Goal: Information Seeking & Learning: Find specific fact

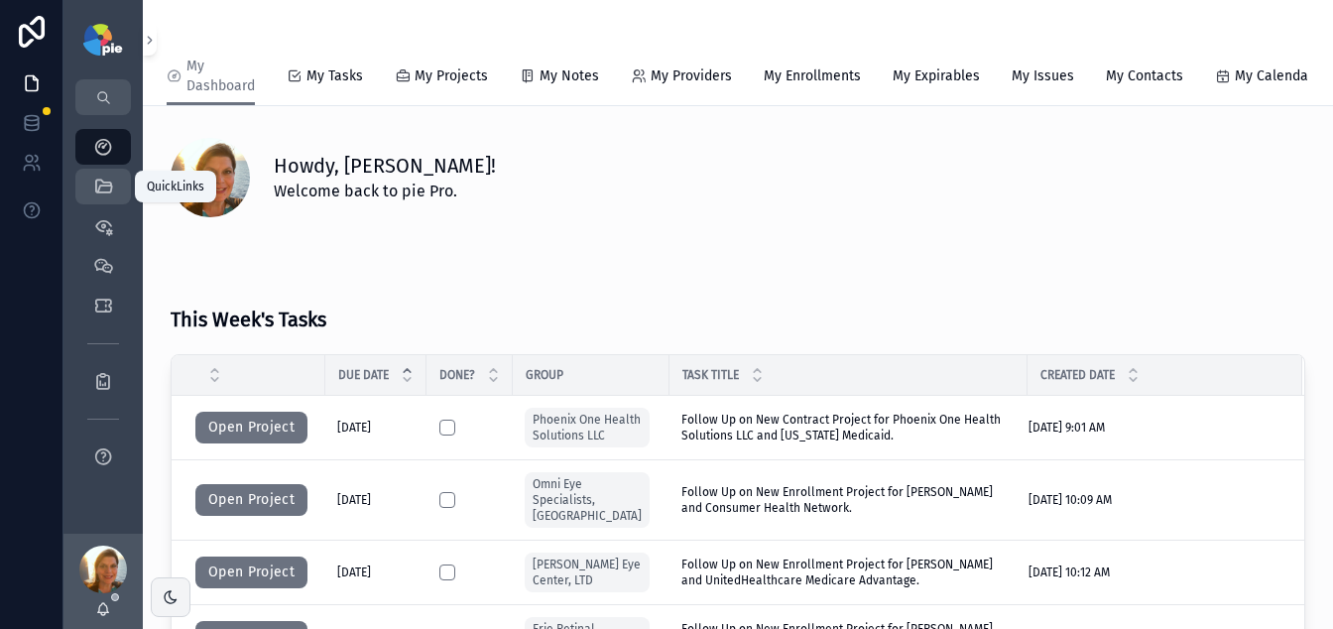
click at [116, 187] on div "QuickLinks" at bounding box center [103, 187] width 32 height 32
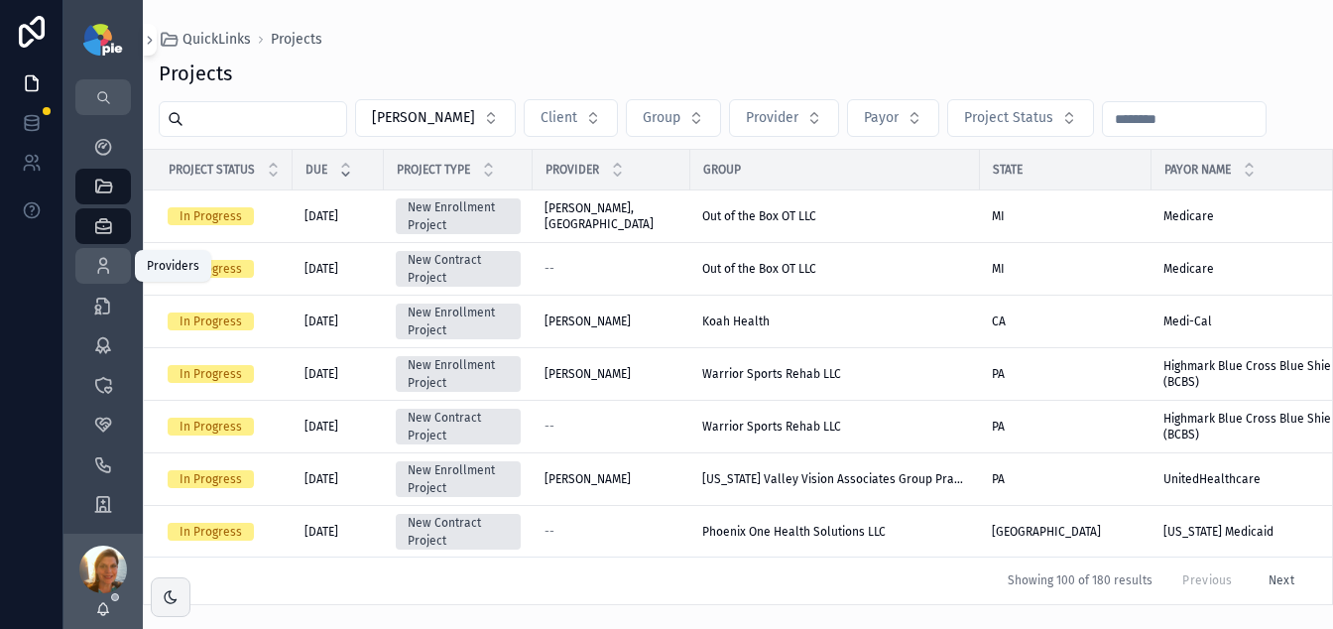
click at [95, 267] on icon "scrollable content" at bounding box center [103, 266] width 20 height 20
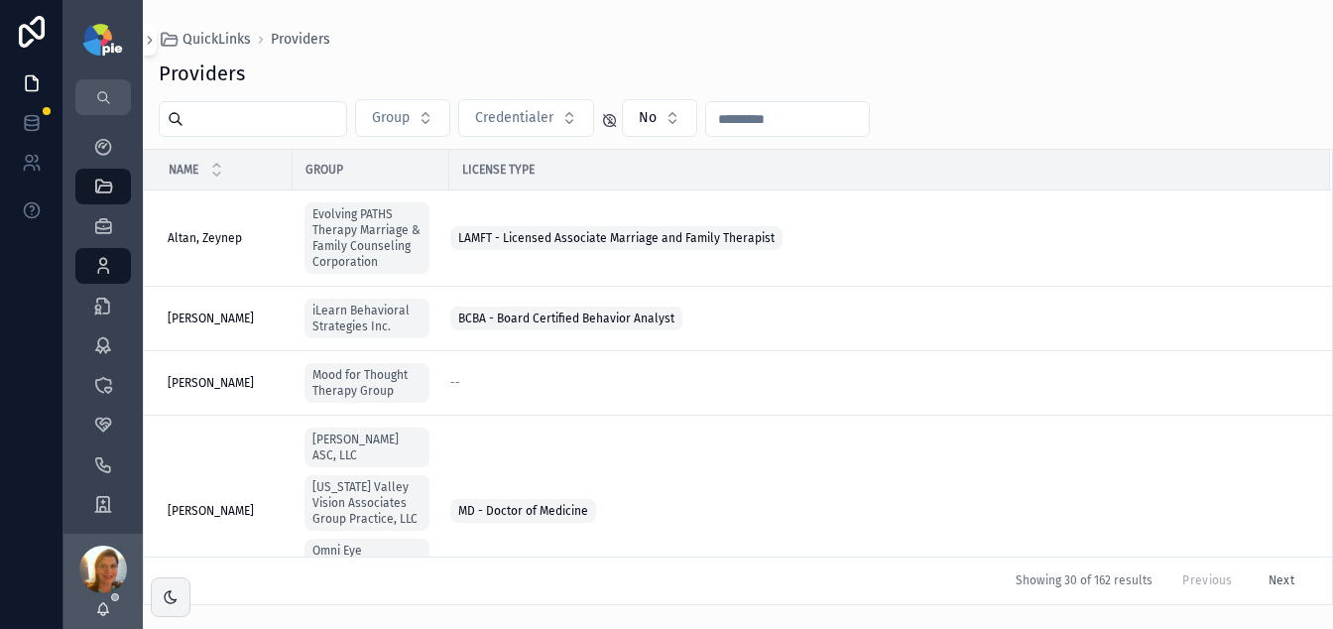
click at [259, 115] on input "text" at bounding box center [264, 119] width 163 height 28
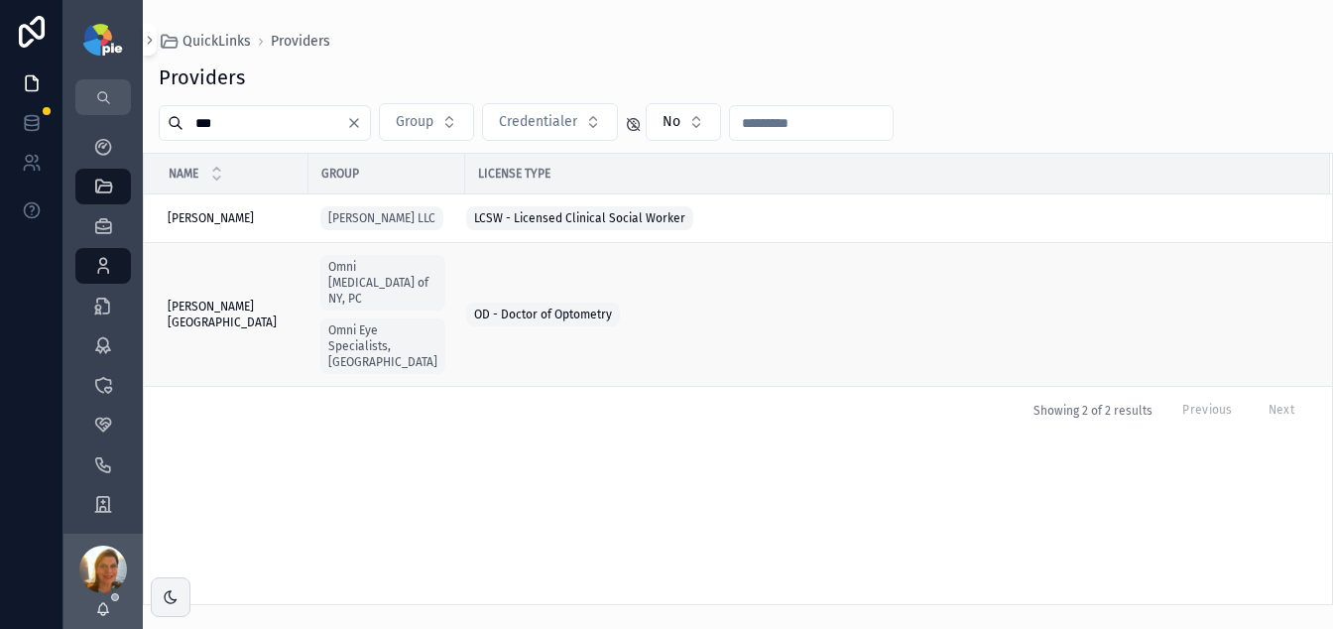
type input "***"
click at [240, 309] on span "[PERSON_NAME][GEOGRAPHIC_DATA]" at bounding box center [232, 315] width 129 height 32
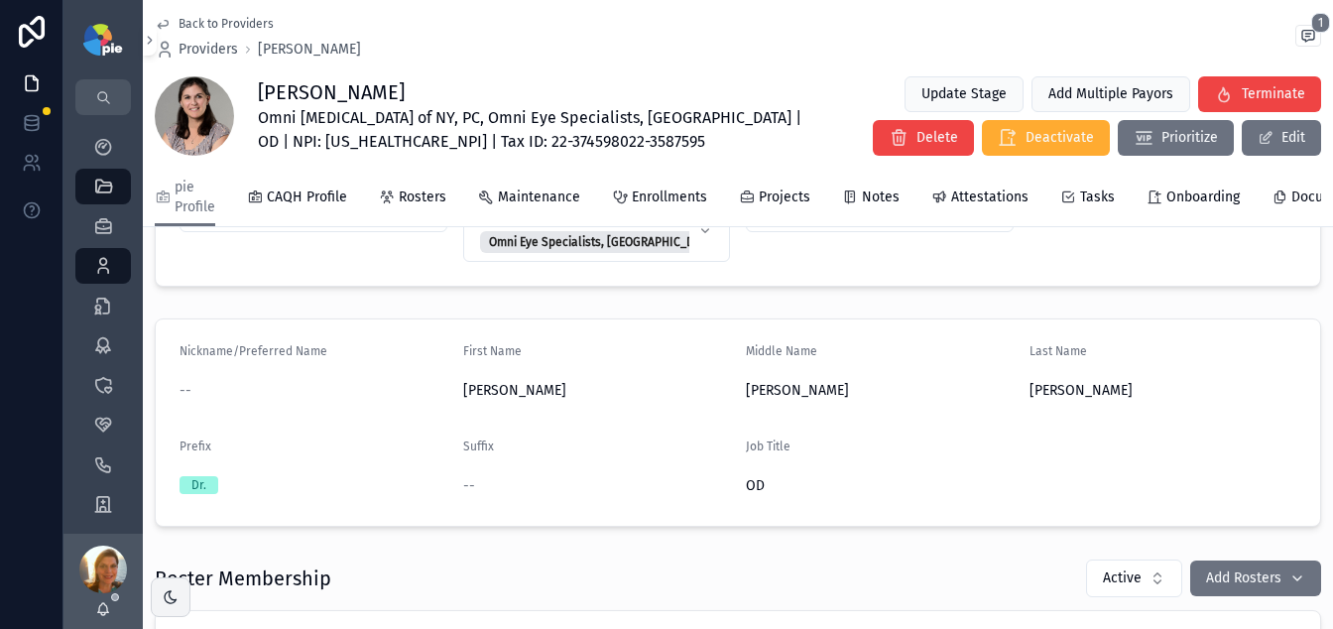
scroll to position [440, 0]
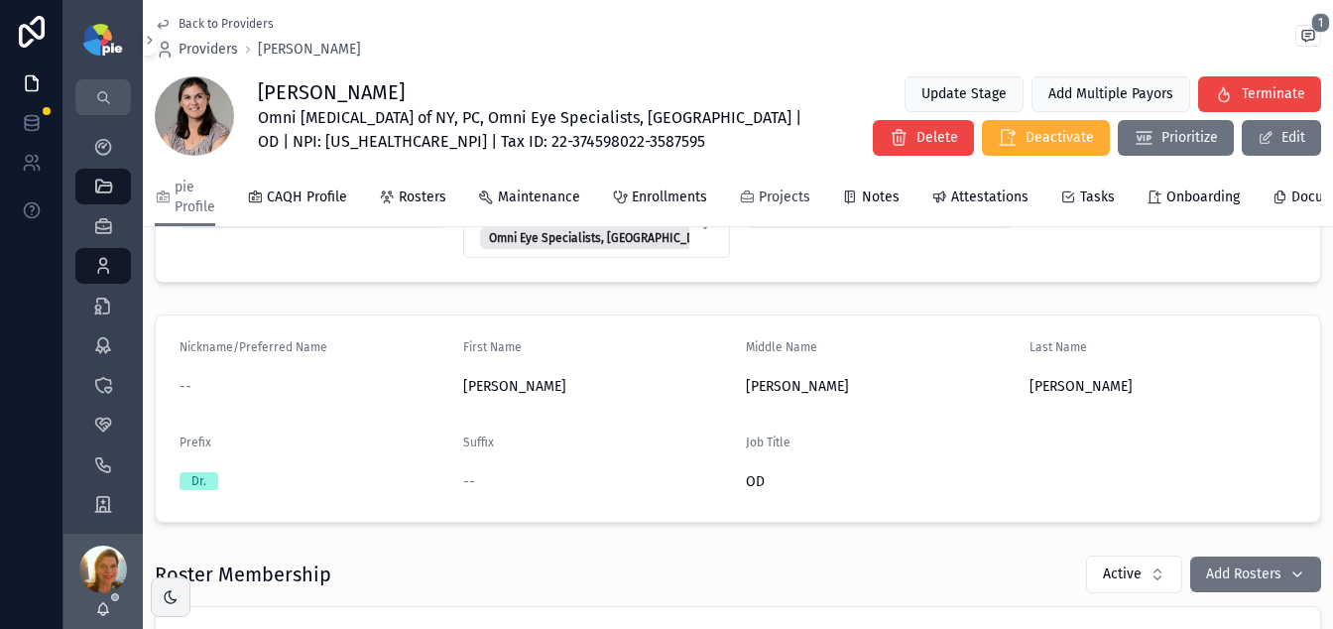
click at [775, 193] on span "Projects" at bounding box center [785, 197] width 52 height 20
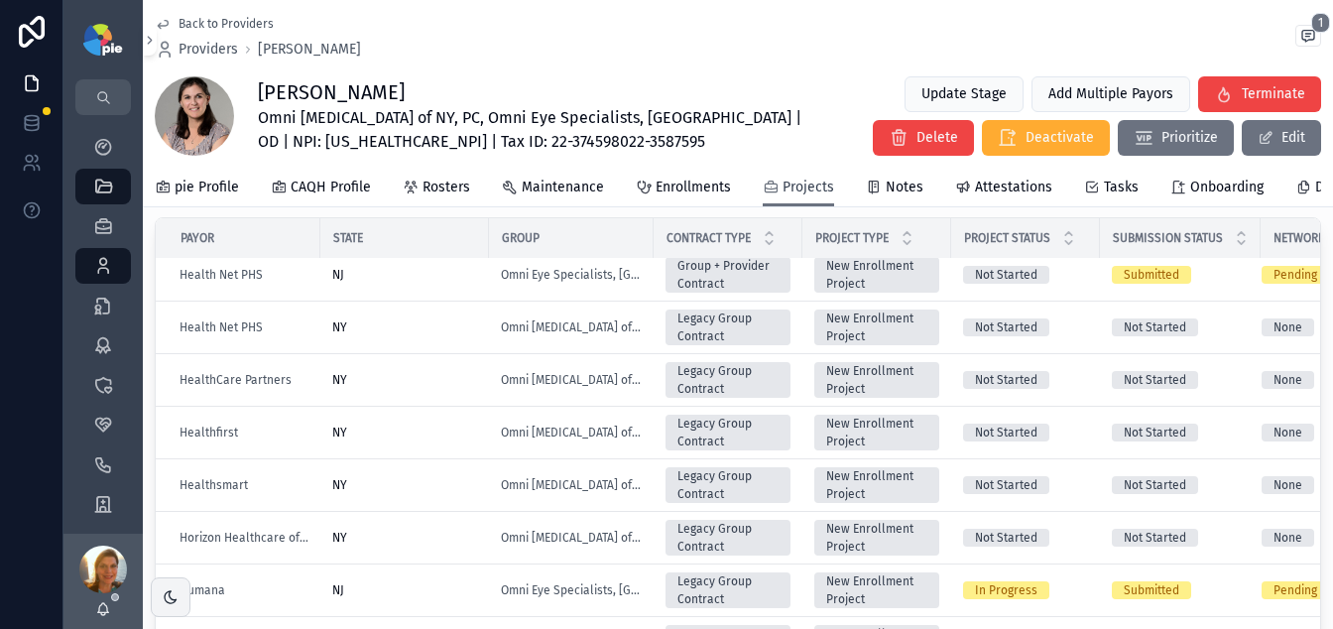
scroll to position [957, 0]
click at [423, 439] on div "NY" at bounding box center [404, 431] width 145 height 16
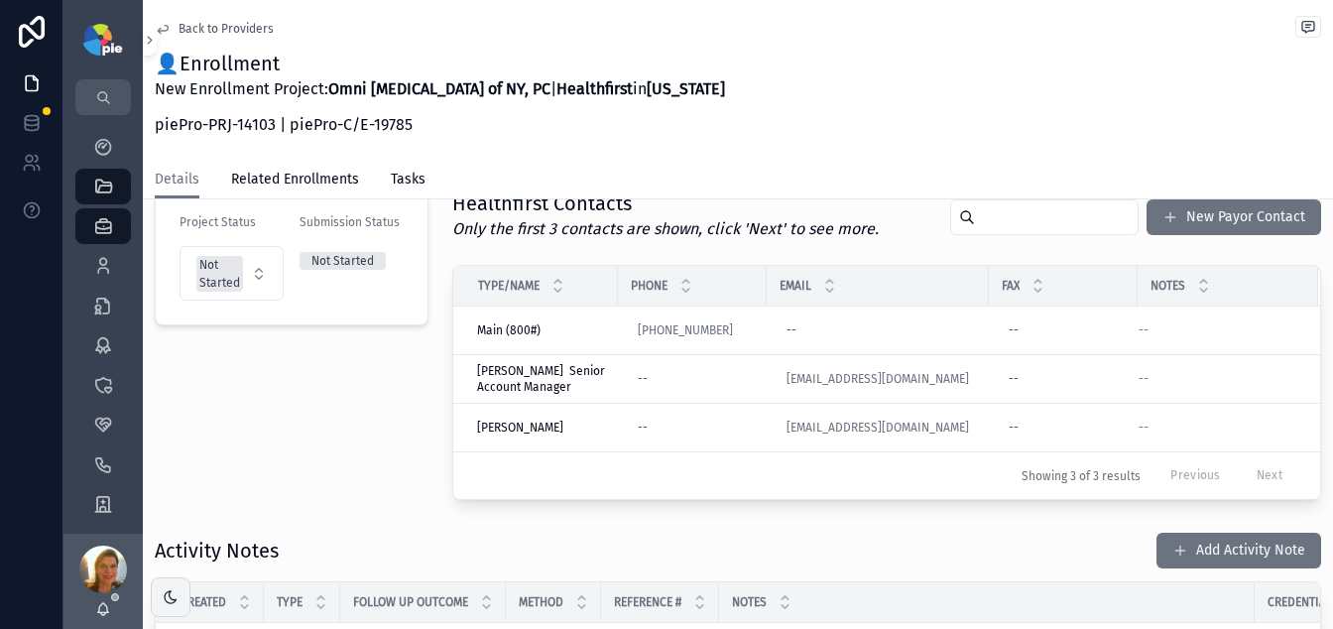
scroll to position [91, 0]
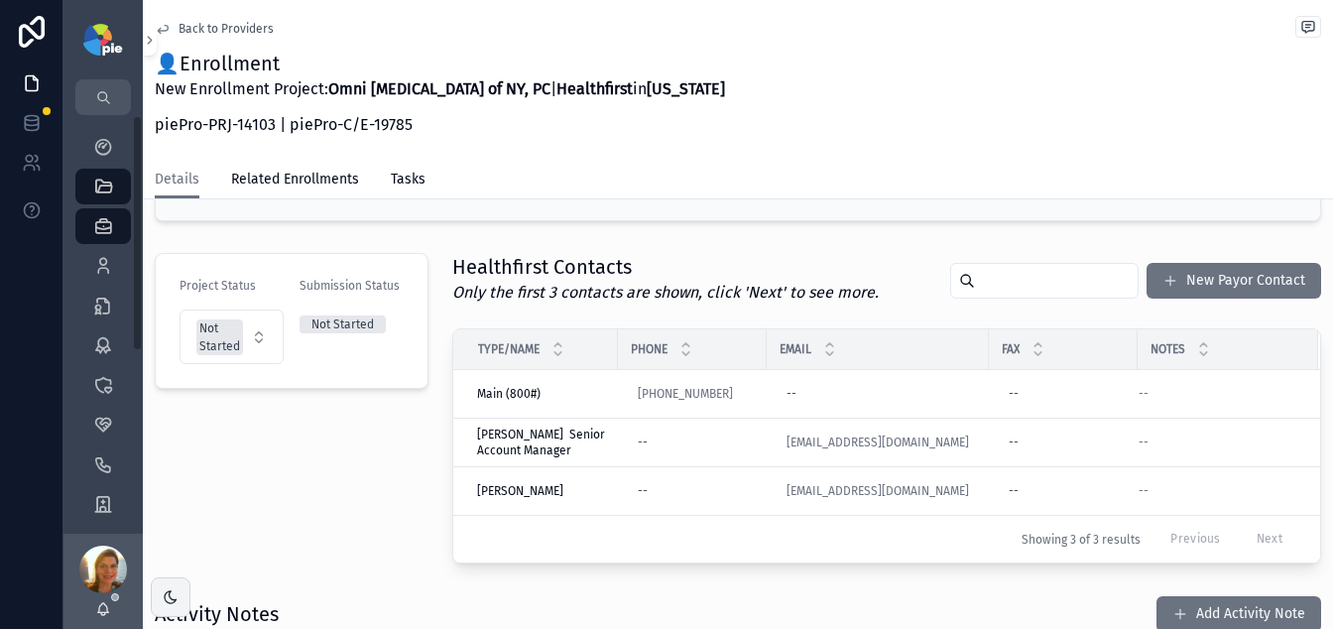
click at [870, 83] on div "👤Enrollment New Enrollment Project: Omni [MEDICAL_DATA] of NY, PC | Healthfirst…" at bounding box center [738, 99] width 1166 height 99
click at [93, 278] on div "Providers 295" at bounding box center [103, 266] width 32 height 32
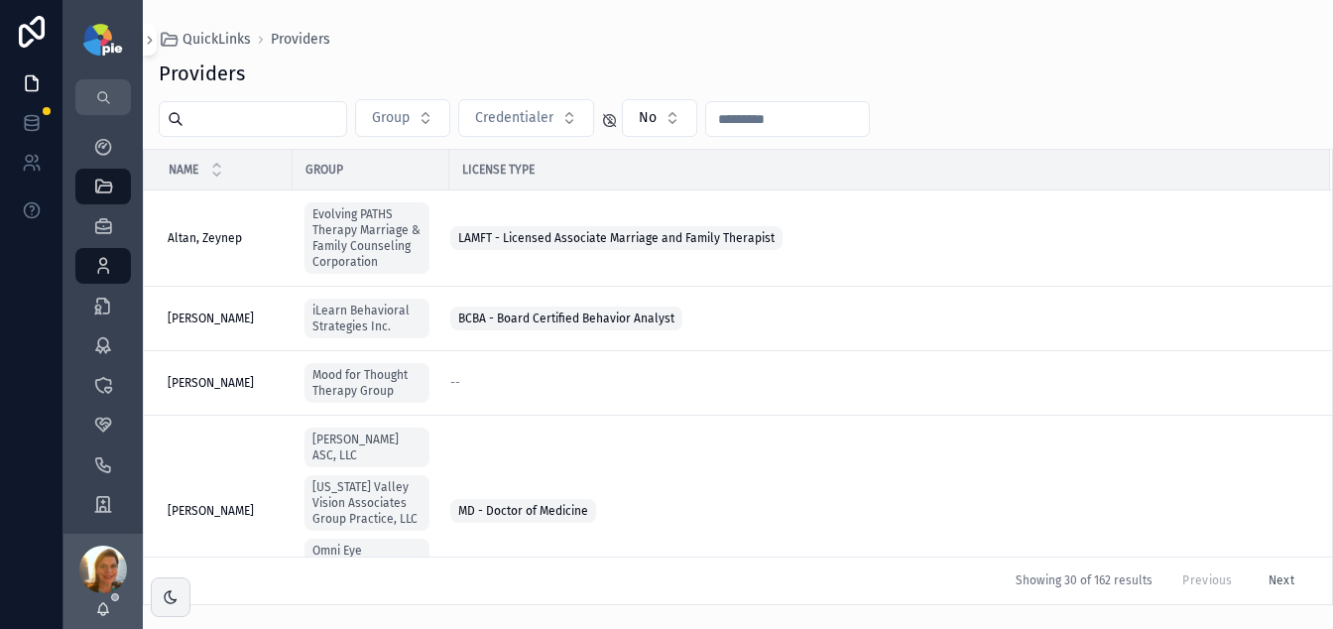
click at [303, 119] on input "text" at bounding box center [264, 119] width 163 height 28
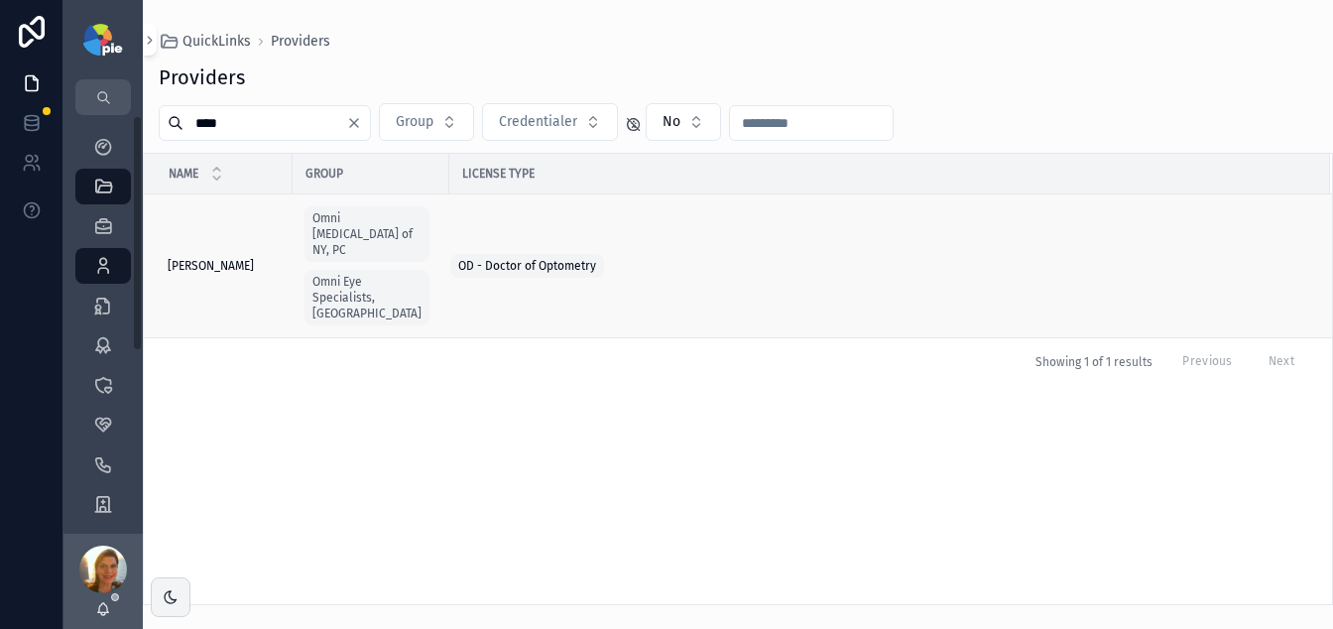
type input "****"
click at [241, 242] on td "[PERSON_NAME] [PERSON_NAME]" at bounding box center [218, 266] width 149 height 144
click at [240, 258] on span "[PERSON_NAME]" at bounding box center [211, 266] width 86 height 16
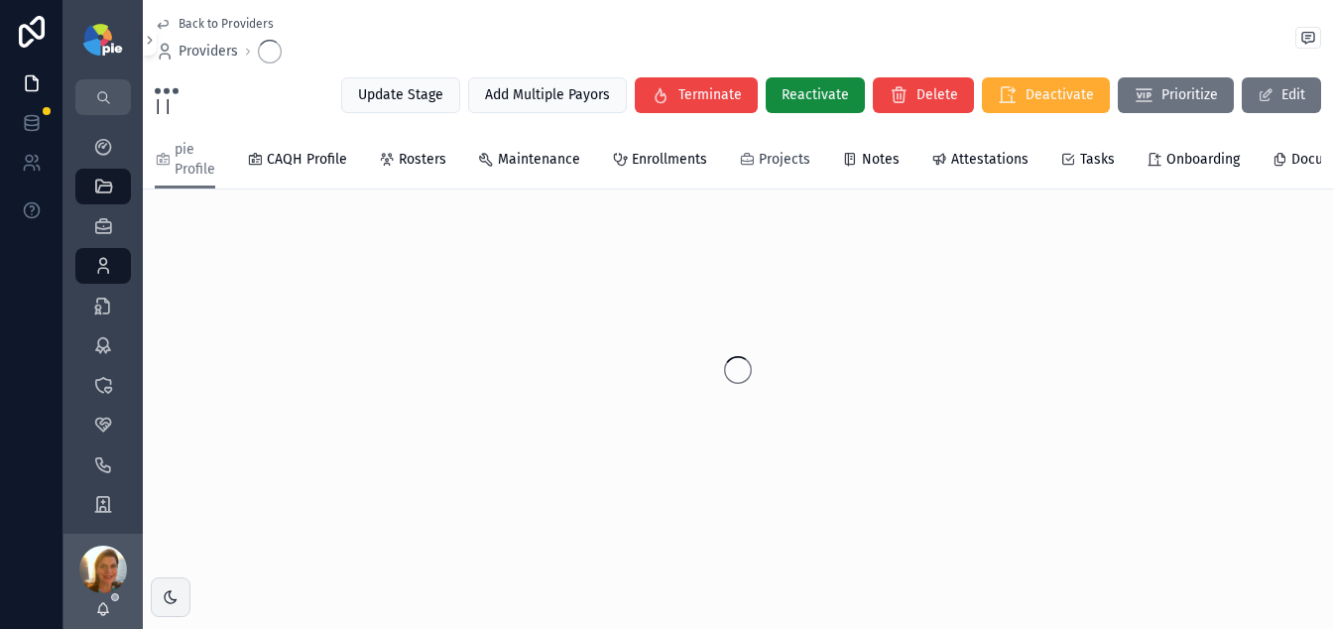
click at [774, 160] on span "Projects" at bounding box center [785, 160] width 52 height 20
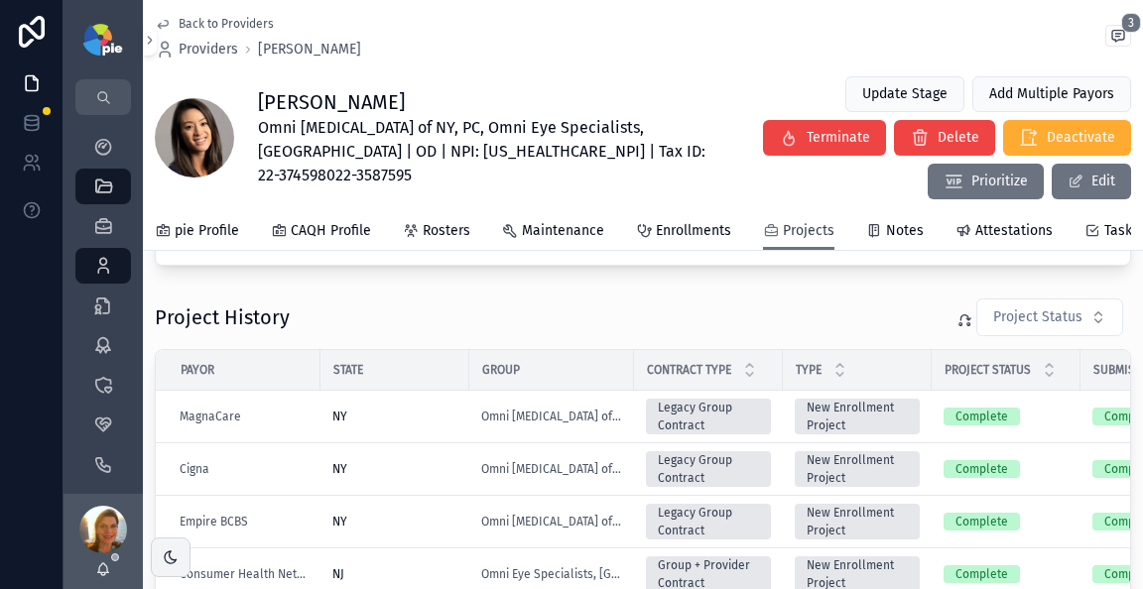
scroll to position [758, 0]
click at [104, 154] on icon "scrollable content" at bounding box center [103, 147] width 20 height 20
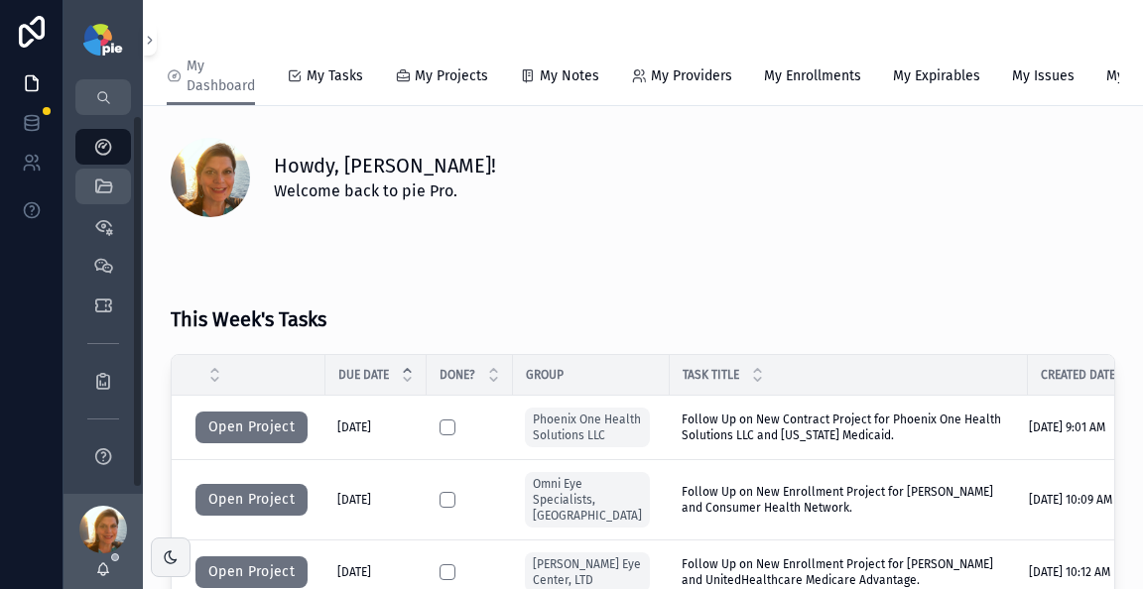
click at [106, 182] on icon "scrollable content" at bounding box center [103, 187] width 20 height 20
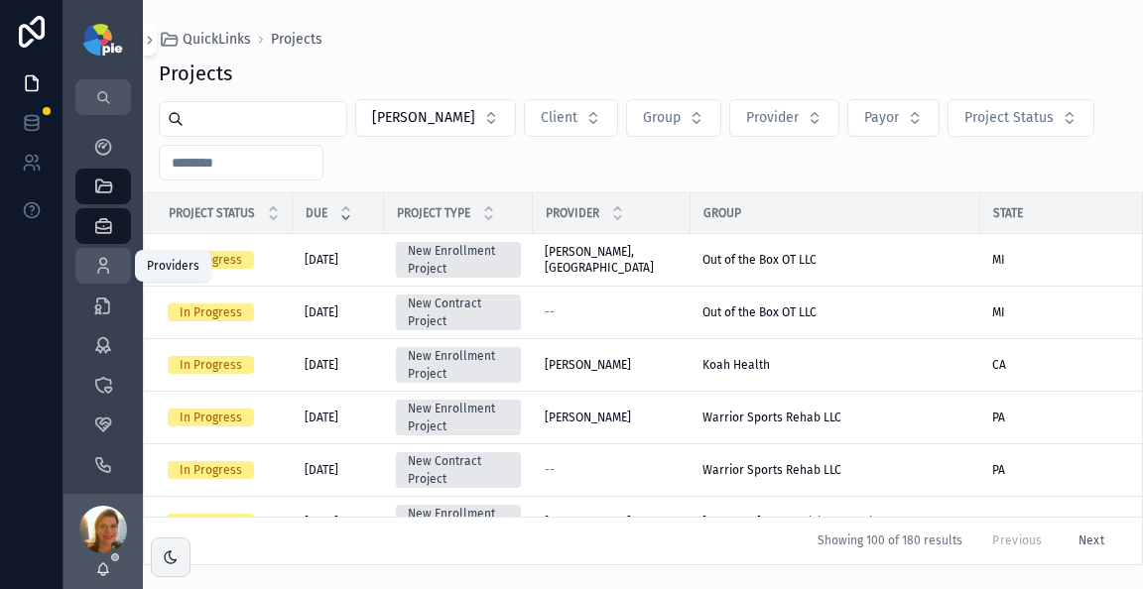
click at [102, 274] on icon "scrollable content" at bounding box center [103, 266] width 20 height 20
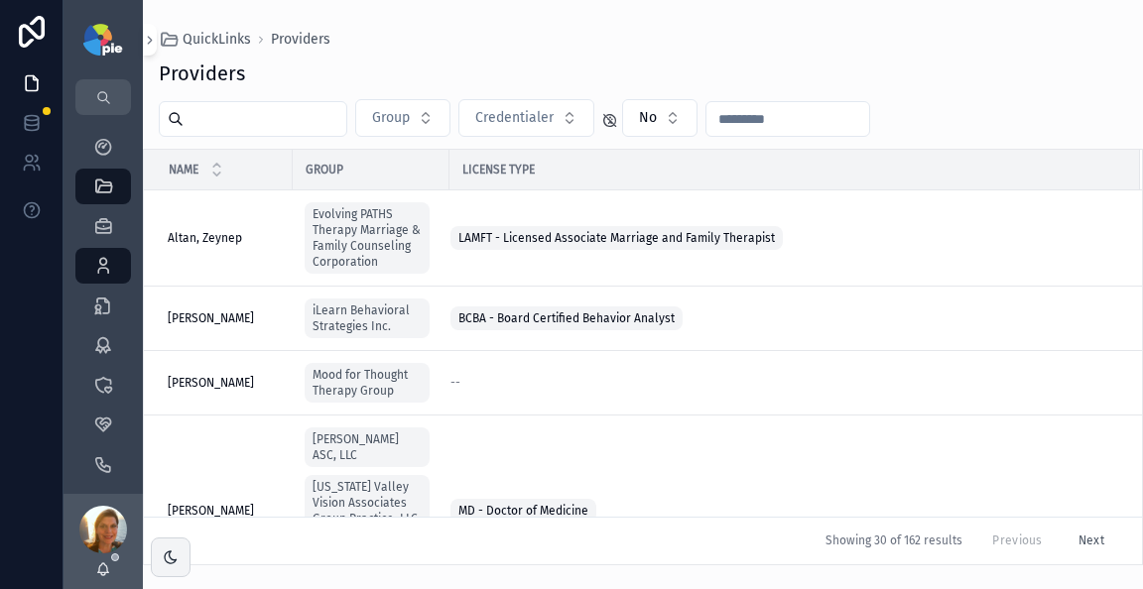
click at [315, 114] on input "text" at bounding box center [264, 119] width 163 height 28
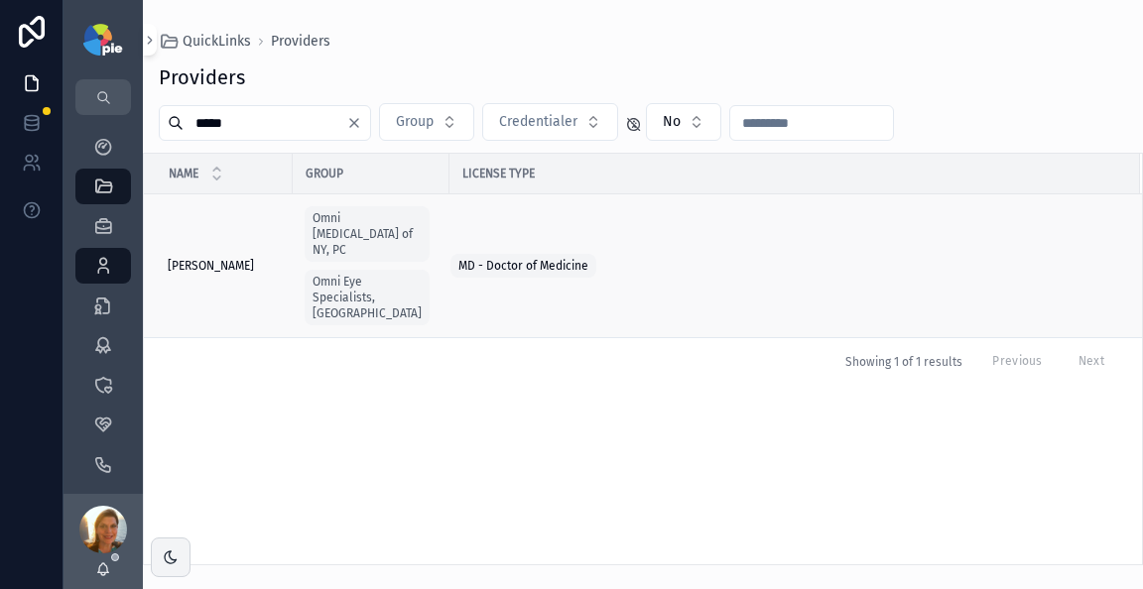
type input "*****"
click at [214, 258] on span "[PERSON_NAME]" at bounding box center [211, 266] width 86 height 16
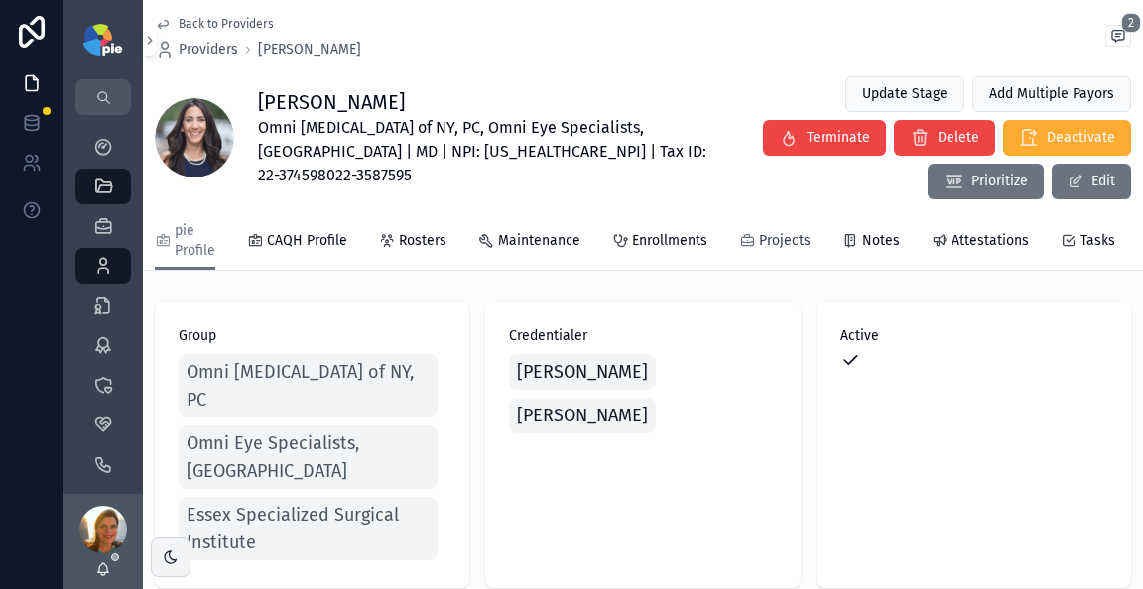
click at [771, 231] on span "Projects" at bounding box center [785, 241] width 52 height 20
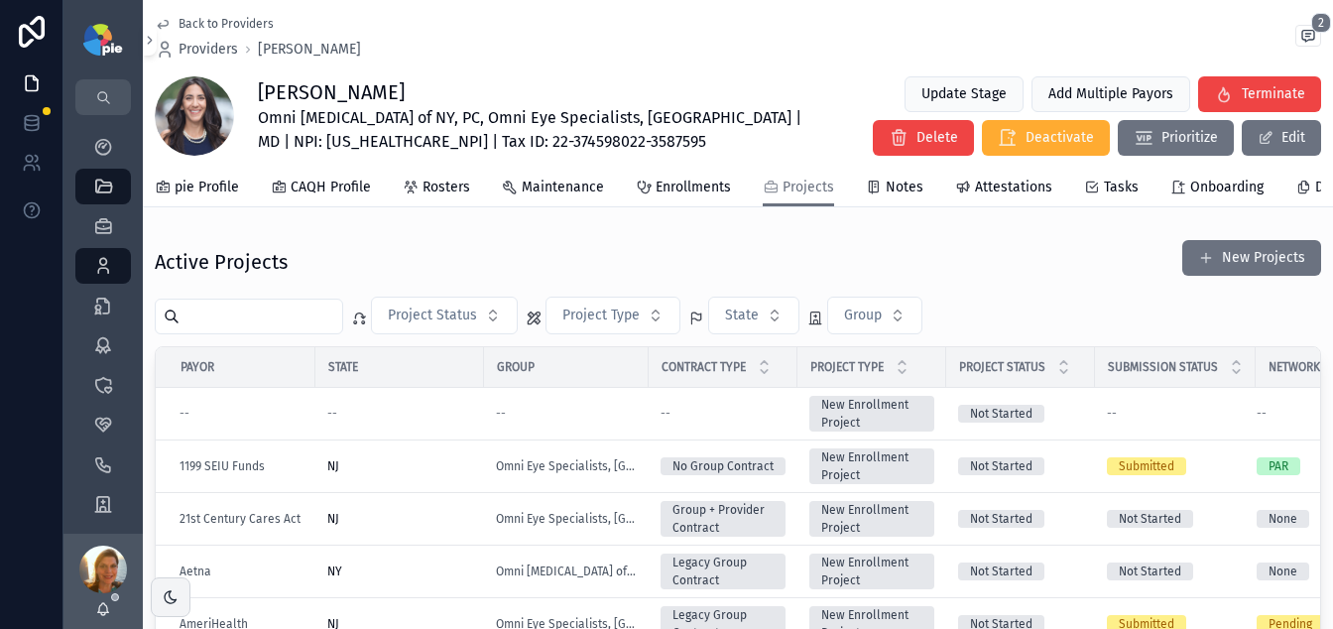
click at [450, 113] on span "Omni [MEDICAL_DATA] of NY, PC, Omni Eye Specialists, [GEOGRAPHIC_DATA] | MD | N…" at bounding box center [537, 130] width 558 height 48
drag, startPoint x: 450, startPoint y: 113, endPoint x: 266, endPoint y: 119, distance: 184.6
click at [266, 119] on span "Omni [MEDICAL_DATA] of NY, PC, Omni Eye Specialists, [GEOGRAPHIC_DATA] | MD | N…" at bounding box center [537, 130] width 558 height 48
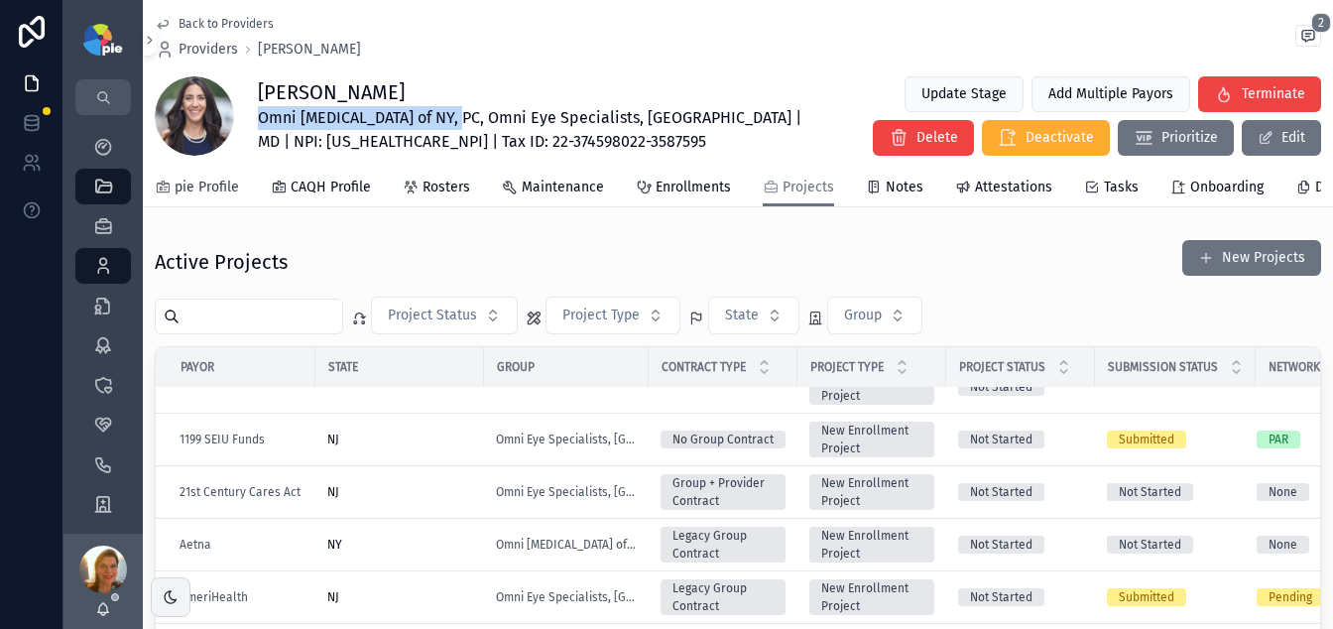
click at [214, 187] on span "pie Profile" at bounding box center [207, 188] width 64 height 20
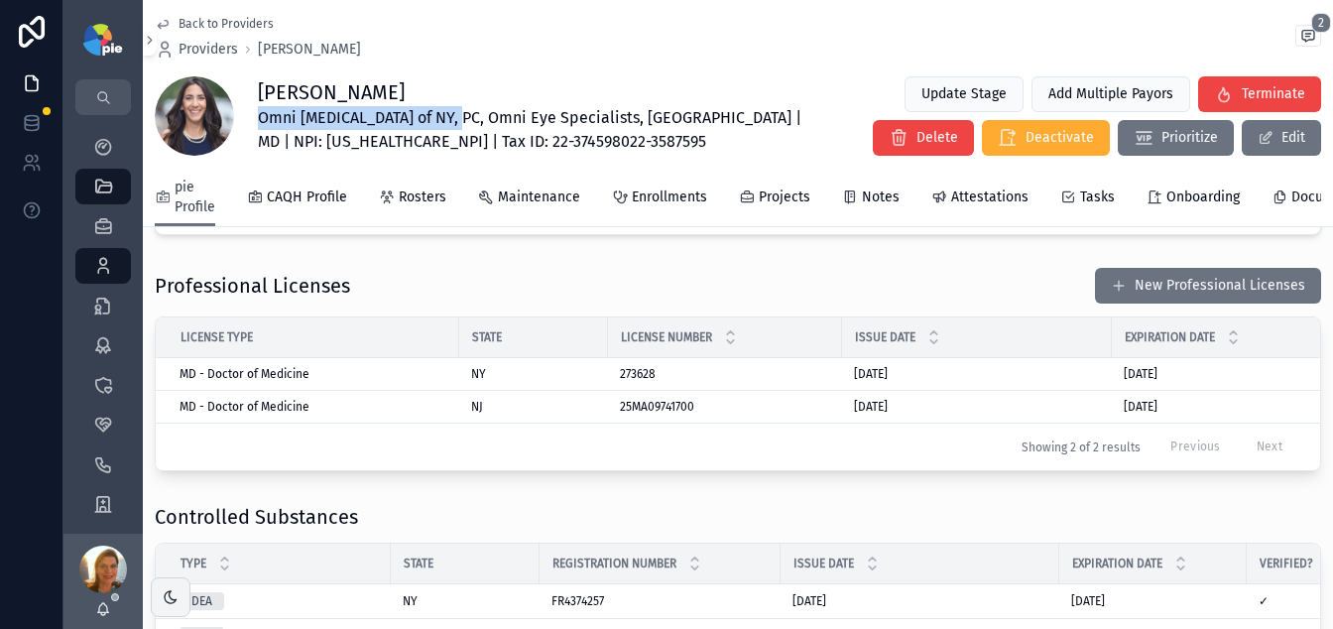
scroll to position [2034, 0]
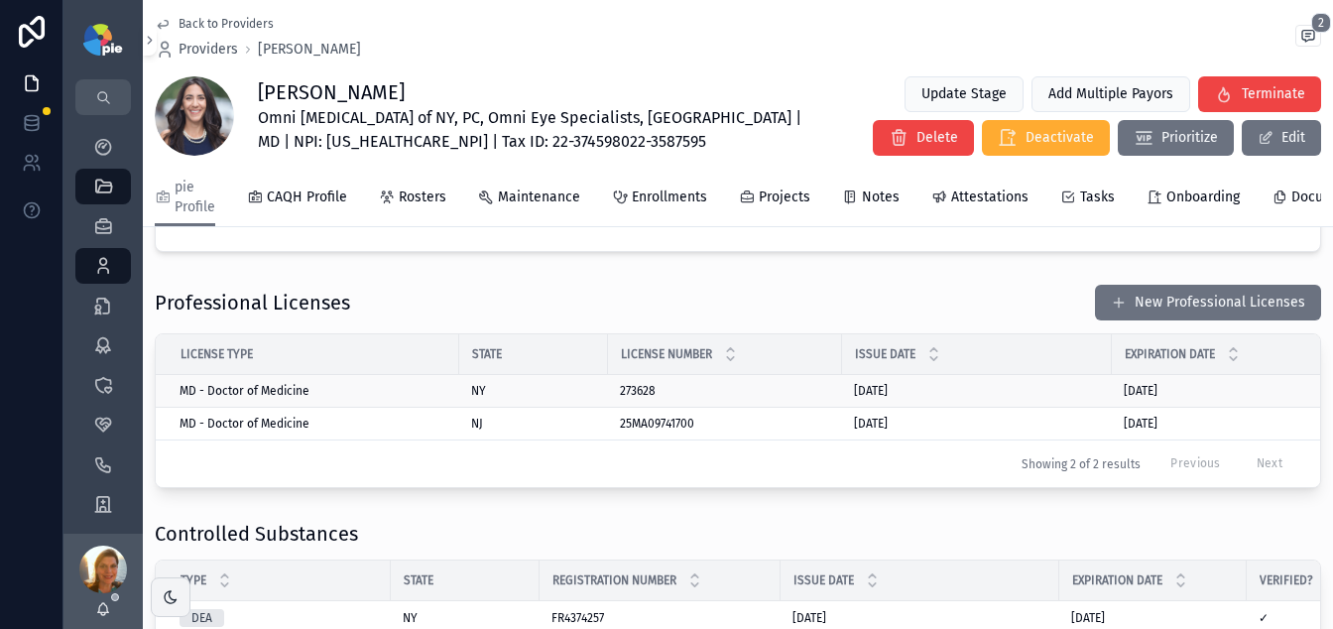
click at [609, 408] on td "273628 273628" at bounding box center [725, 391] width 234 height 33
click at [612, 399] on icon at bounding box center [608, 391] width 16 height 16
click at [315, 143] on span "Omni [MEDICAL_DATA] of NY, PC, Omni Eye Specialists, [GEOGRAPHIC_DATA] | MD | N…" at bounding box center [537, 130] width 558 height 48
copy span "1255639605"
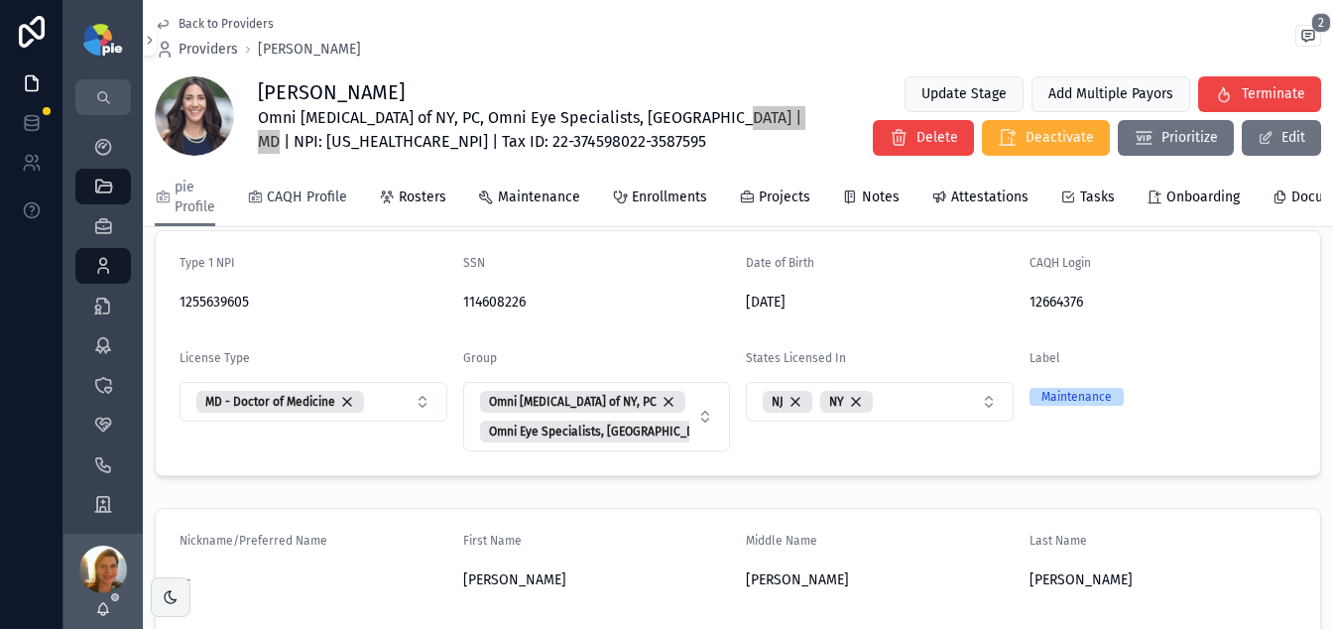
scroll to position [0, 0]
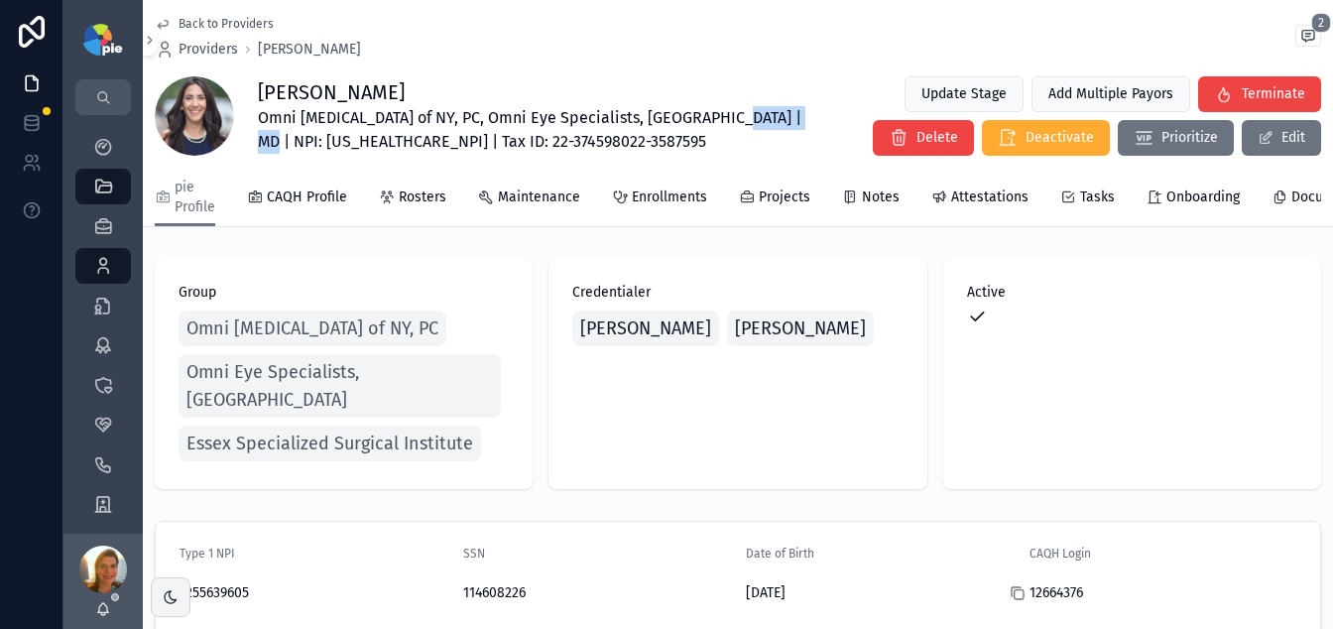
click at [1010, 585] on icon at bounding box center [1018, 593] width 16 height 16
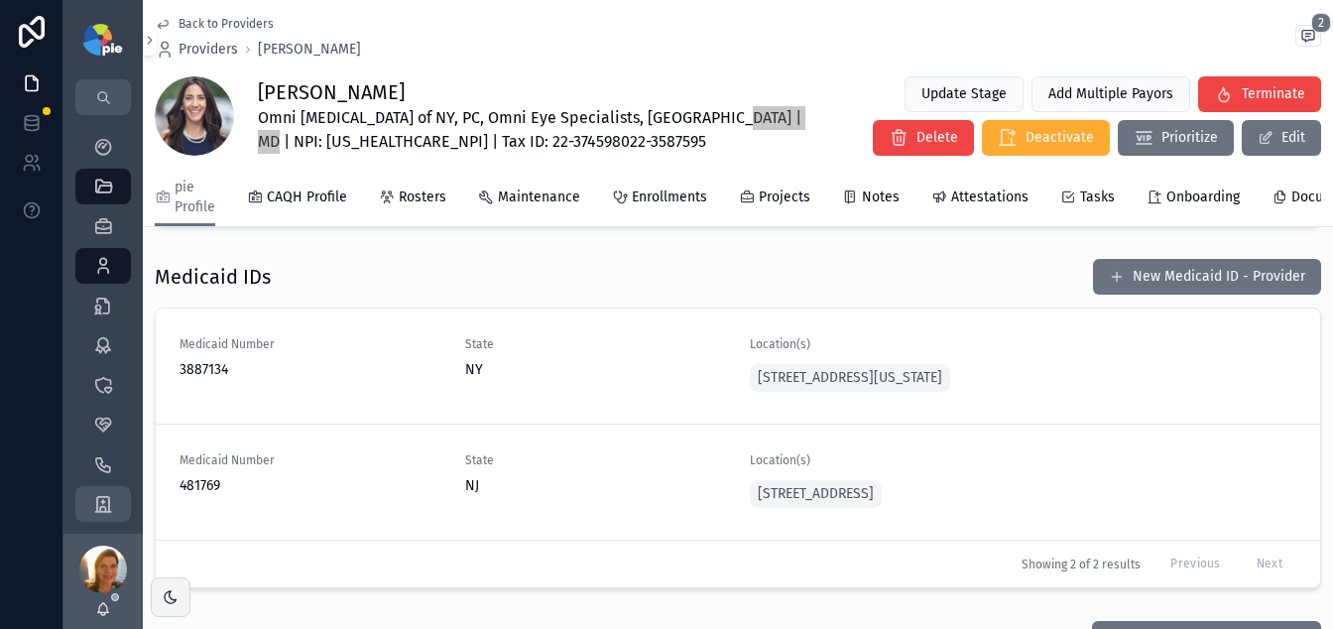
scroll to position [3265, 0]
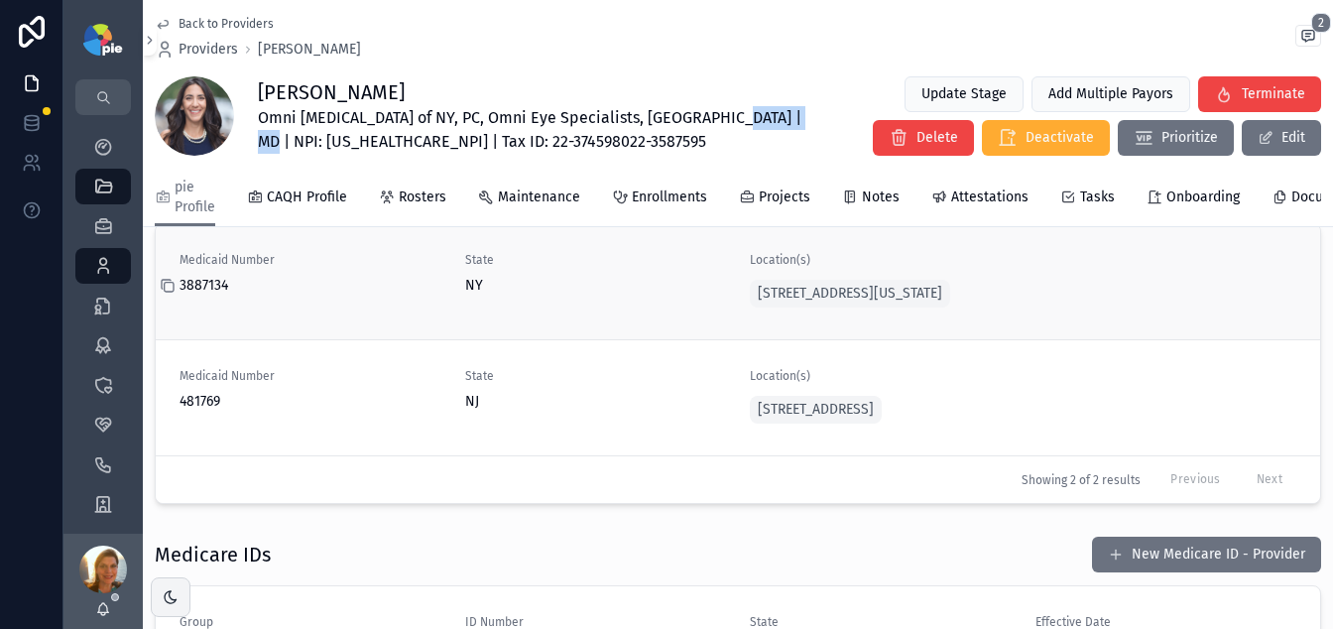
click at [166, 294] on icon at bounding box center [168, 286] width 16 height 16
click at [212, 51] on span "Providers" at bounding box center [209, 50] width 60 height 20
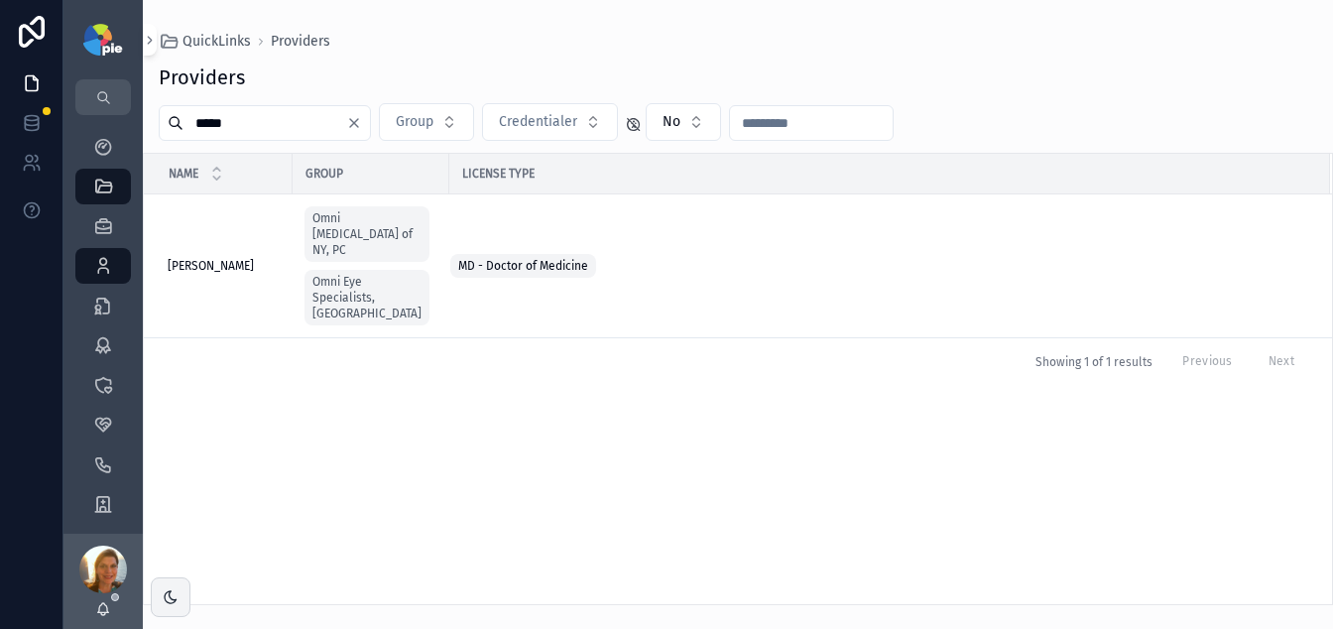
click at [320, 134] on input "*****" at bounding box center [264, 123] width 163 height 28
type input "*******"
click at [225, 258] on span "[PERSON_NAME]" at bounding box center [211, 266] width 86 height 16
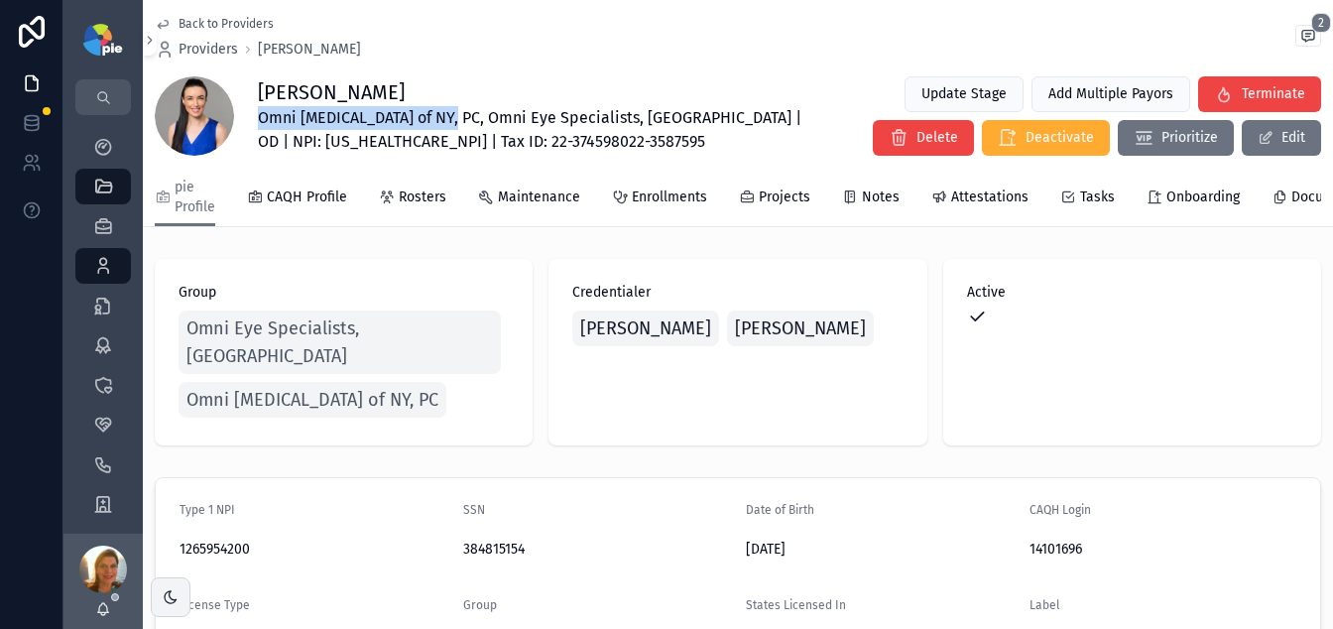
drag, startPoint x: 450, startPoint y: 115, endPoint x: 258, endPoint y: 121, distance: 192.5
click at [258, 121] on span "Omni [MEDICAL_DATA] of NY, PC, Omni Eye Specialists, [GEOGRAPHIC_DATA] | OD | N…" at bounding box center [536, 130] width 557 height 48
copy span "Omni [MEDICAL_DATA] of NY, PC"
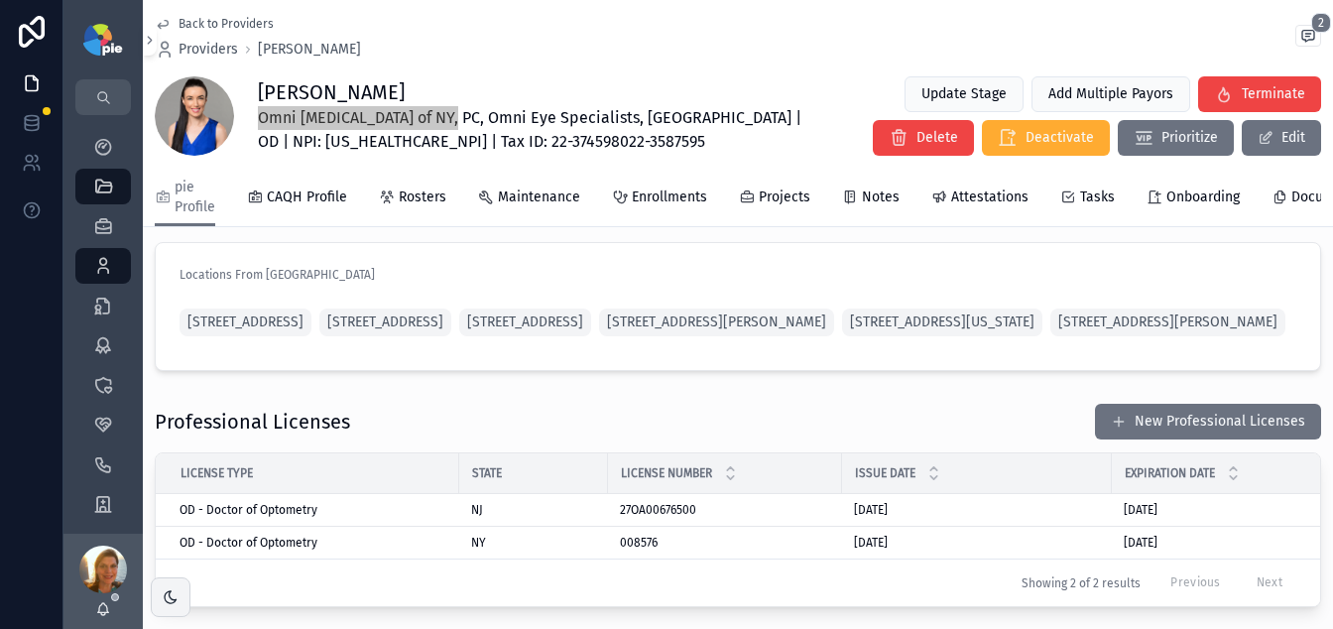
scroll to position [1723, 0]
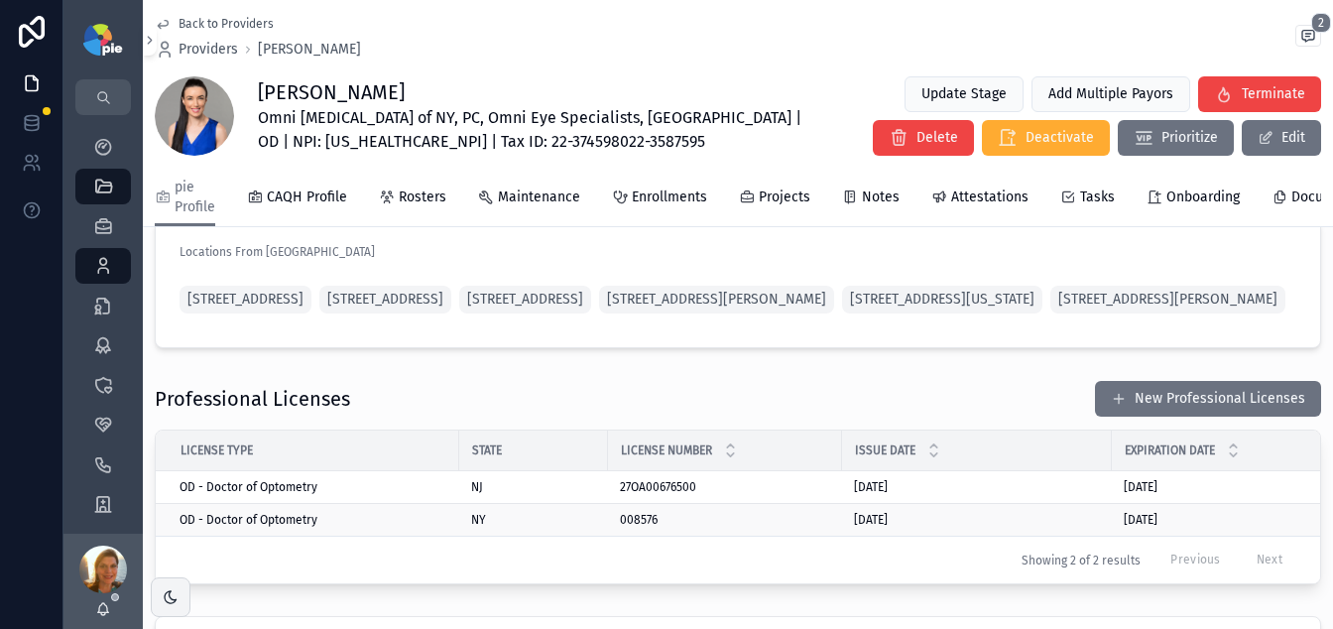
click at [608, 537] on td "008576 008576" at bounding box center [725, 520] width 234 height 33
click at [609, 528] on icon at bounding box center [608, 520] width 16 height 16
click at [304, 148] on span "Omni [MEDICAL_DATA] of NY, PC, Omni Eye Specialists, [GEOGRAPHIC_DATA] | OD | N…" at bounding box center [536, 130] width 557 height 48
copy span "1265954200"
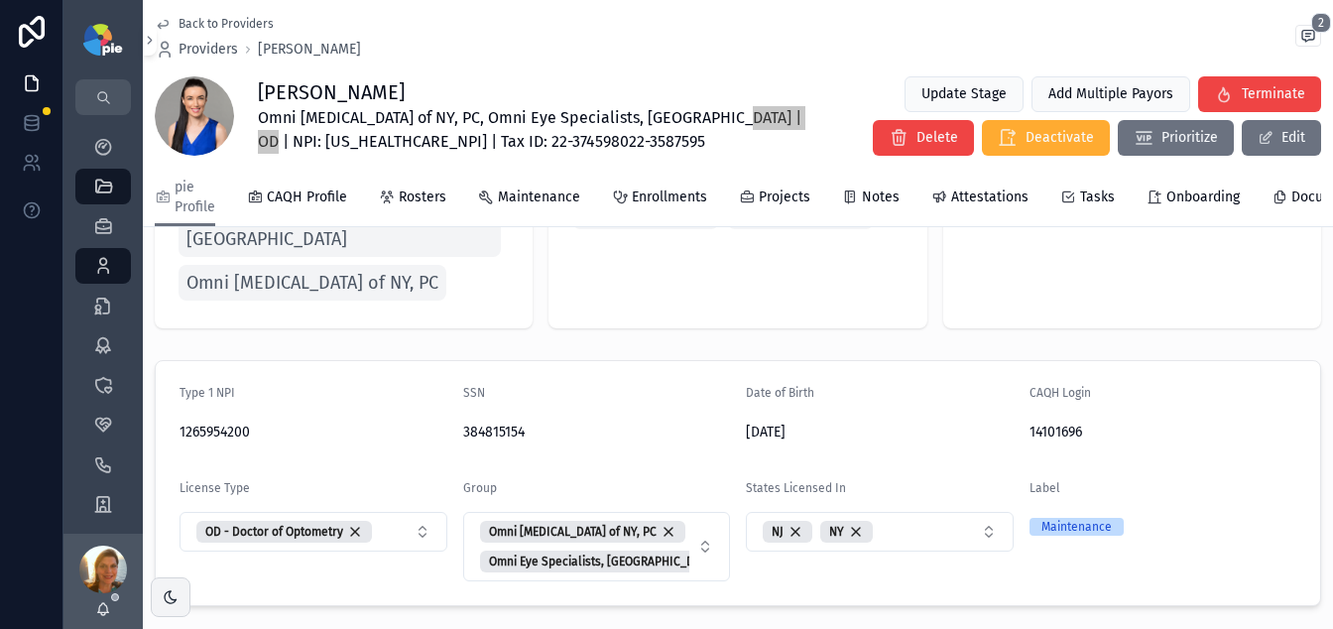
scroll to position [116, 0]
click at [1010, 425] on icon at bounding box center [1018, 433] width 16 height 16
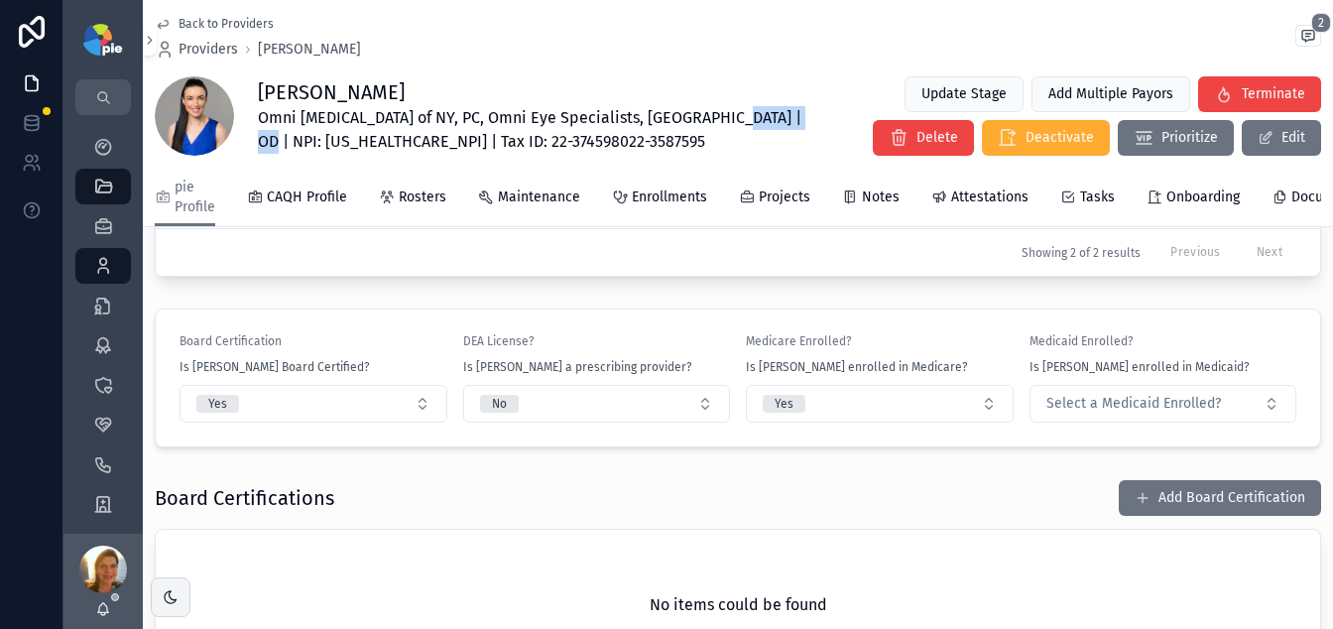
scroll to position [2013, 0]
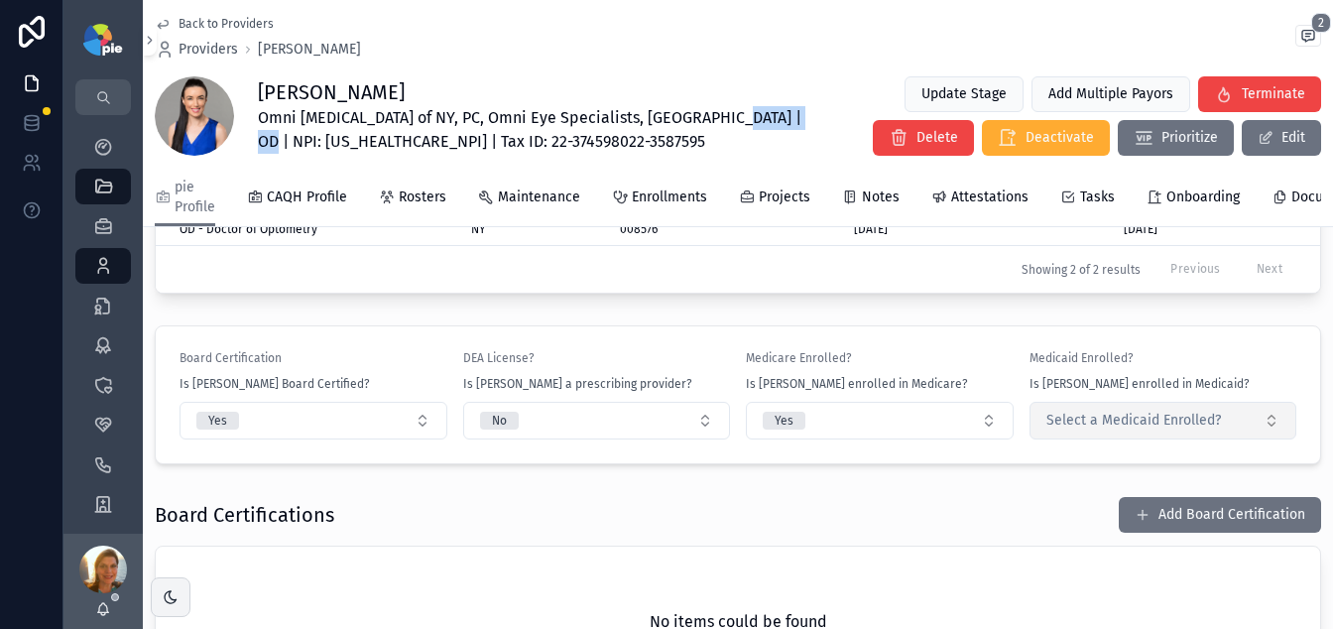
click at [1046, 430] on span "Select a Medicaid Enrolled?" at bounding box center [1133, 421] width 175 height 20
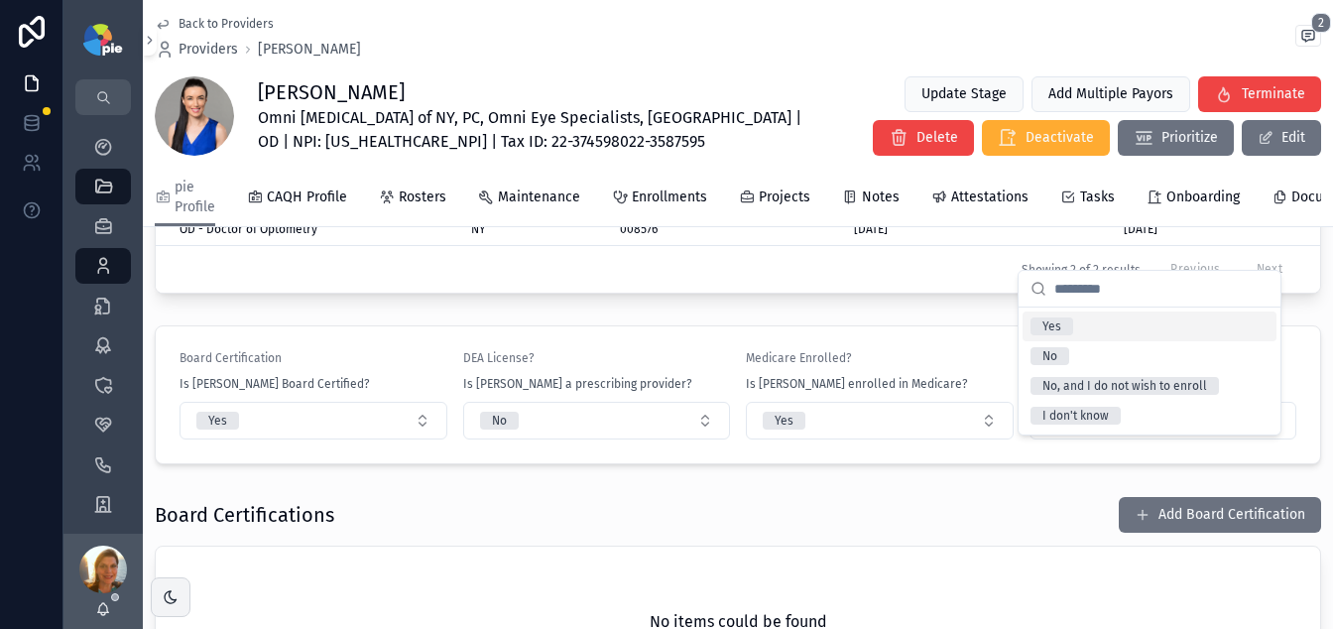
click at [1053, 331] on div "Yes" at bounding box center [1051, 326] width 19 height 18
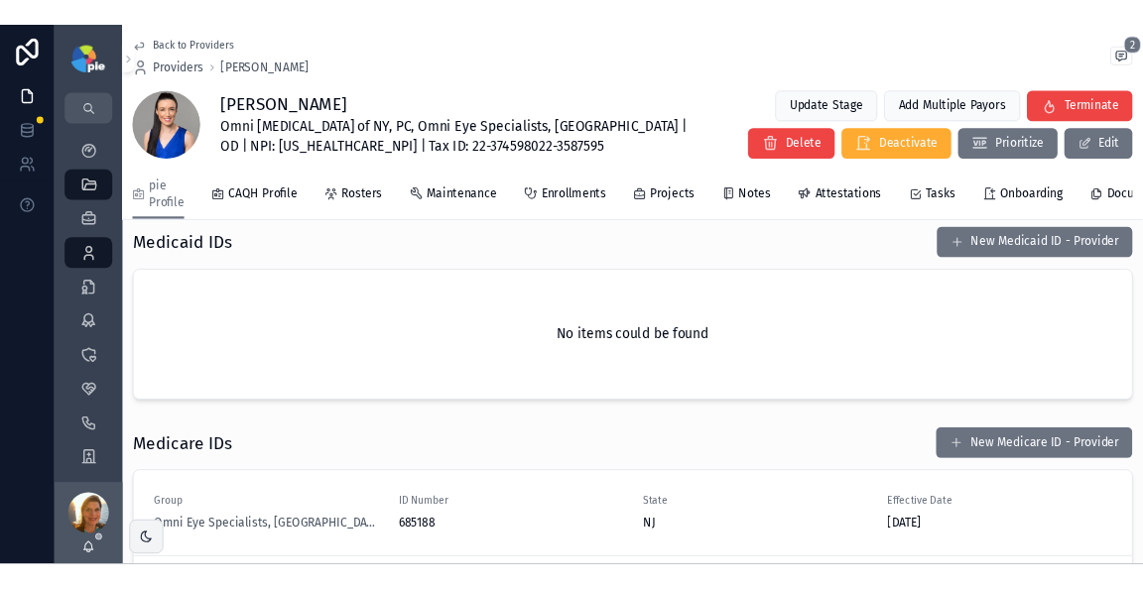
scroll to position [2739, 0]
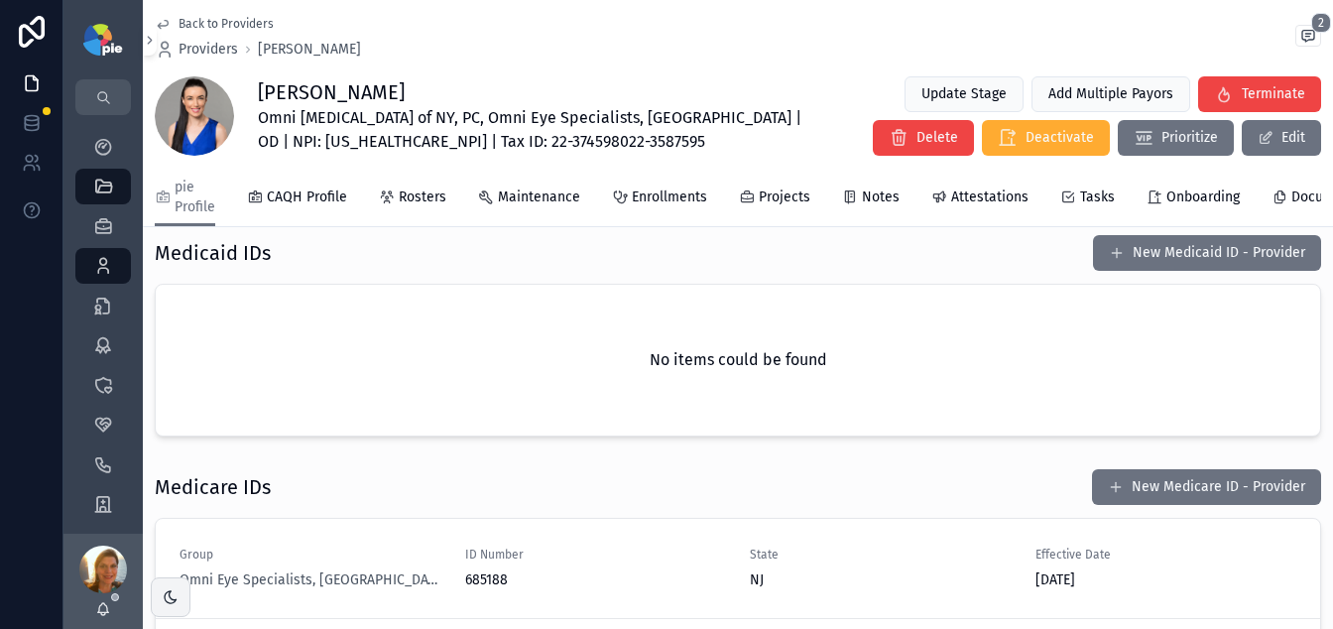
click at [305, 143] on span "Omni [MEDICAL_DATA] of NY, PC, Omni Eye Specialists, [GEOGRAPHIC_DATA] | OD | N…" at bounding box center [536, 130] width 557 height 48
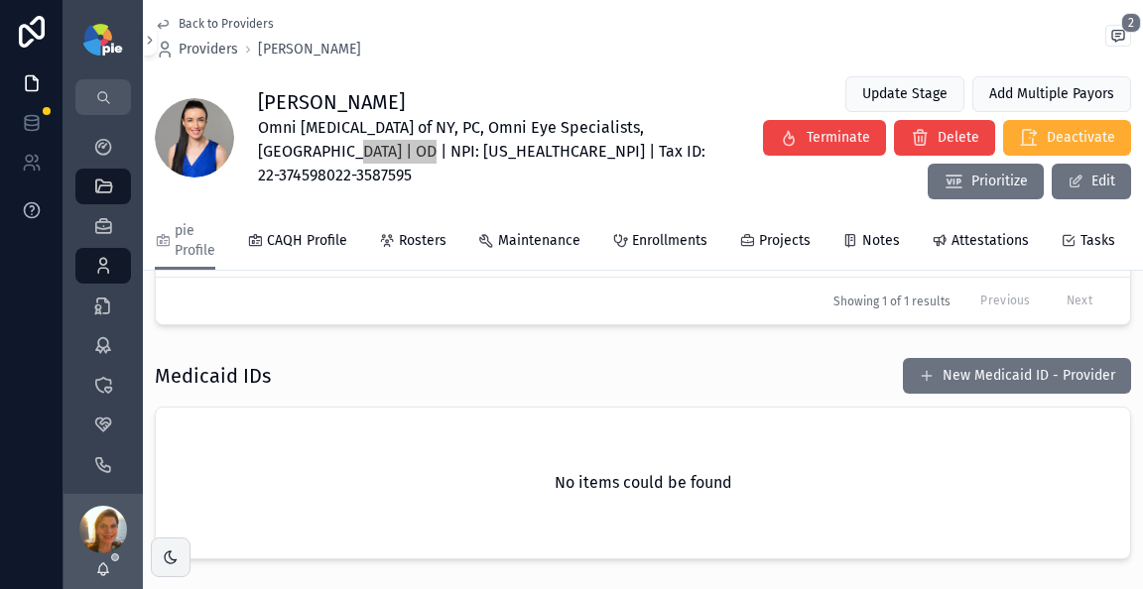
scroll to position [2791, 0]
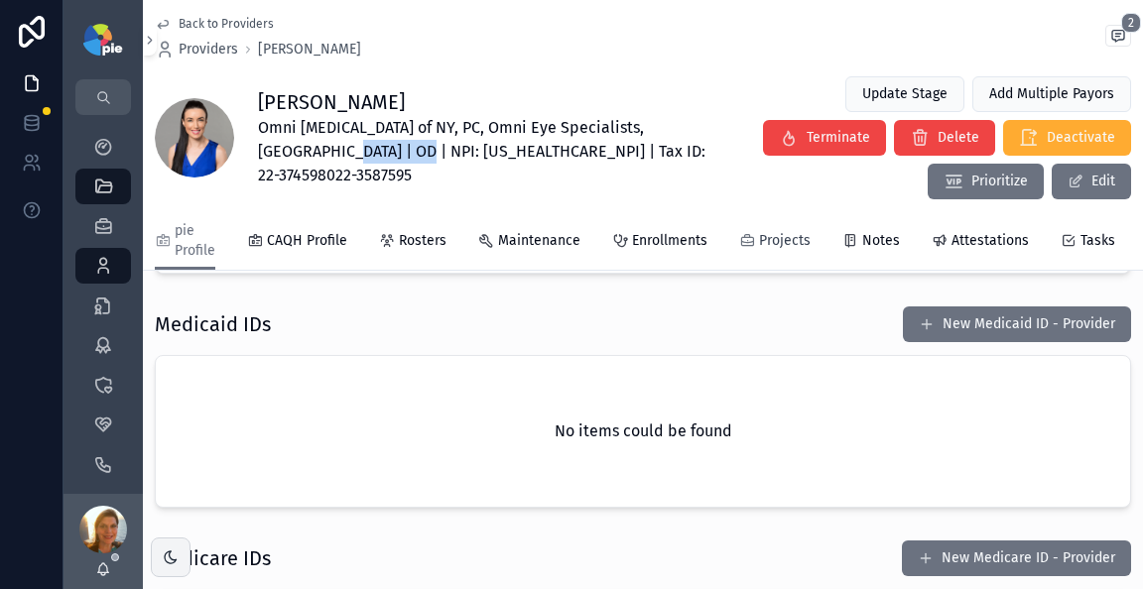
click at [759, 231] on span "Projects" at bounding box center [785, 241] width 52 height 20
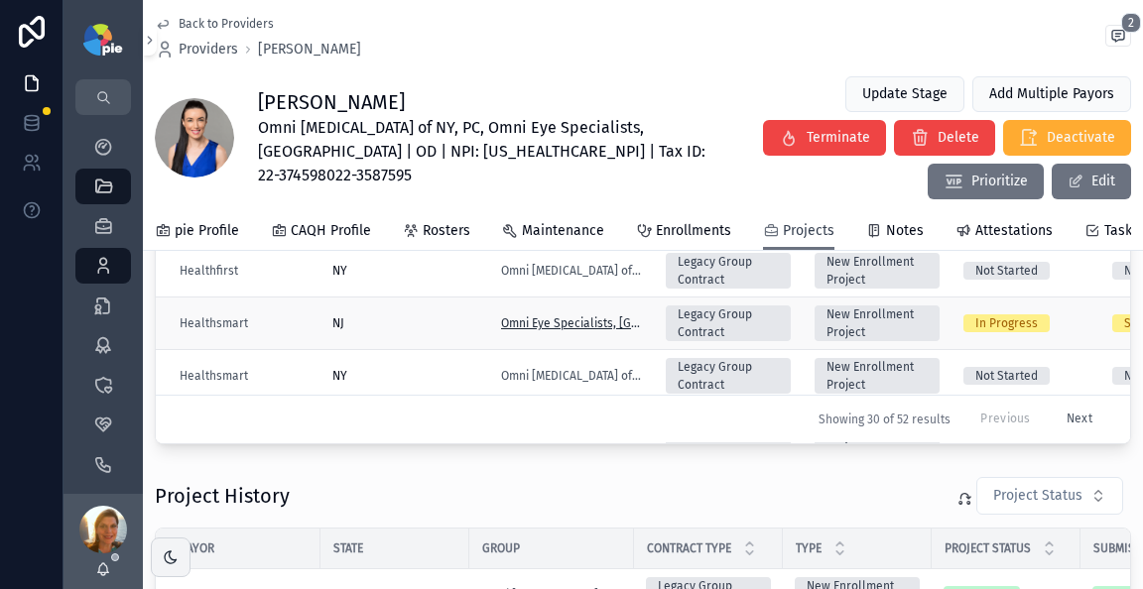
scroll to position [1110, 0]
click at [378, 264] on div "NY" at bounding box center [404, 272] width 145 height 16
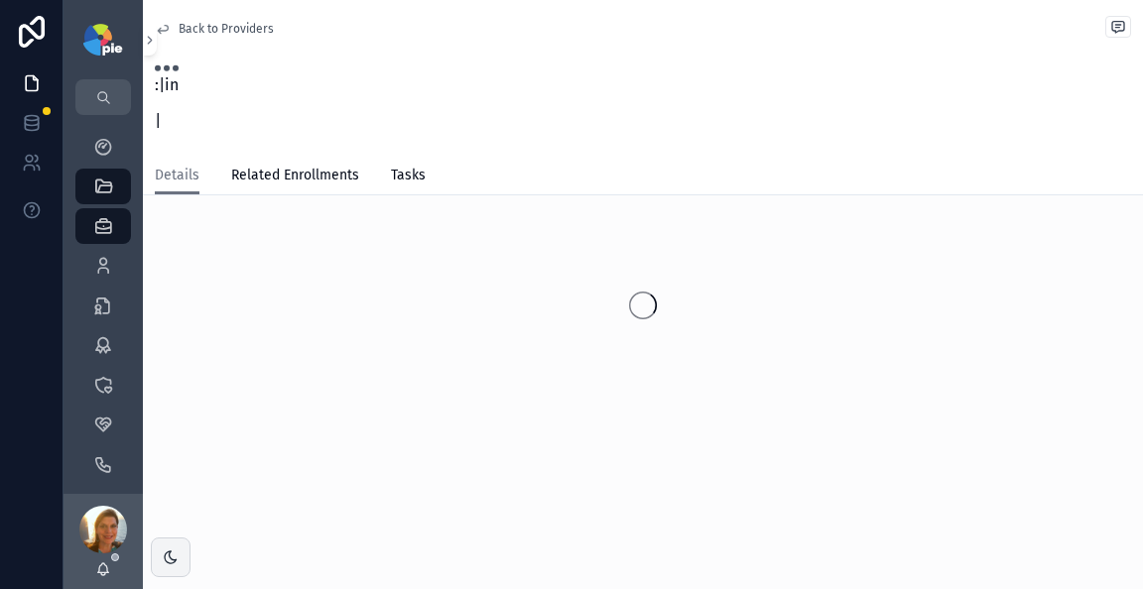
scroll to position [70, 0]
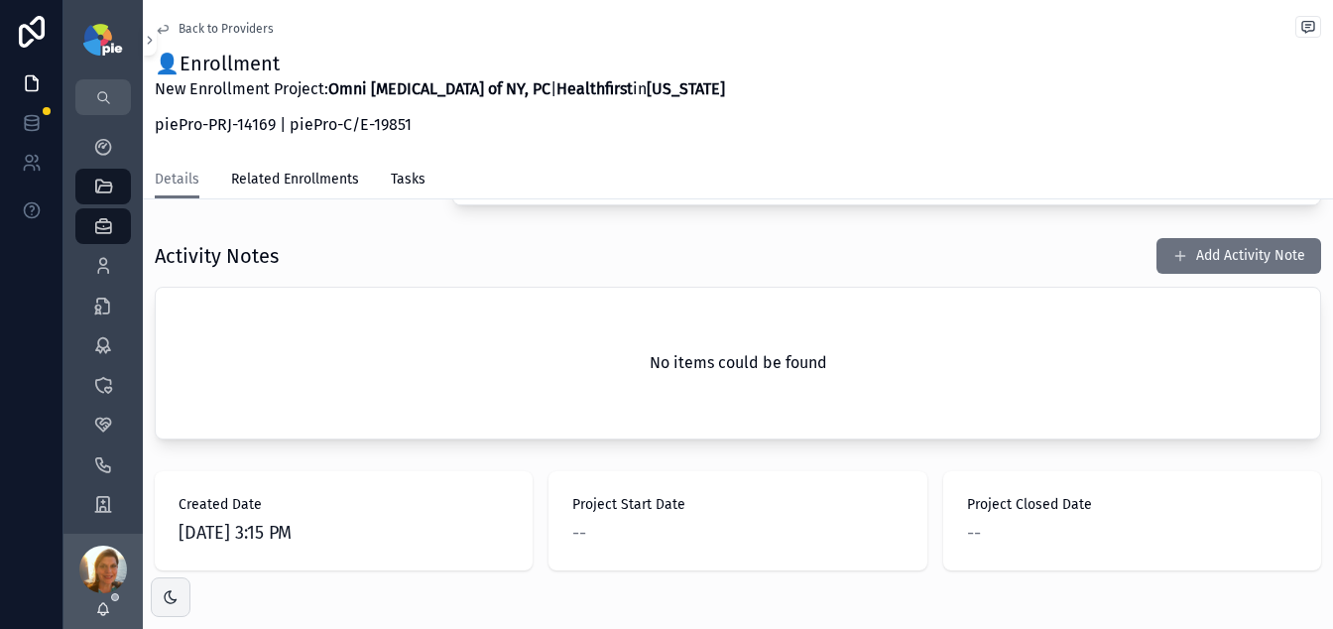
scroll to position [465, 0]
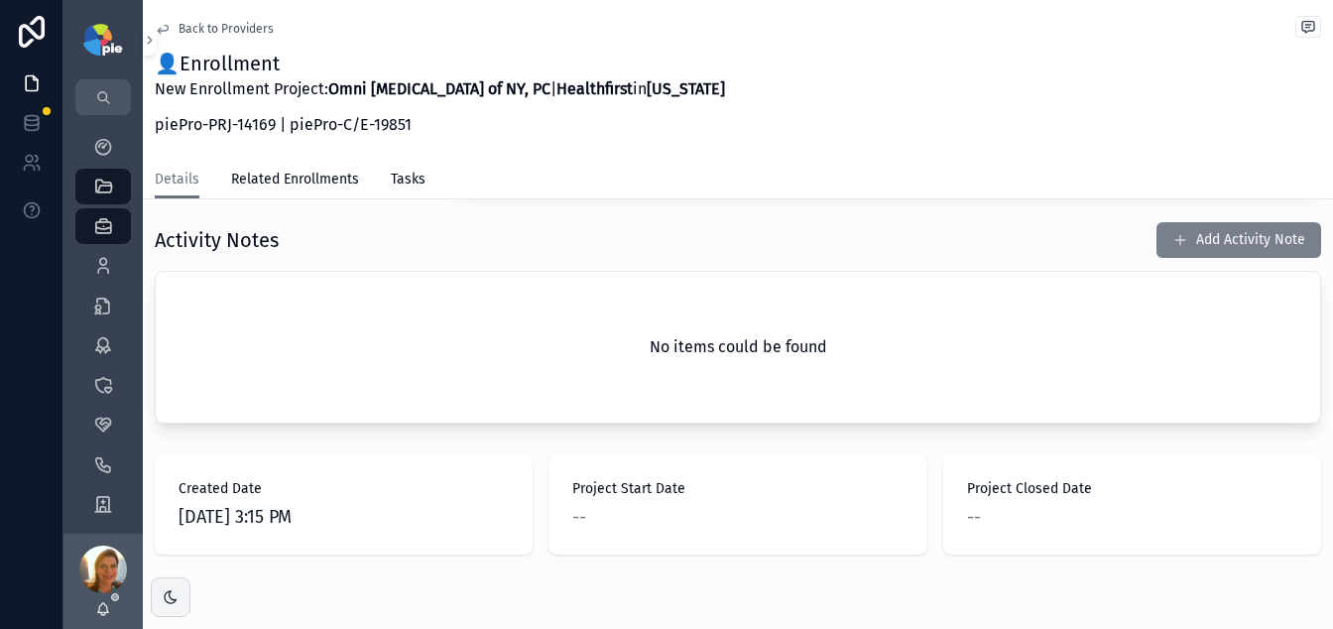
click at [1156, 244] on button "Add Activity Note" at bounding box center [1238, 240] width 165 height 36
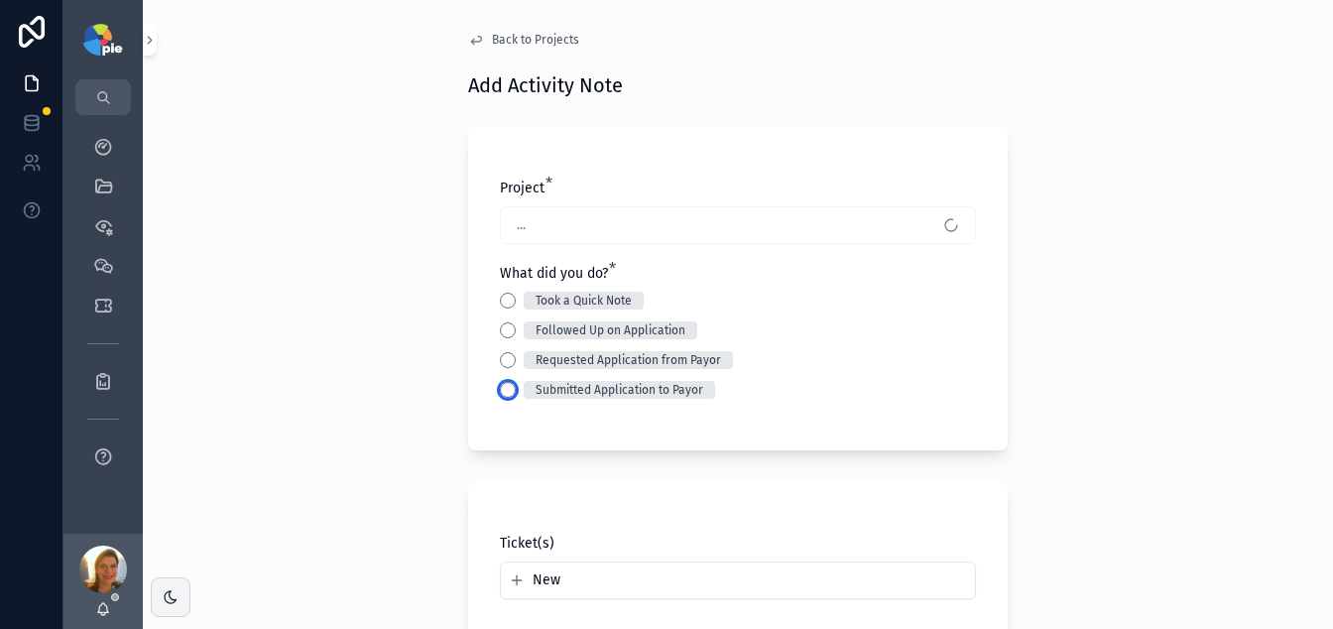
click at [504, 386] on button "Submitted Application to Payor" at bounding box center [508, 390] width 16 height 16
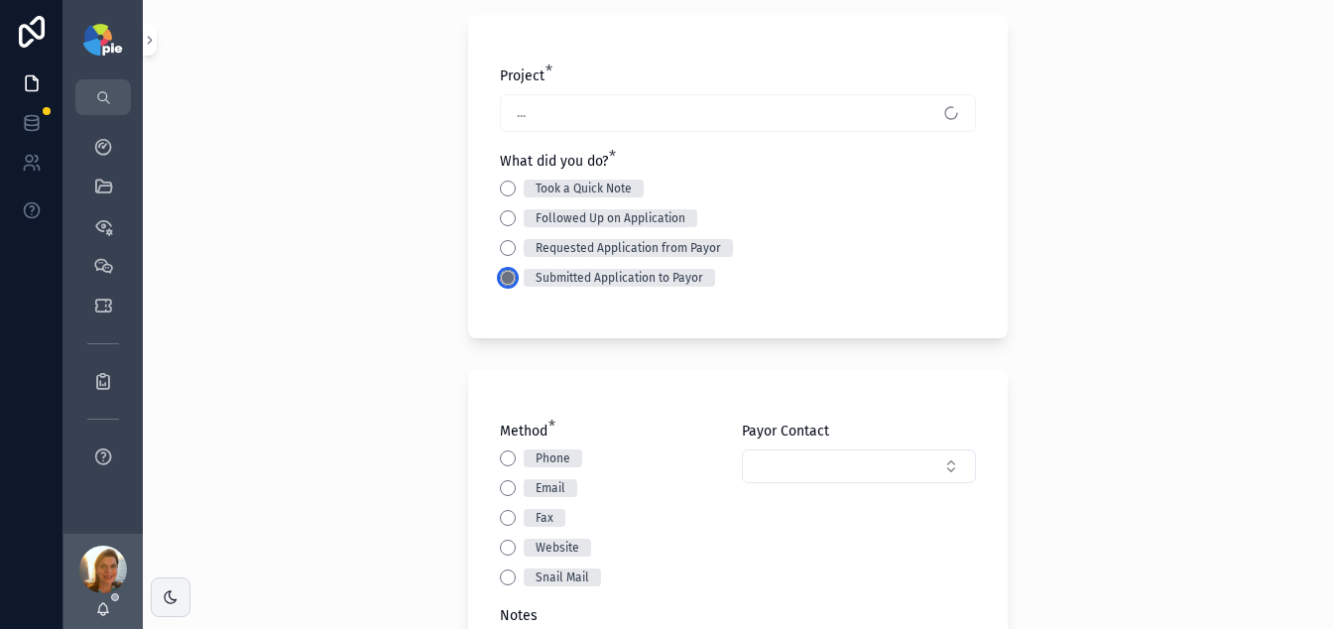
scroll to position [113, 0]
click at [500, 540] on button "Website" at bounding box center [508, 547] width 16 height 16
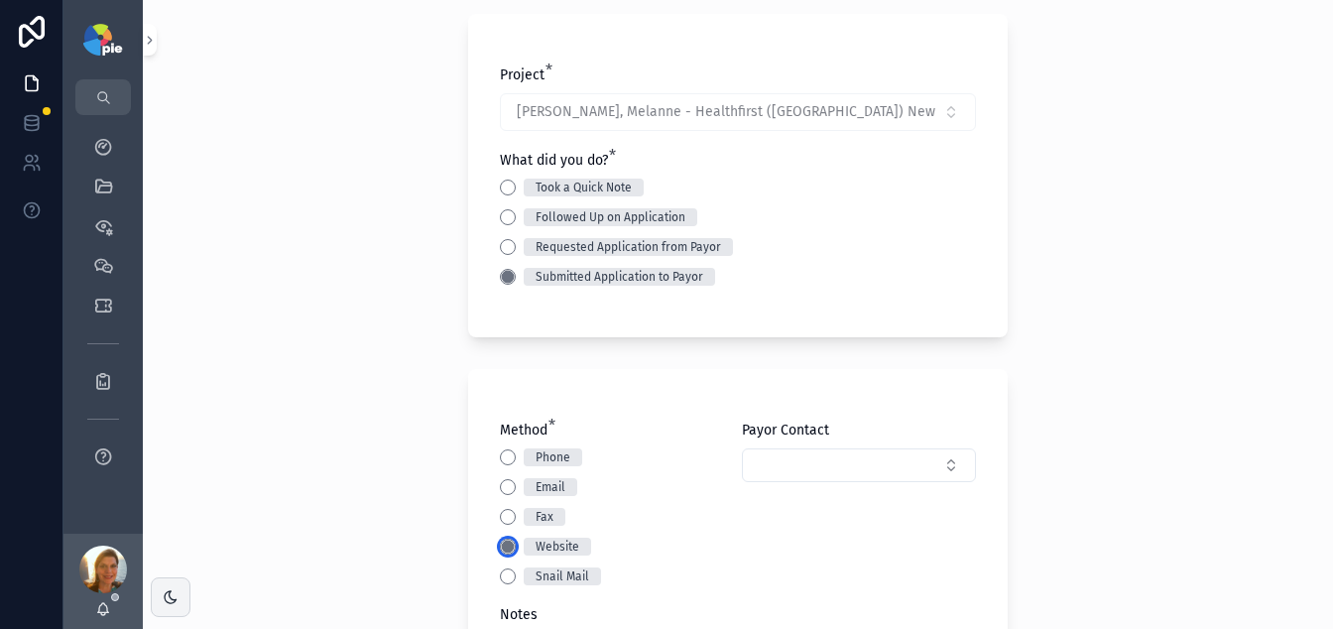
scroll to position [387, 0]
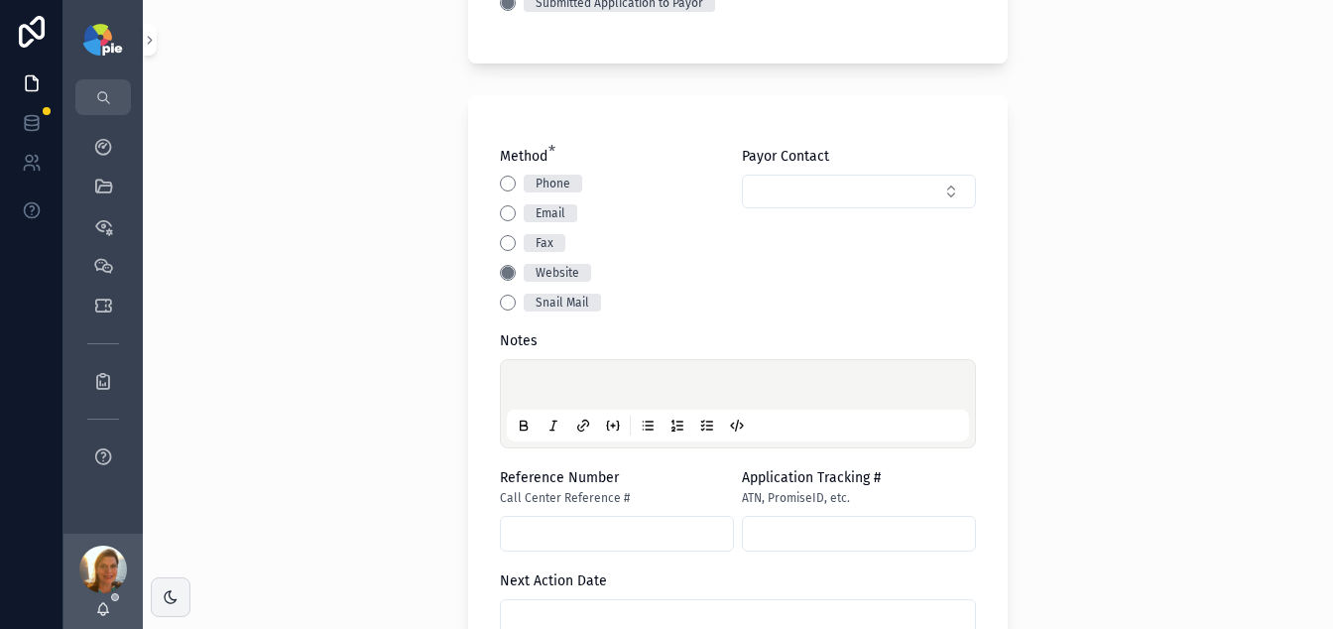
click at [559, 391] on p at bounding box center [742, 388] width 462 height 20
click at [622, 527] on input "text" at bounding box center [617, 534] width 232 height 28
paste input "**********"
drag, startPoint x: 550, startPoint y: 538, endPoint x: 273, endPoint y: 488, distance: 282.1
click at [273, 488] on div "**********" at bounding box center [738, 314] width 1190 height 629
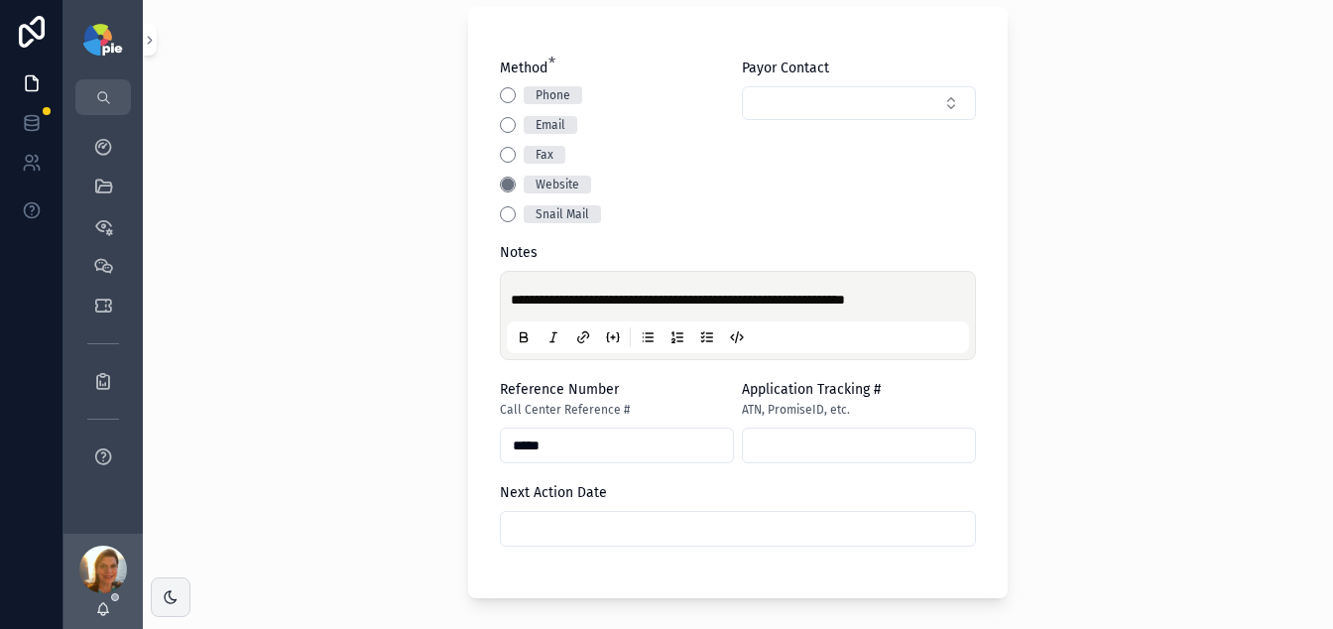
scroll to position [669, 0]
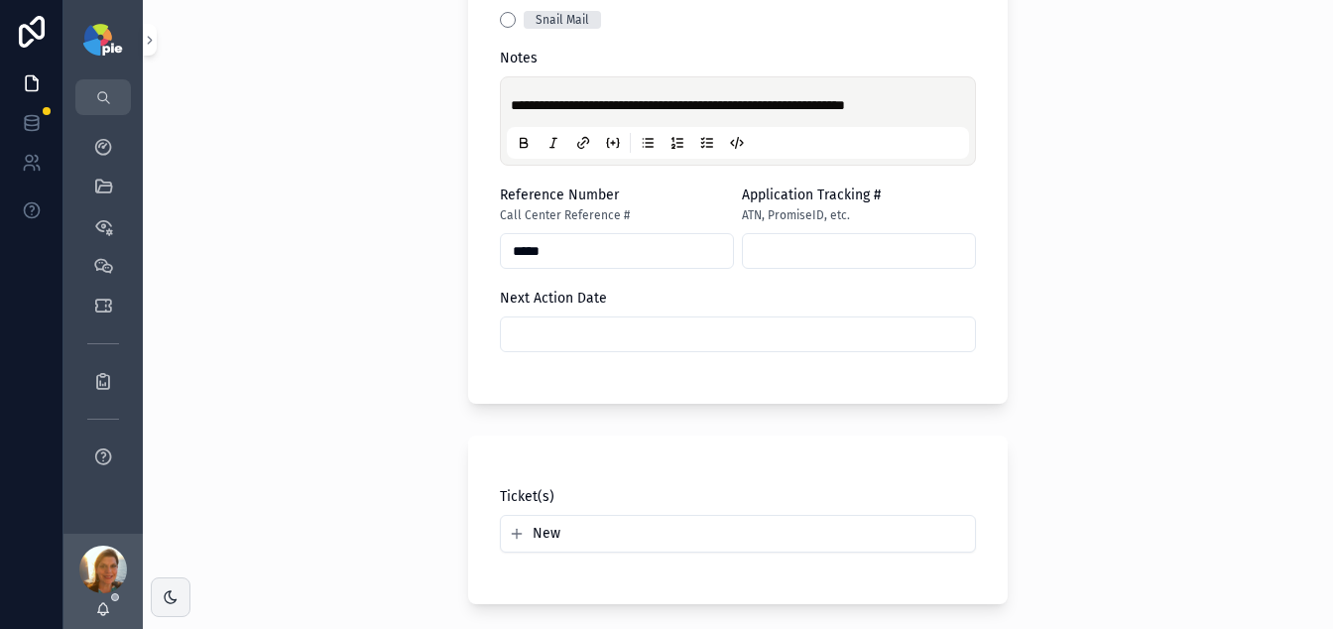
type input "*****"
click at [620, 316] on div at bounding box center [738, 334] width 476 height 36
click at [628, 317] on div at bounding box center [738, 334] width 476 height 36
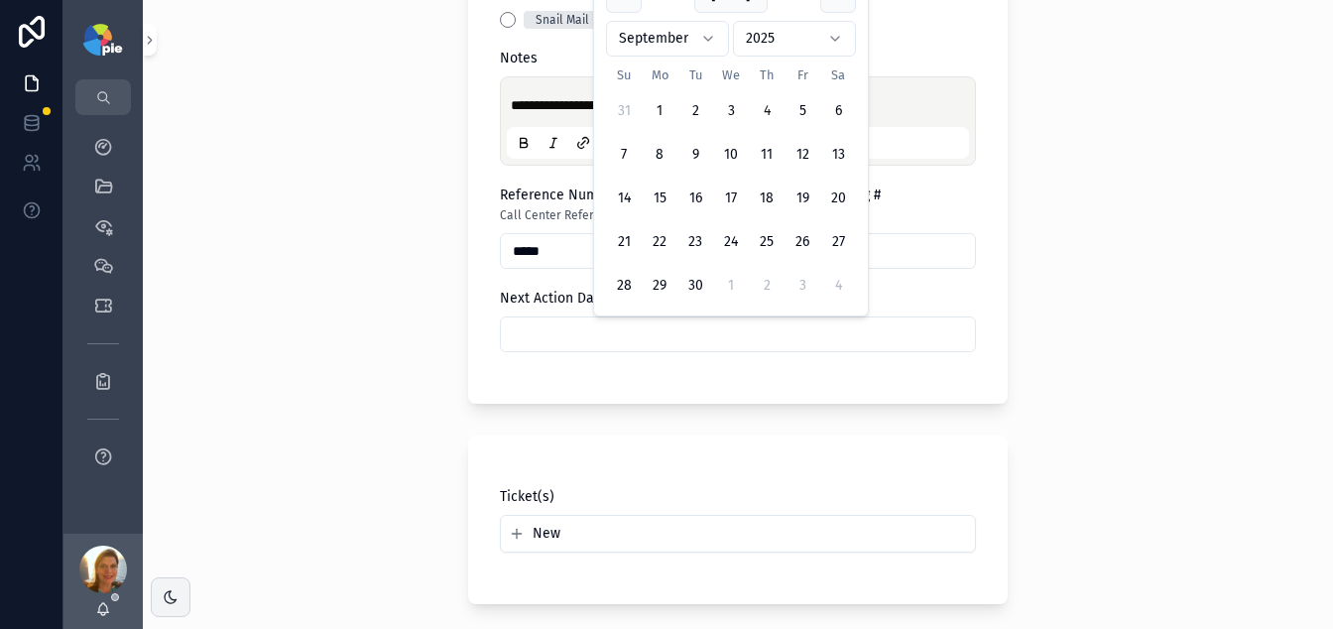
click at [625, 331] on input "text" at bounding box center [738, 334] width 474 height 28
click at [763, 294] on button "2" at bounding box center [767, 286] width 36 height 36
type input "*********"
click at [630, 402] on div "**********" at bounding box center [738, 108] width 540 height 591
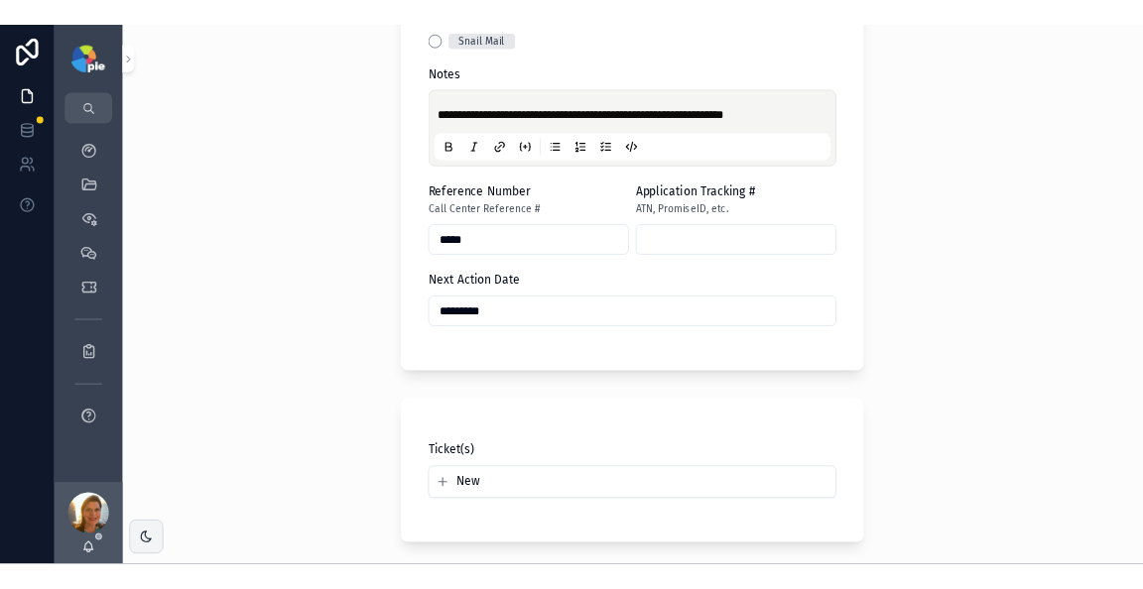
scroll to position [955, 0]
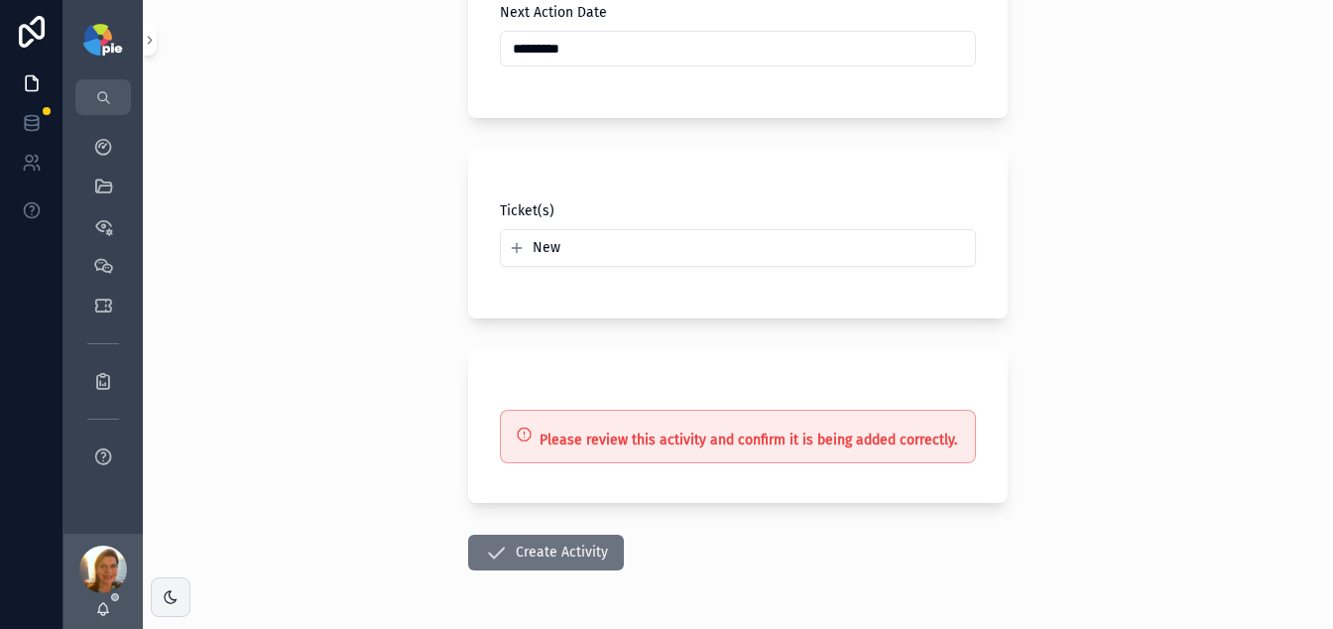
drag, startPoint x: 533, startPoint y: 572, endPoint x: 536, endPoint y: 553, distance: 19.1
click at [536, 553] on button "Create Activity" at bounding box center [546, 553] width 156 height 36
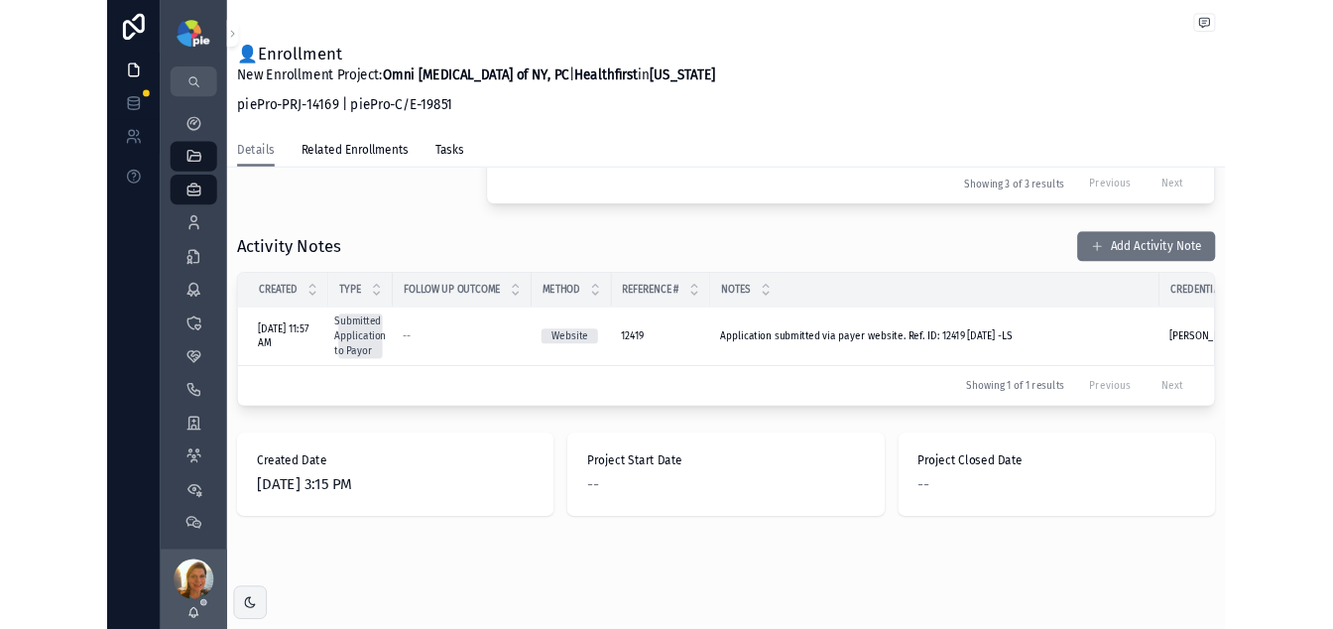
scroll to position [547, 0]
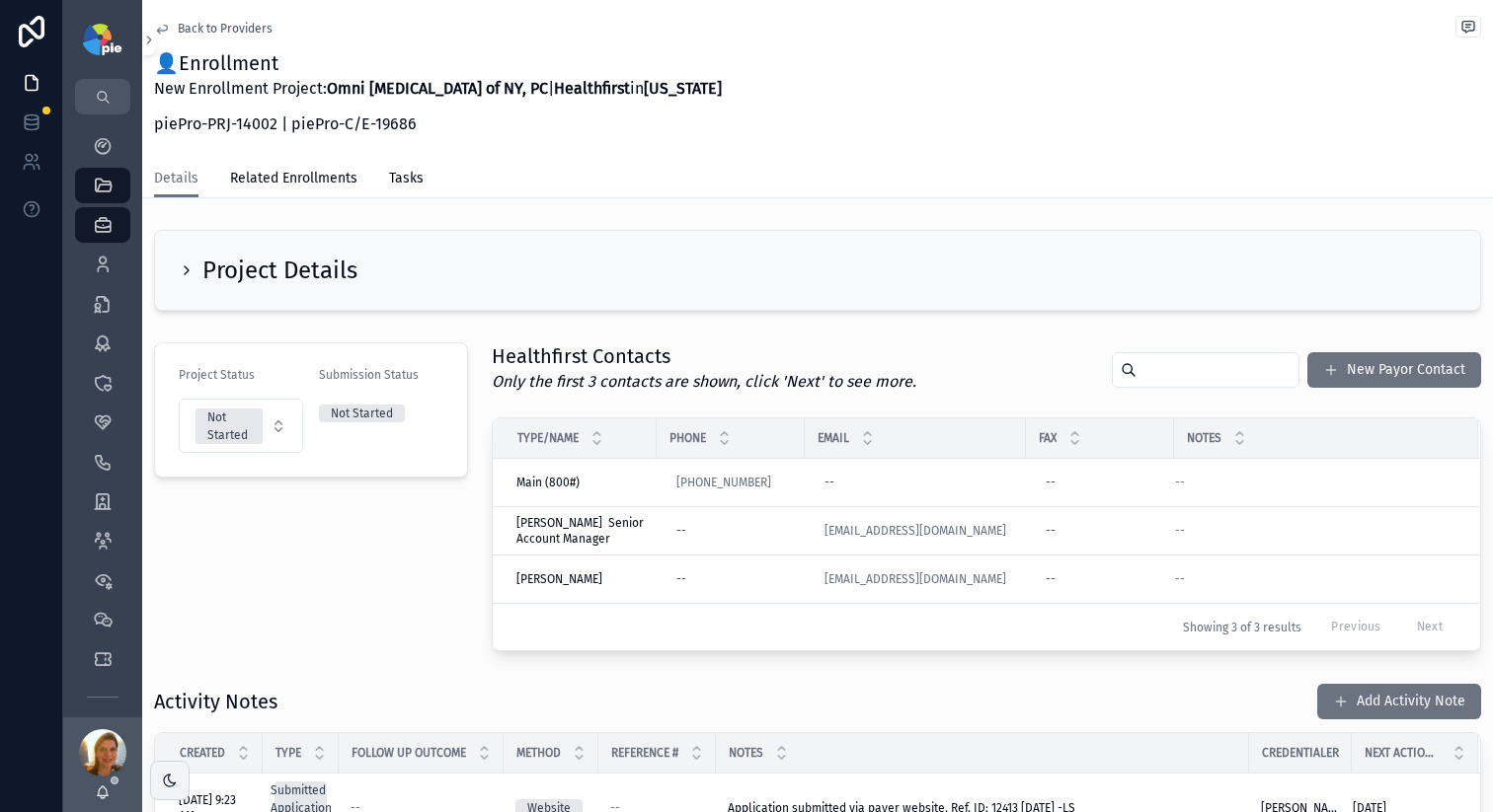
scroll to position [66, 0]
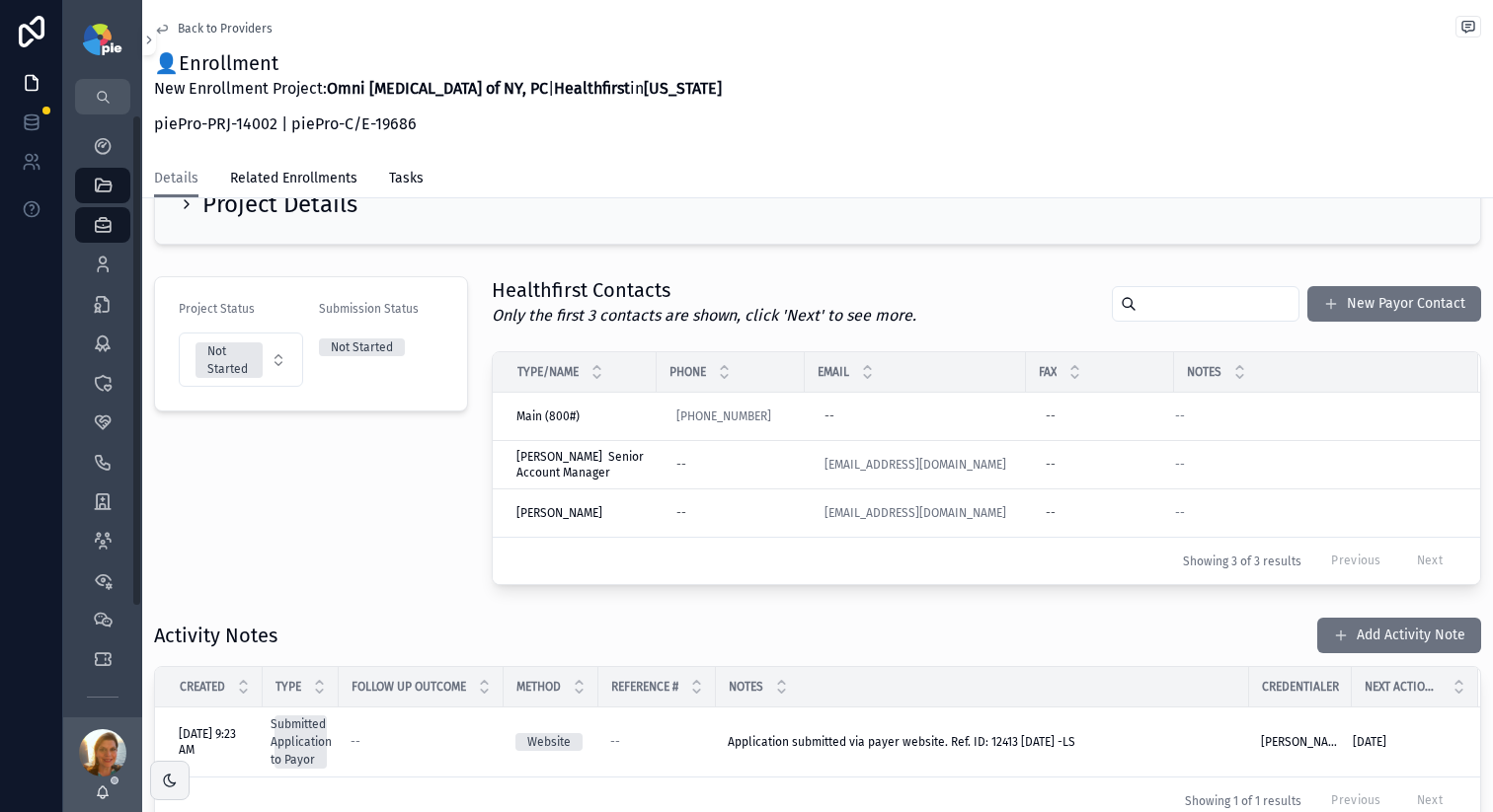
click at [90, 285] on div "Enrollments 3,479" at bounding box center [102, 304] width 79 height 40
click at [94, 264] on icon "scrollable content" at bounding box center [103, 265] width 20 height 20
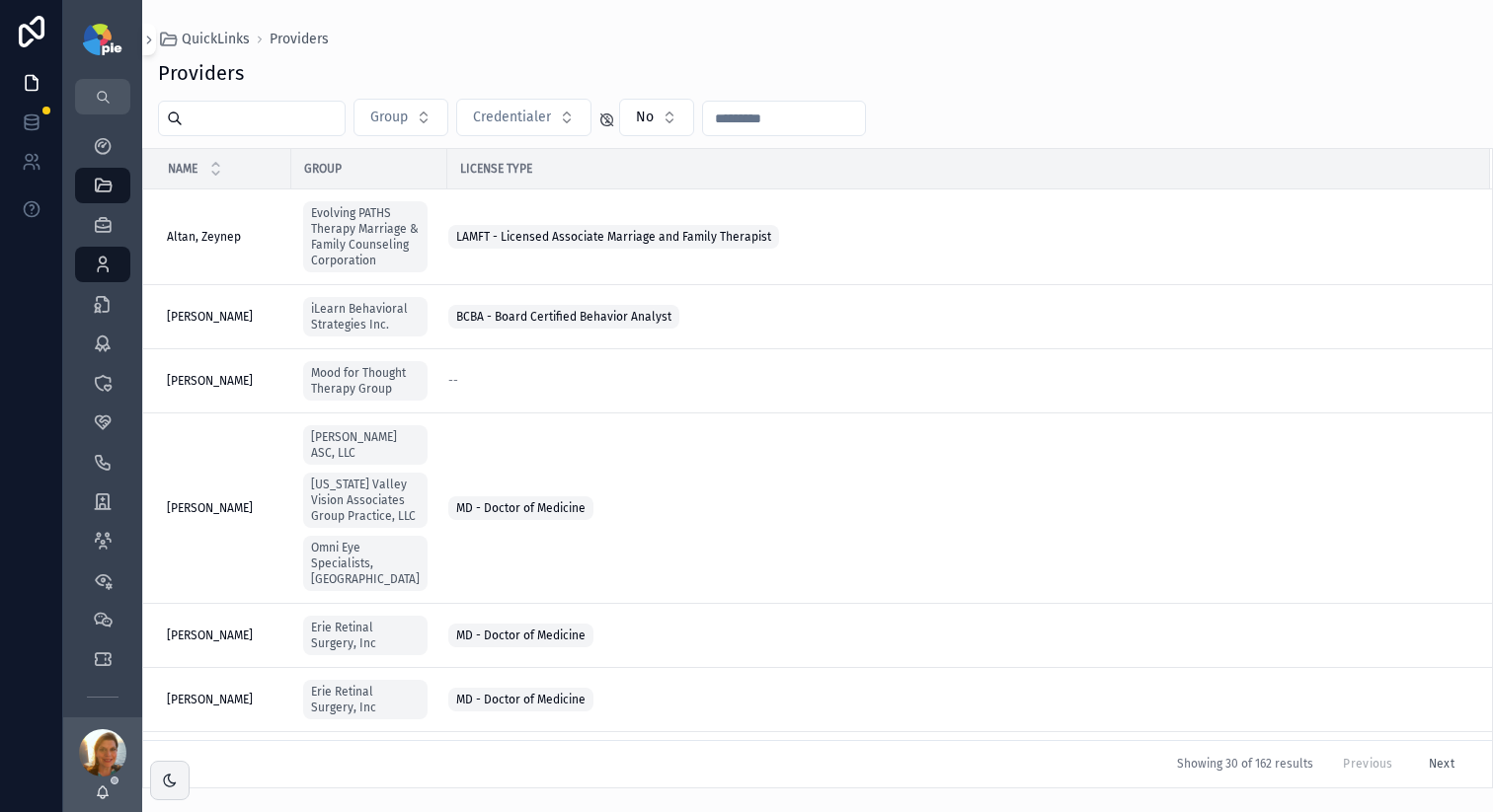
click at [284, 123] on input "scrollable content" at bounding box center [263, 118] width 162 height 28
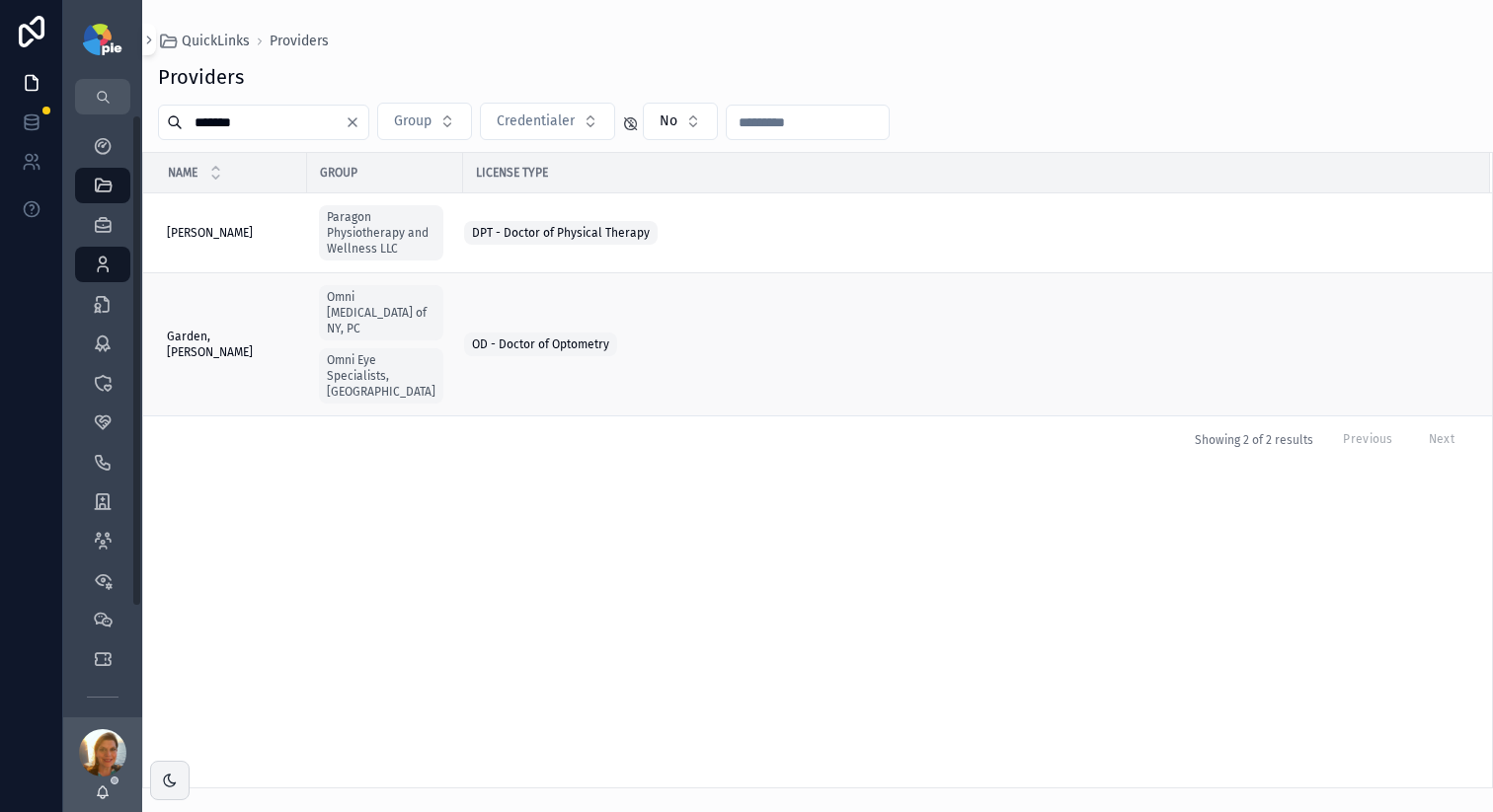
type input "*******"
click at [236, 332] on span "Garden, Jessica" at bounding box center [231, 344] width 128 height 32
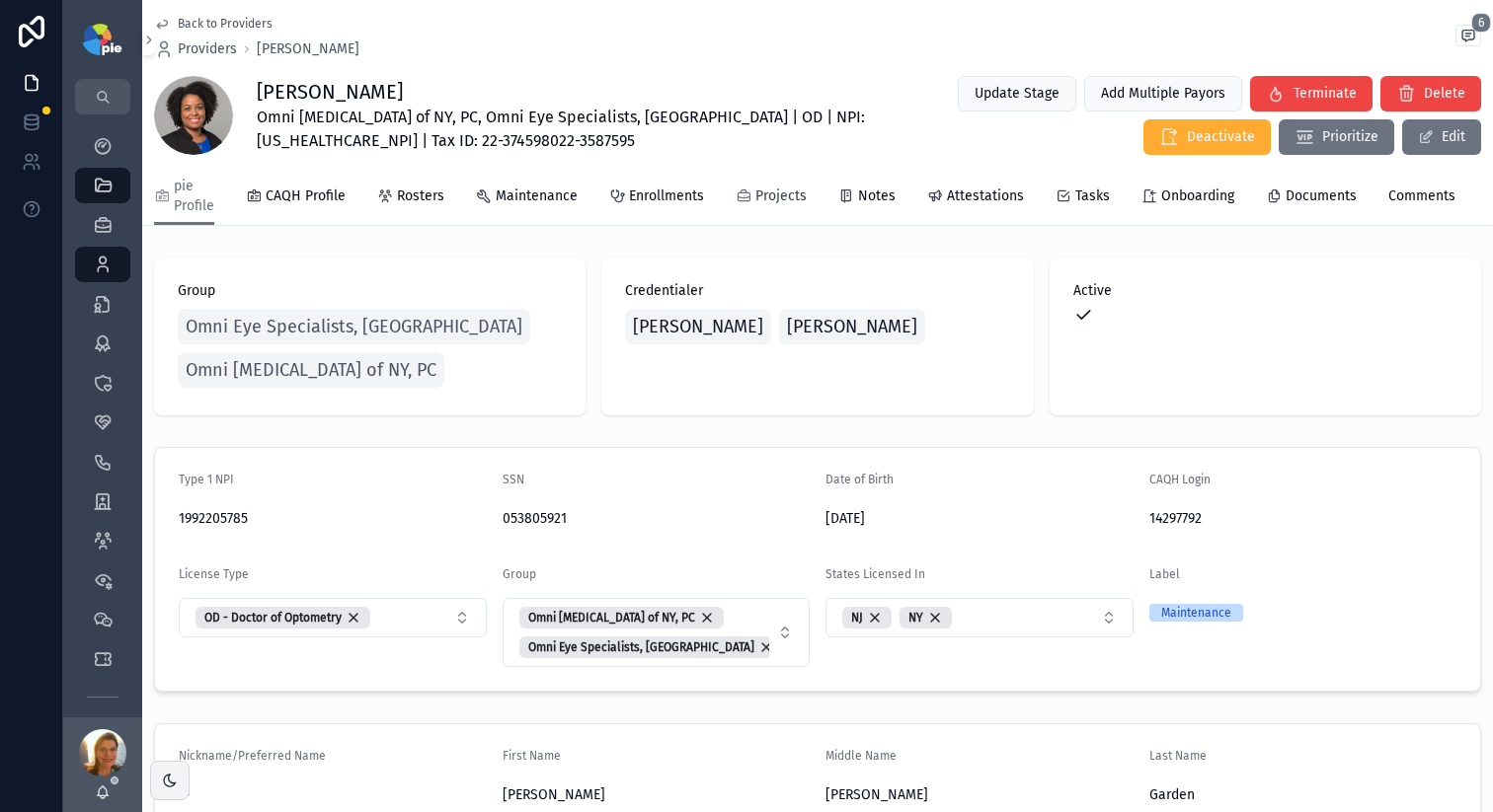
click at [781, 209] on link "Projects" at bounding box center [770, 199] width 71 height 40
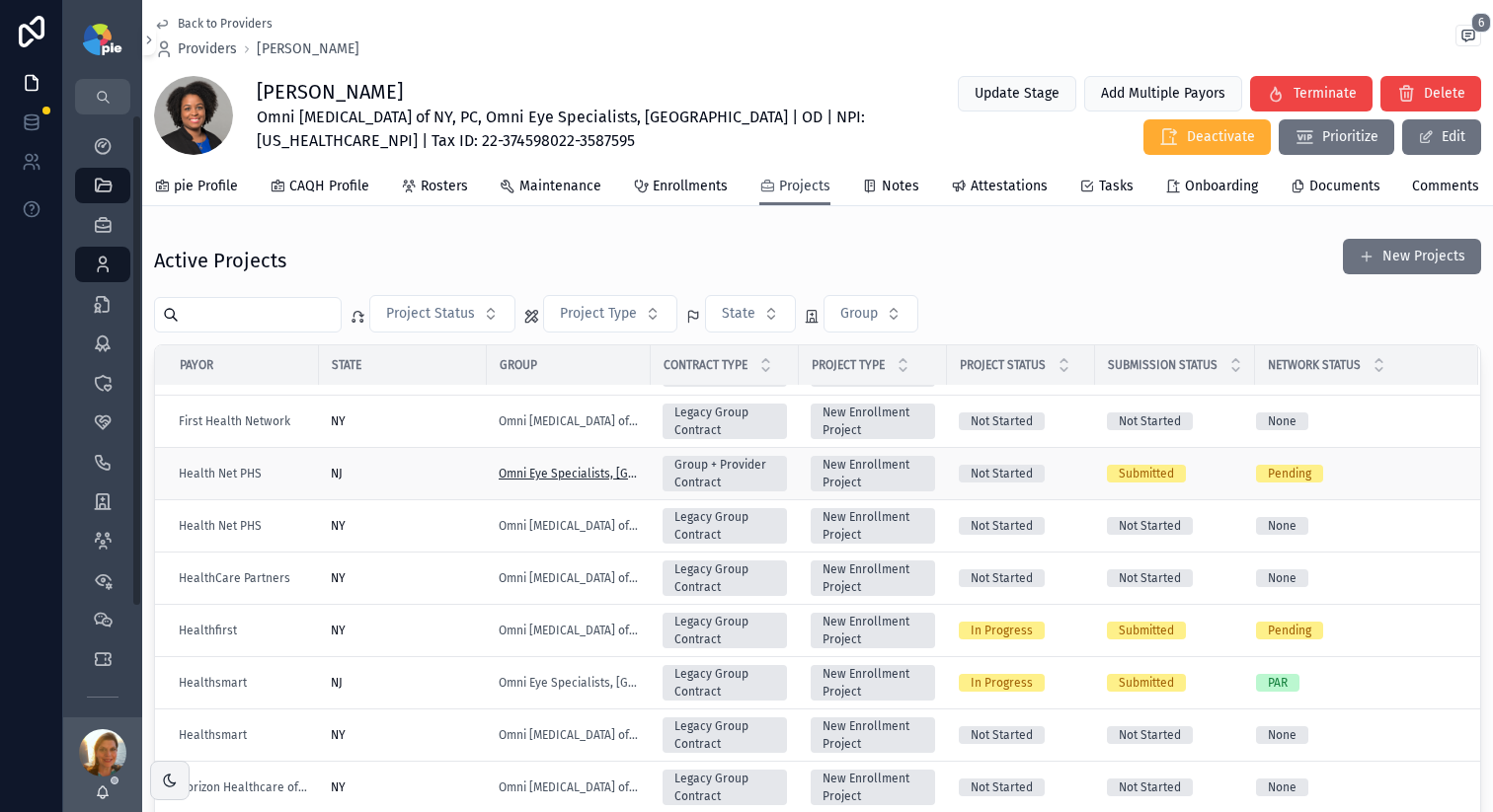
scroll to position [567, 0]
click at [204, 39] on div "Back to Providers Providers Jessica Garden" at bounding box center [257, 38] width 205 height 44
click at [210, 45] on span "Providers" at bounding box center [208, 50] width 60 height 20
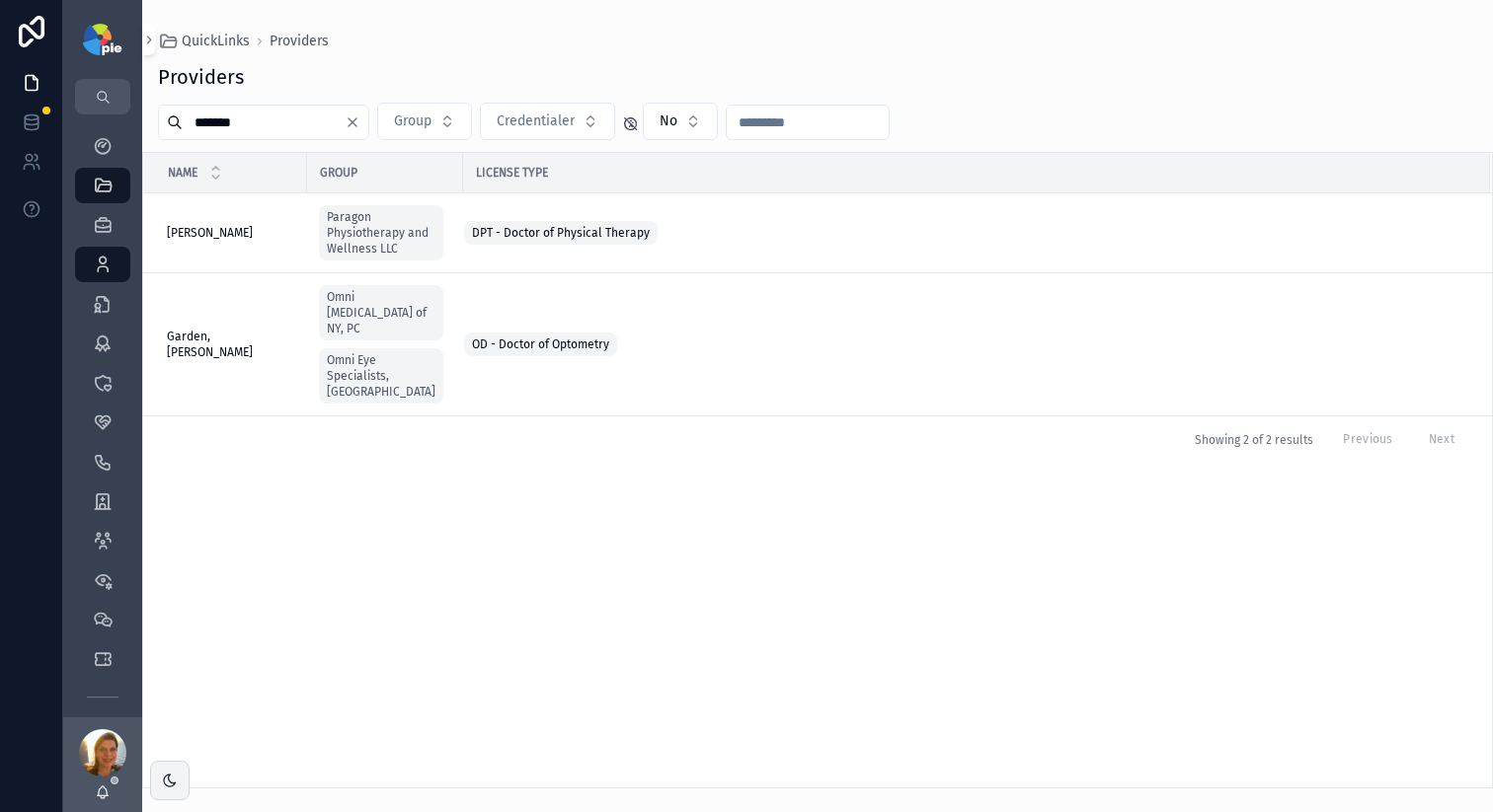
click at [333, 124] on input "*******" at bounding box center [263, 122] width 162 height 28
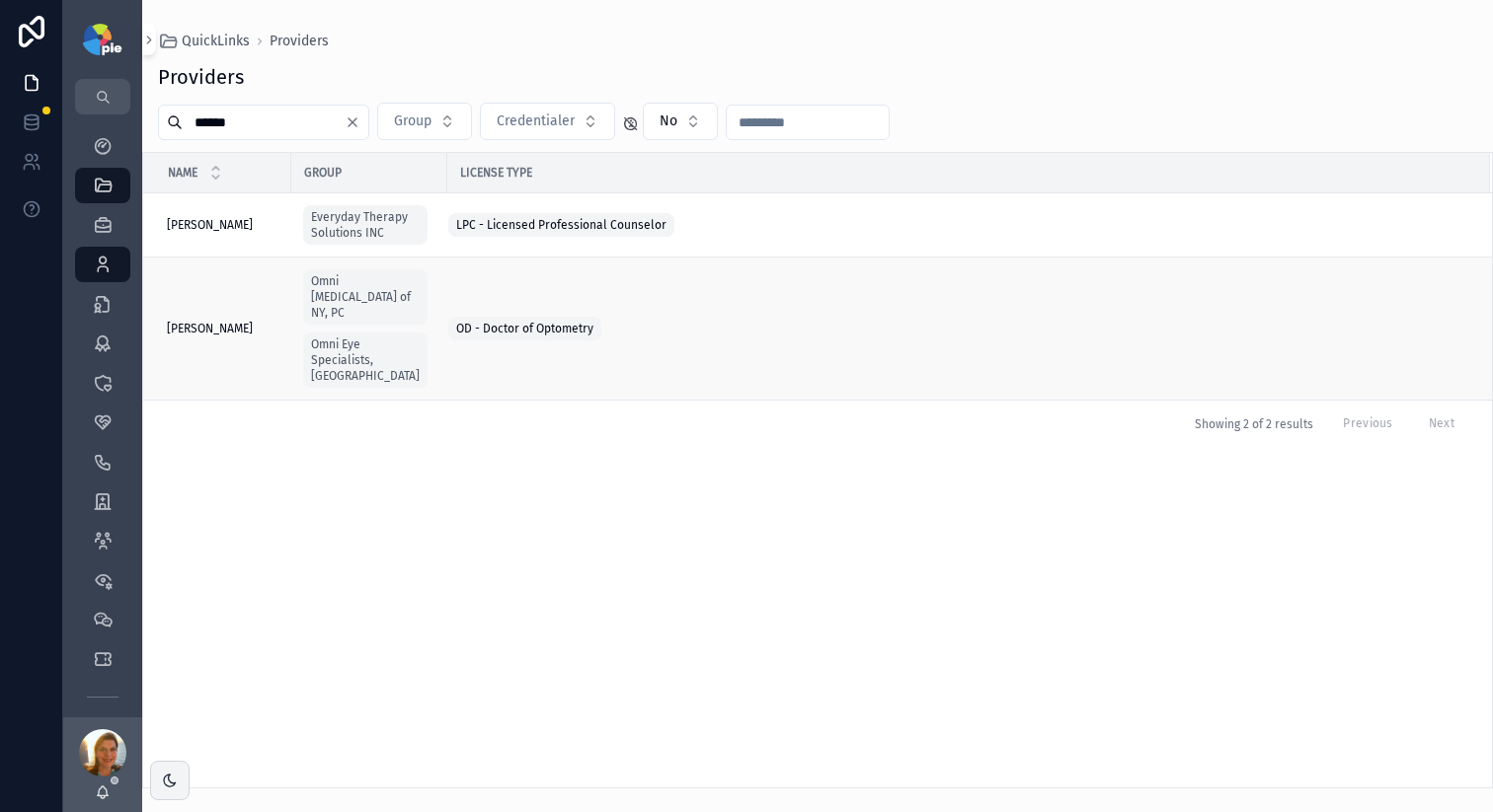
type input "******"
click at [228, 320] on span "Miskewicz-Zastrow, Amanda" at bounding box center [210, 328] width 86 height 16
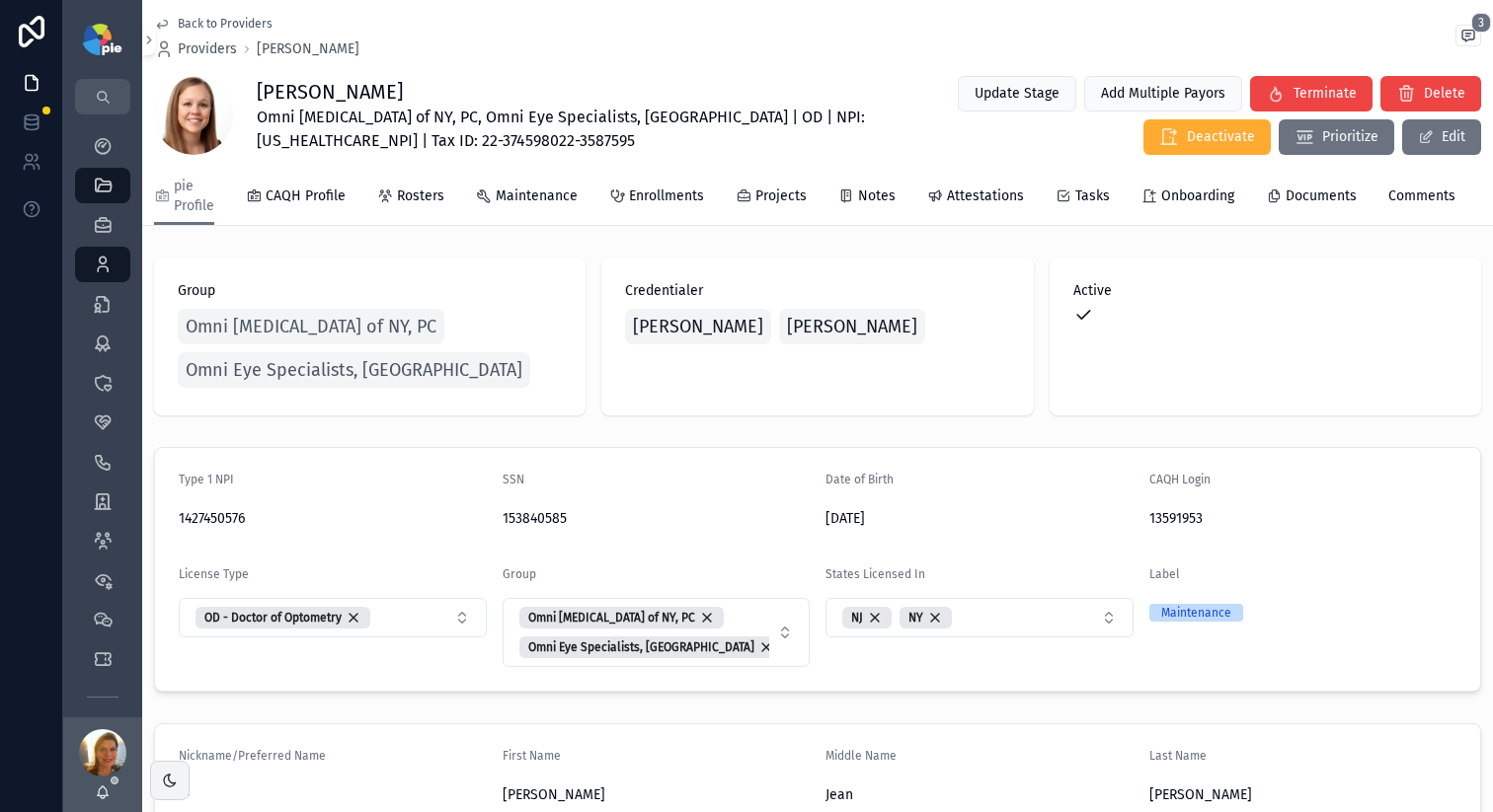
scroll to position [4, 0]
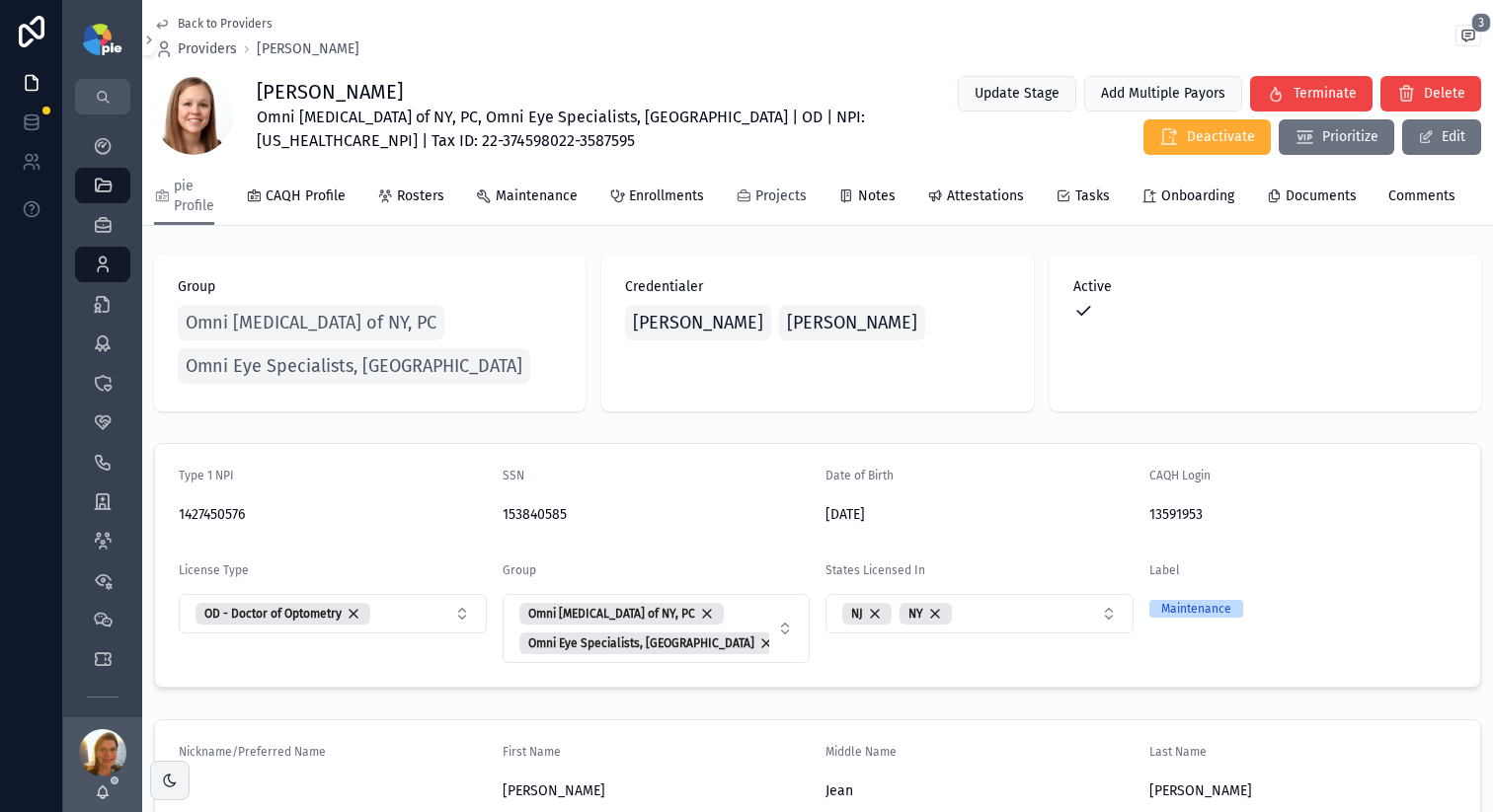
click at [791, 189] on span "Projects" at bounding box center [781, 196] width 52 height 20
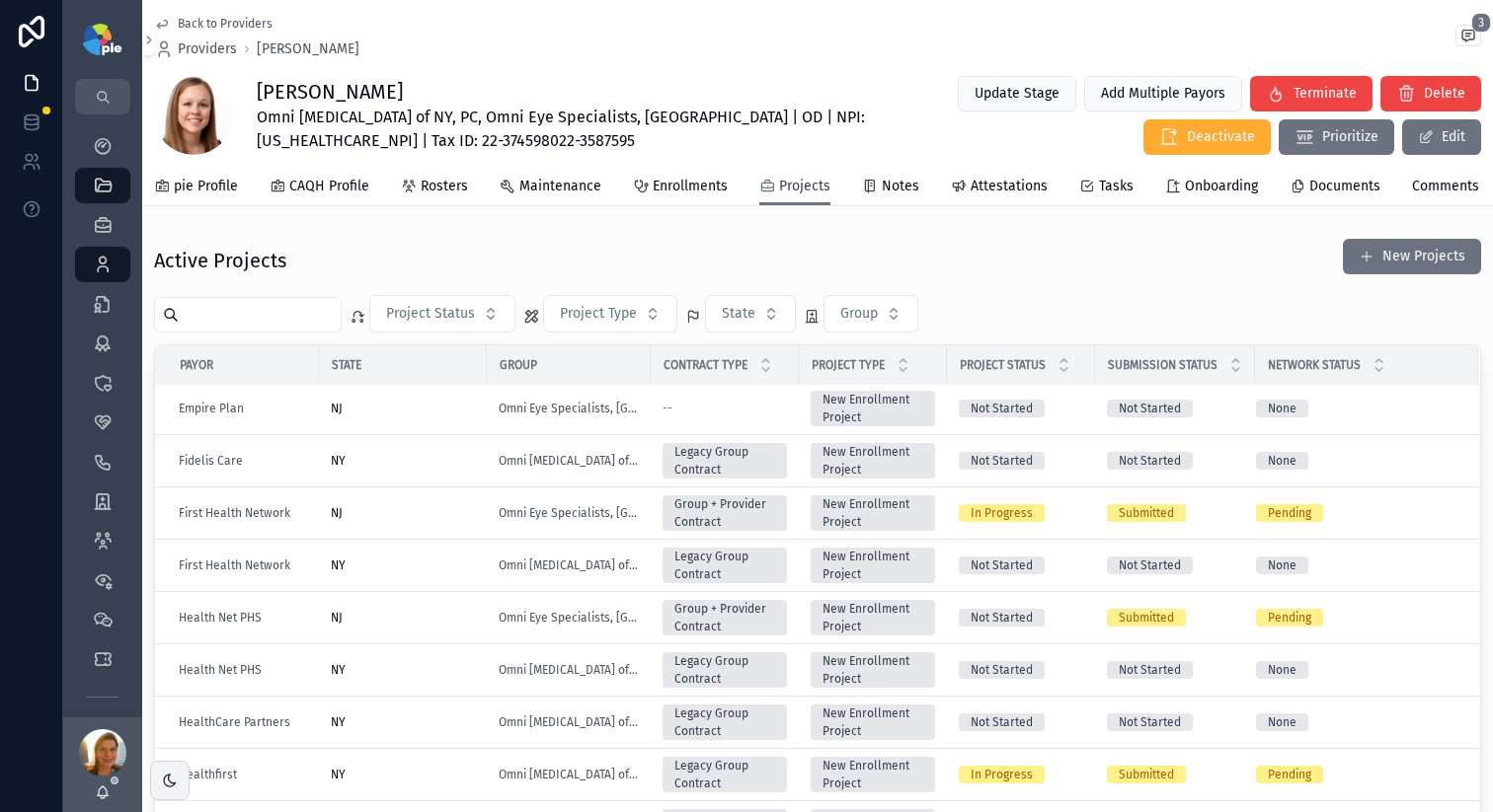
scroll to position [607, 0]
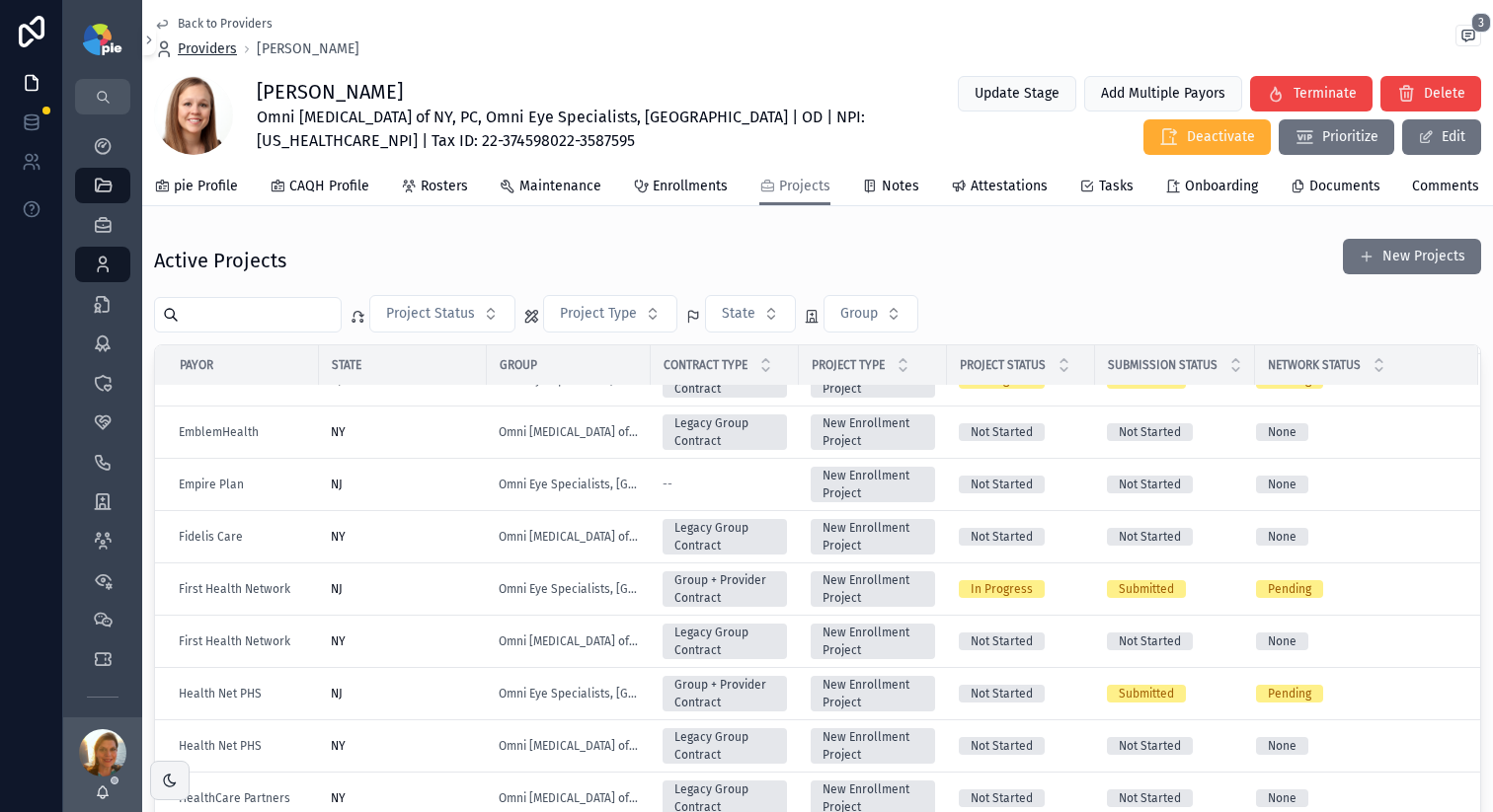
click at [223, 53] on span "Providers" at bounding box center [208, 50] width 60 height 20
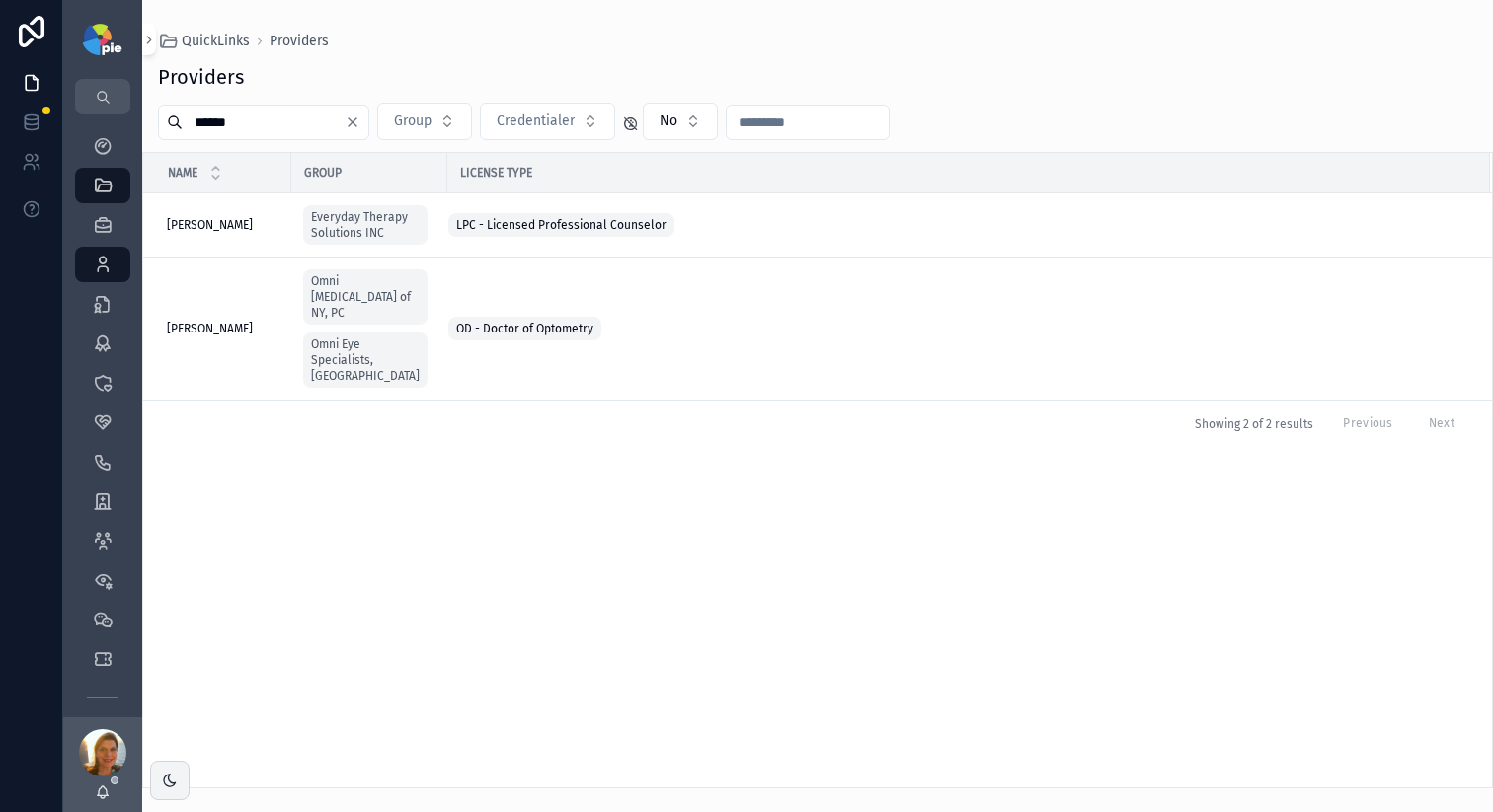
click at [299, 130] on input "******" at bounding box center [263, 122] width 162 height 28
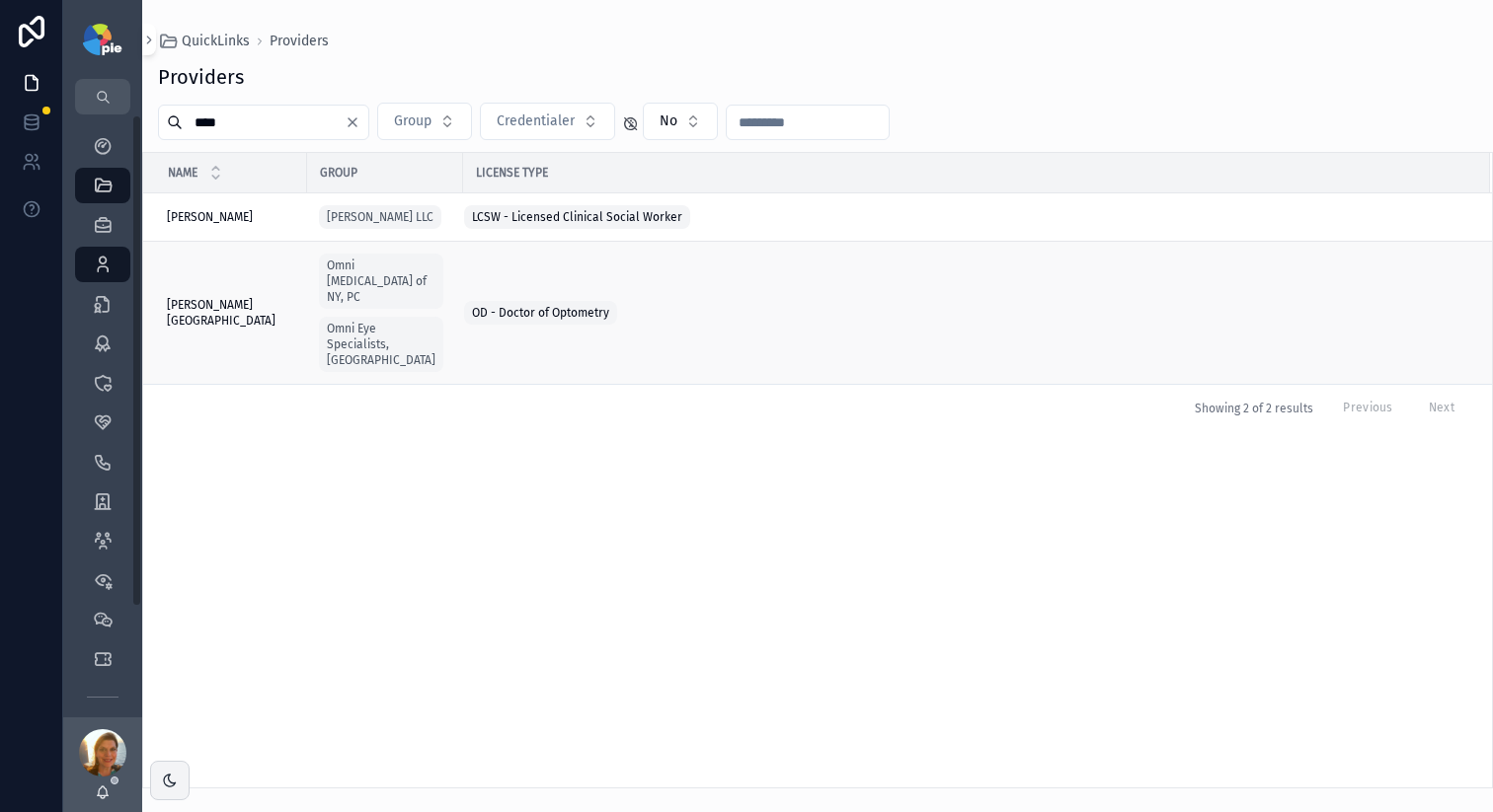
type input "****"
click at [215, 317] on span "[PERSON_NAME][GEOGRAPHIC_DATA]" at bounding box center [231, 313] width 128 height 32
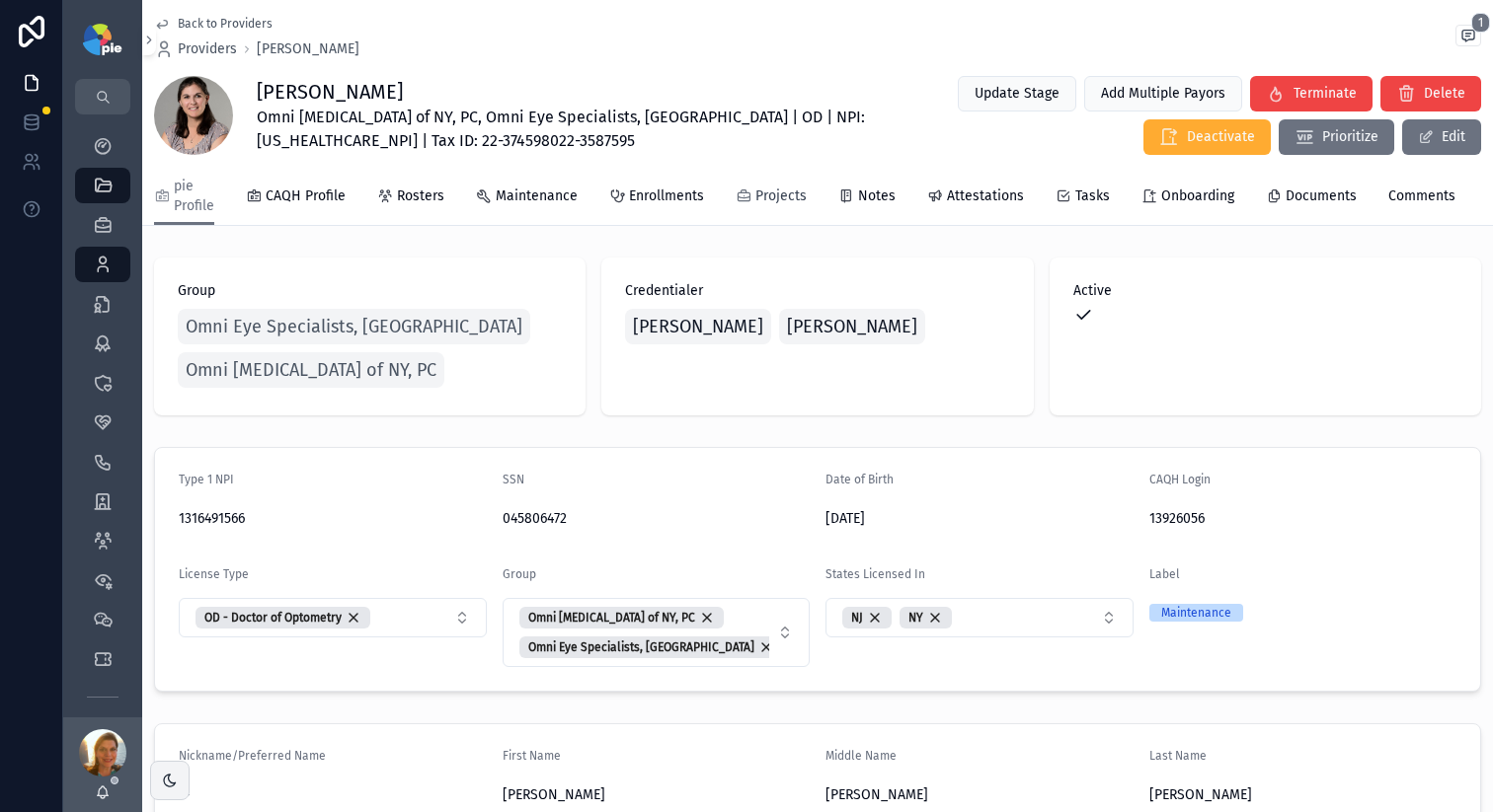
click at [798, 205] on span "Projects" at bounding box center [781, 196] width 52 height 20
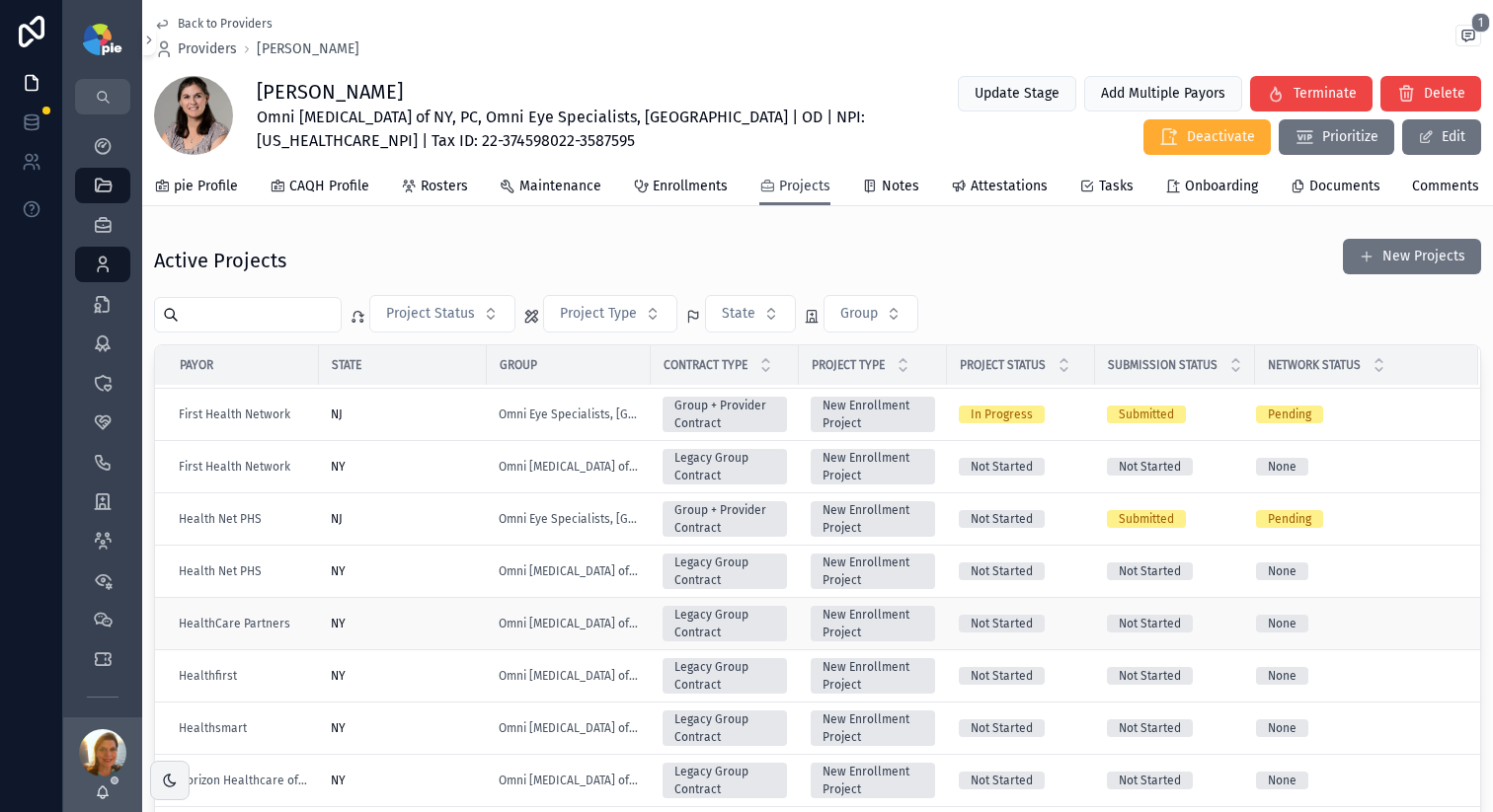
scroll to position [835, 0]
click at [411, 698] on td "NY" at bounding box center [402, 676] width 168 height 53
click at [413, 698] on td "NY" at bounding box center [402, 676] width 168 height 53
click at [423, 682] on div "NY" at bounding box center [402, 675] width 144 height 16
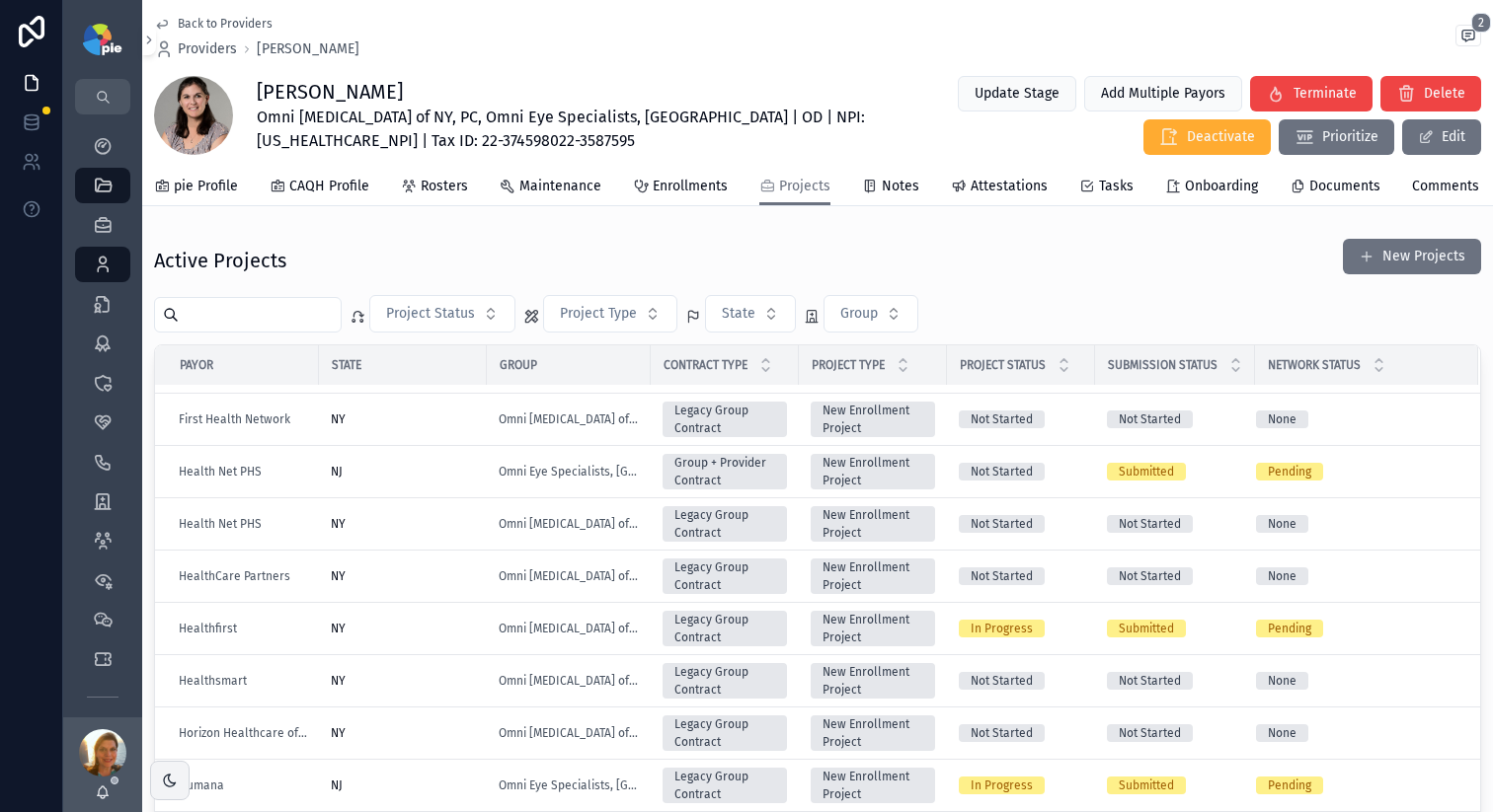
scroll to position [883, 0]
click at [103, 501] on icon "scrollable content" at bounding box center [103, 502] width 20 height 20
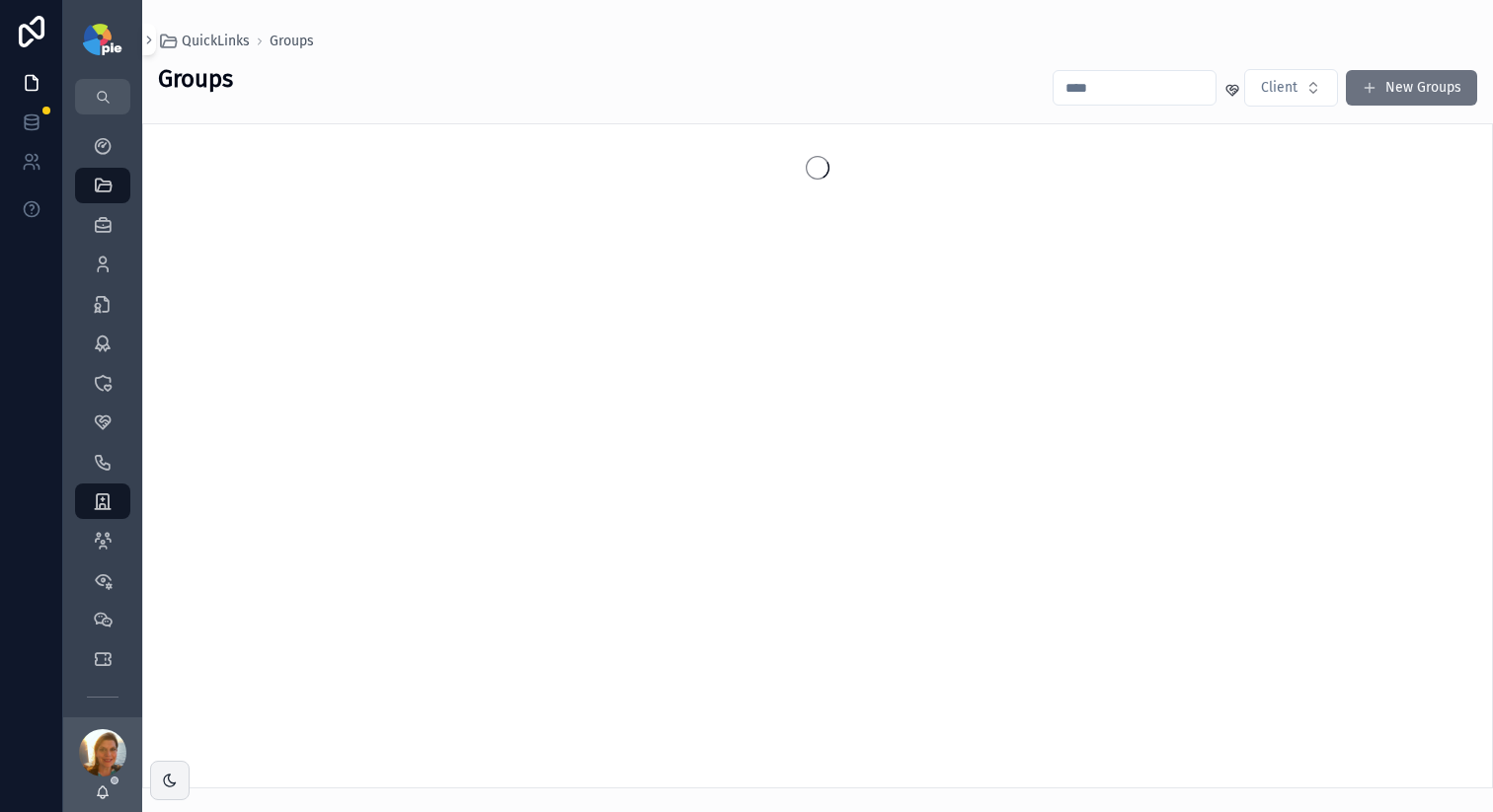
click at [1166, 76] on input "scrollable content" at bounding box center [1134, 88] width 162 height 28
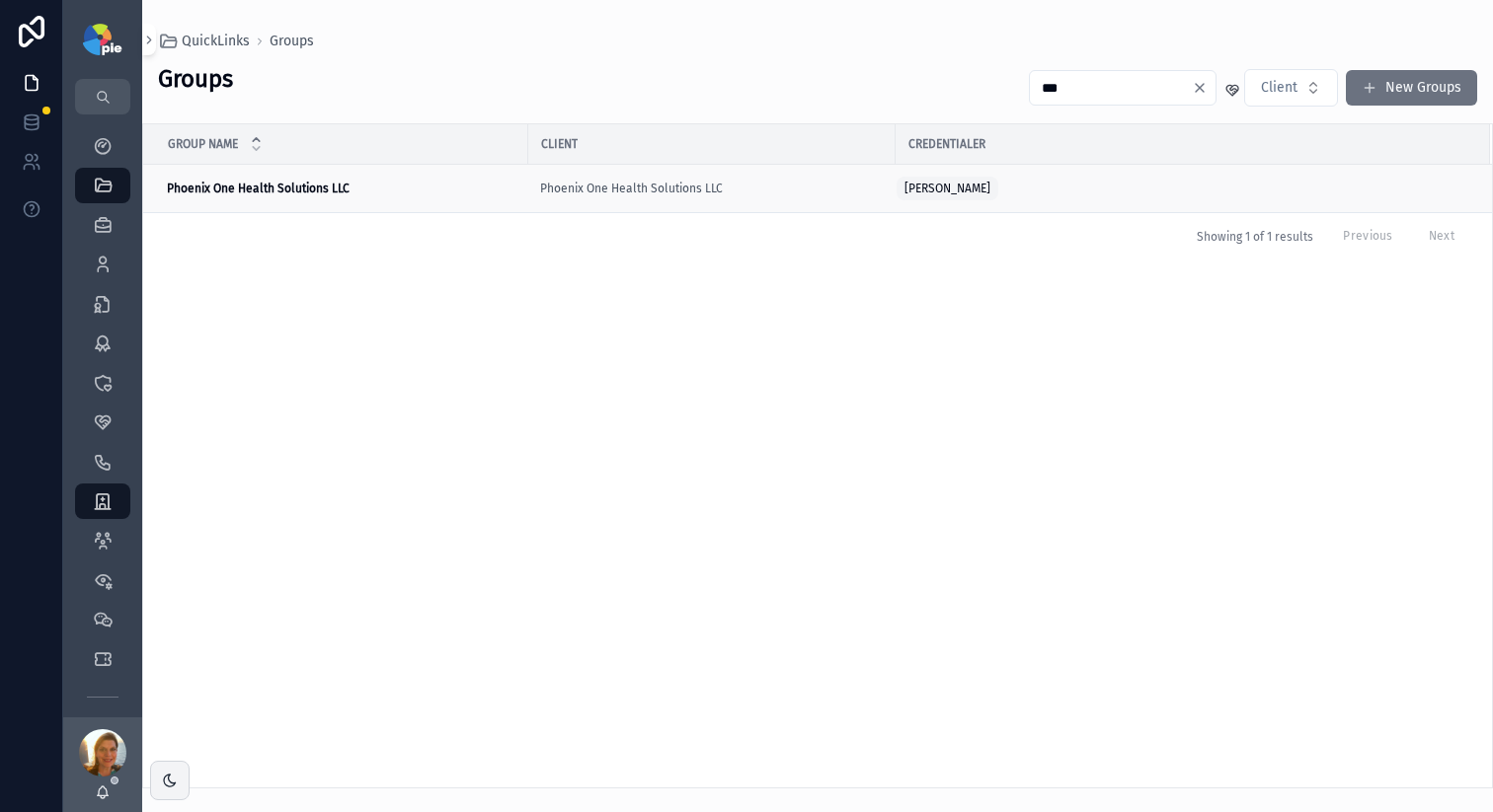
type input "***"
click at [304, 189] on strong "Phoenix One Health Solutions LLC" at bounding box center [258, 188] width 182 height 14
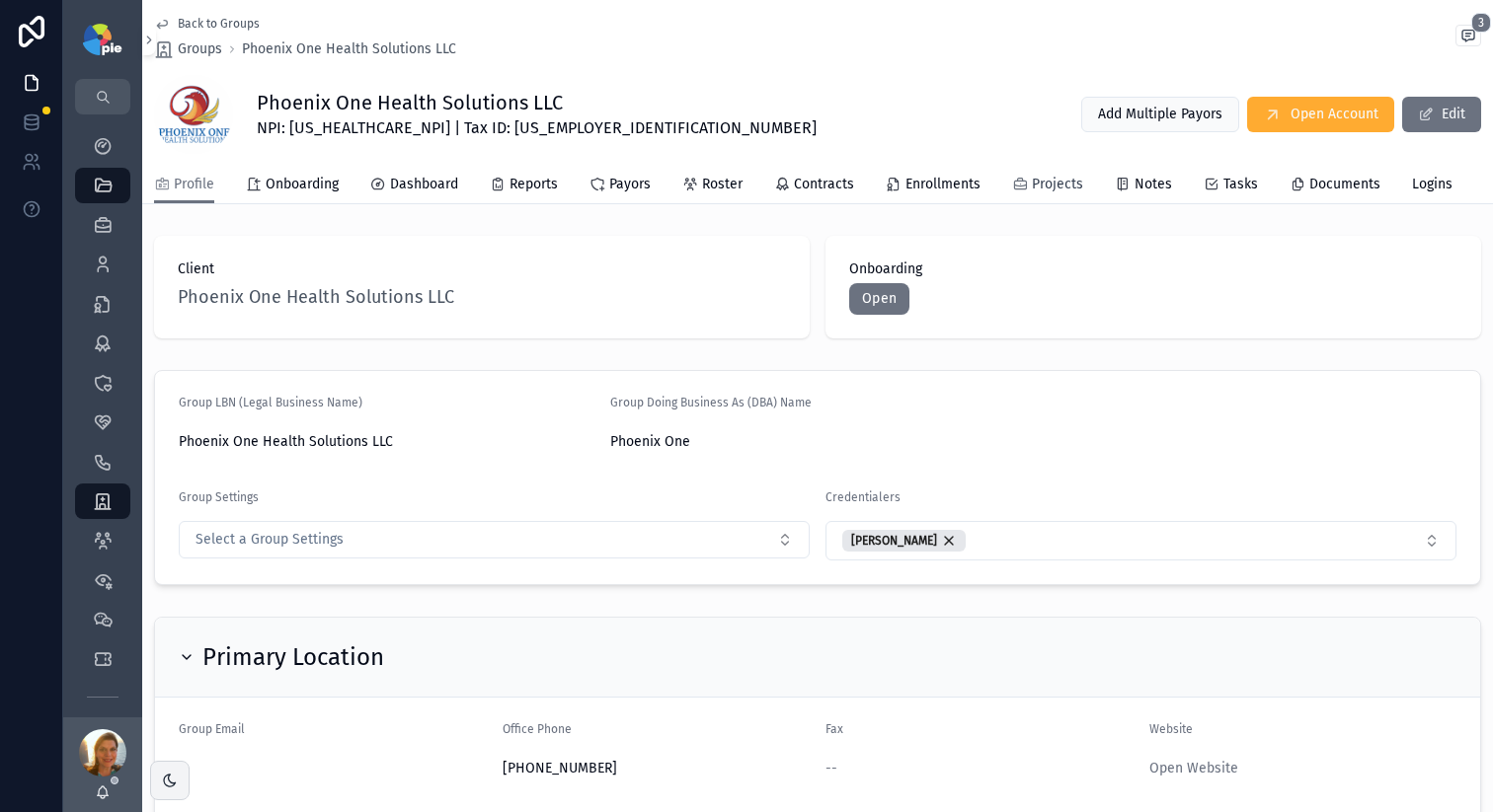
click at [1031, 179] on span "Projects" at bounding box center [1057, 185] width 52 height 20
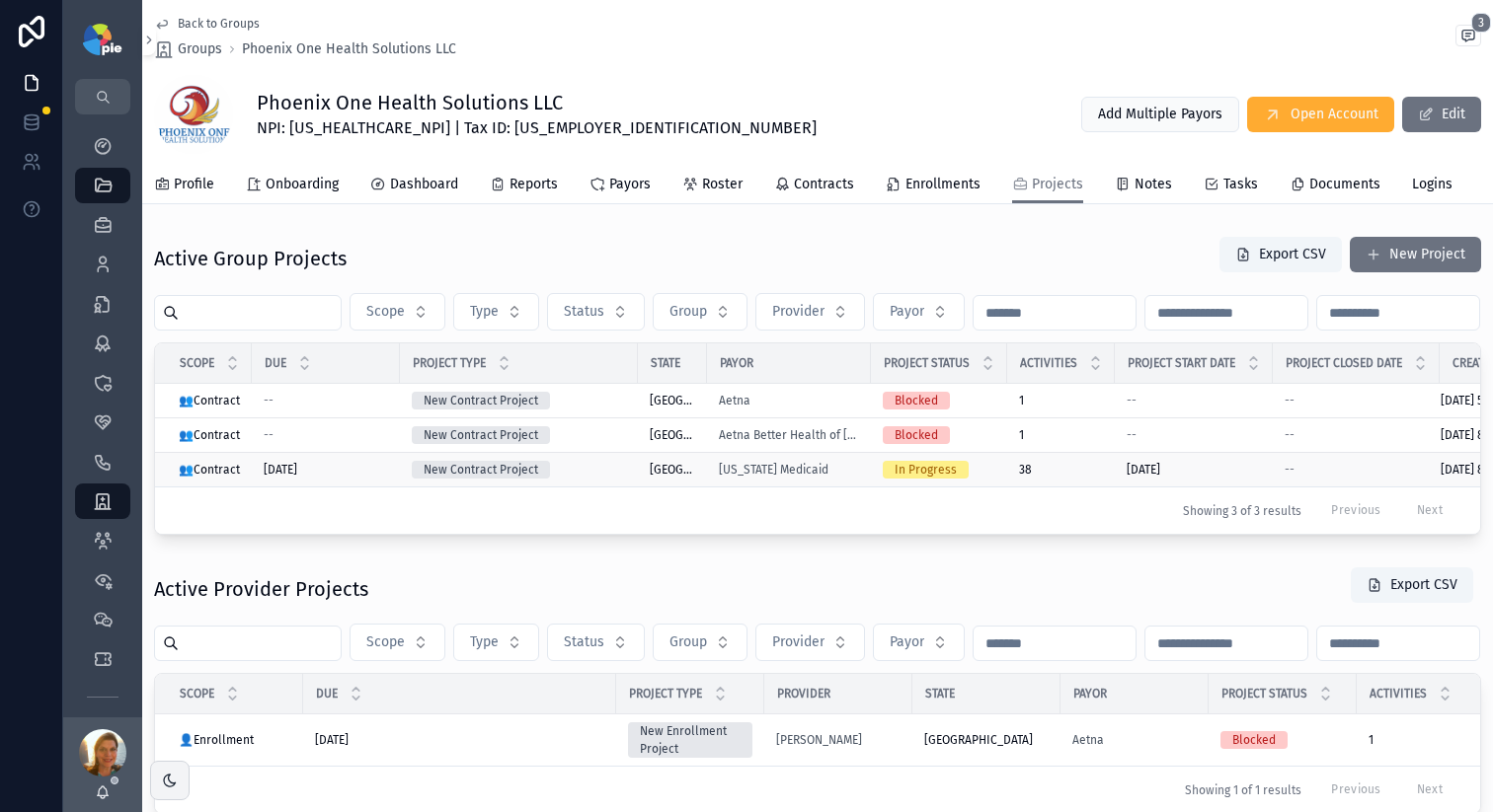
click at [594, 479] on div "New Contract Project" at bounding box center [519, 470] width 214 height 18
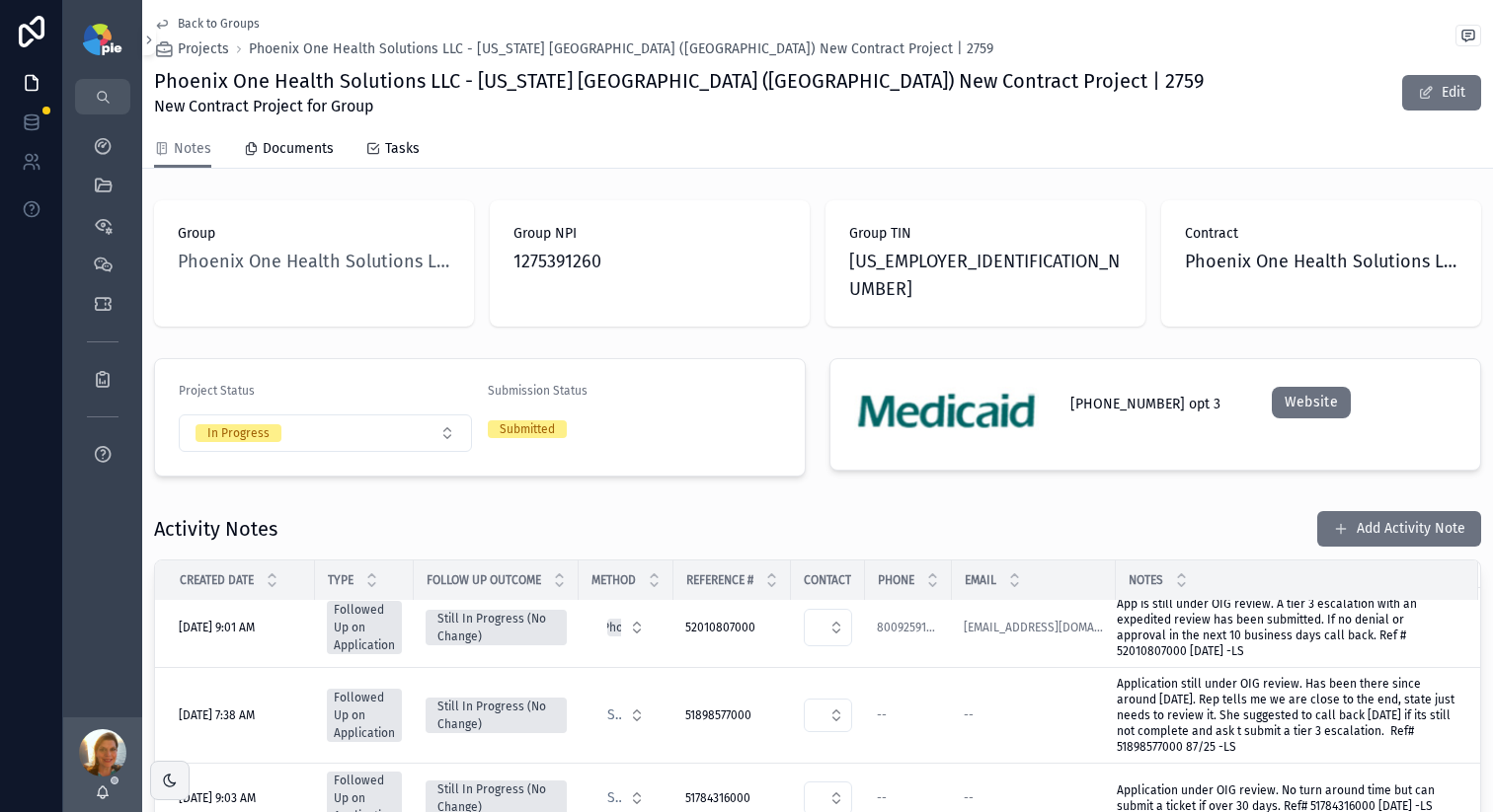
scroll to position [9, 0]
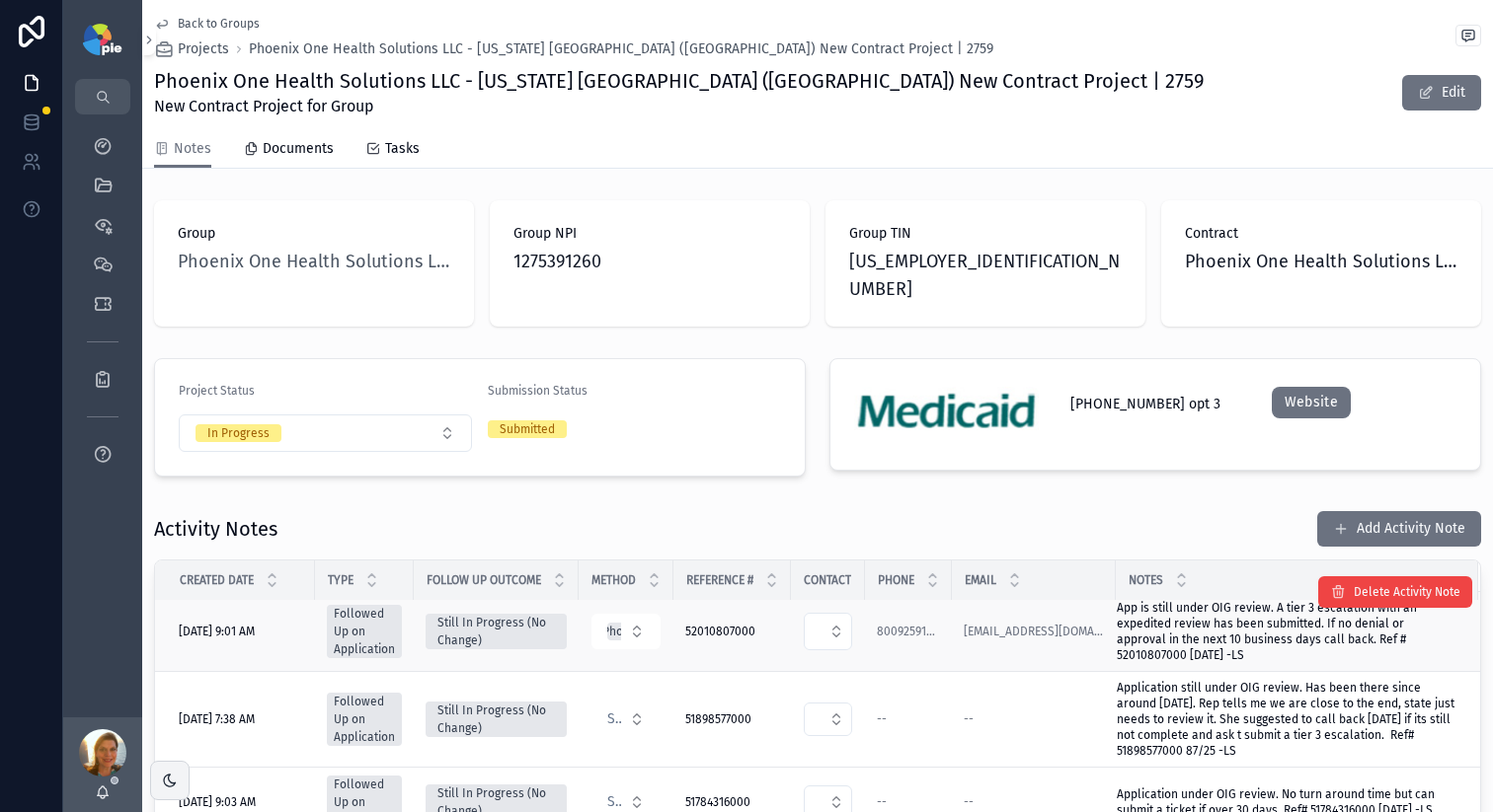
click at [1240, 618] on span "App is still under OIG review. A tier 3 escalation with an expedited review has…" at bounding box center [1285, 631] width 337 height 63
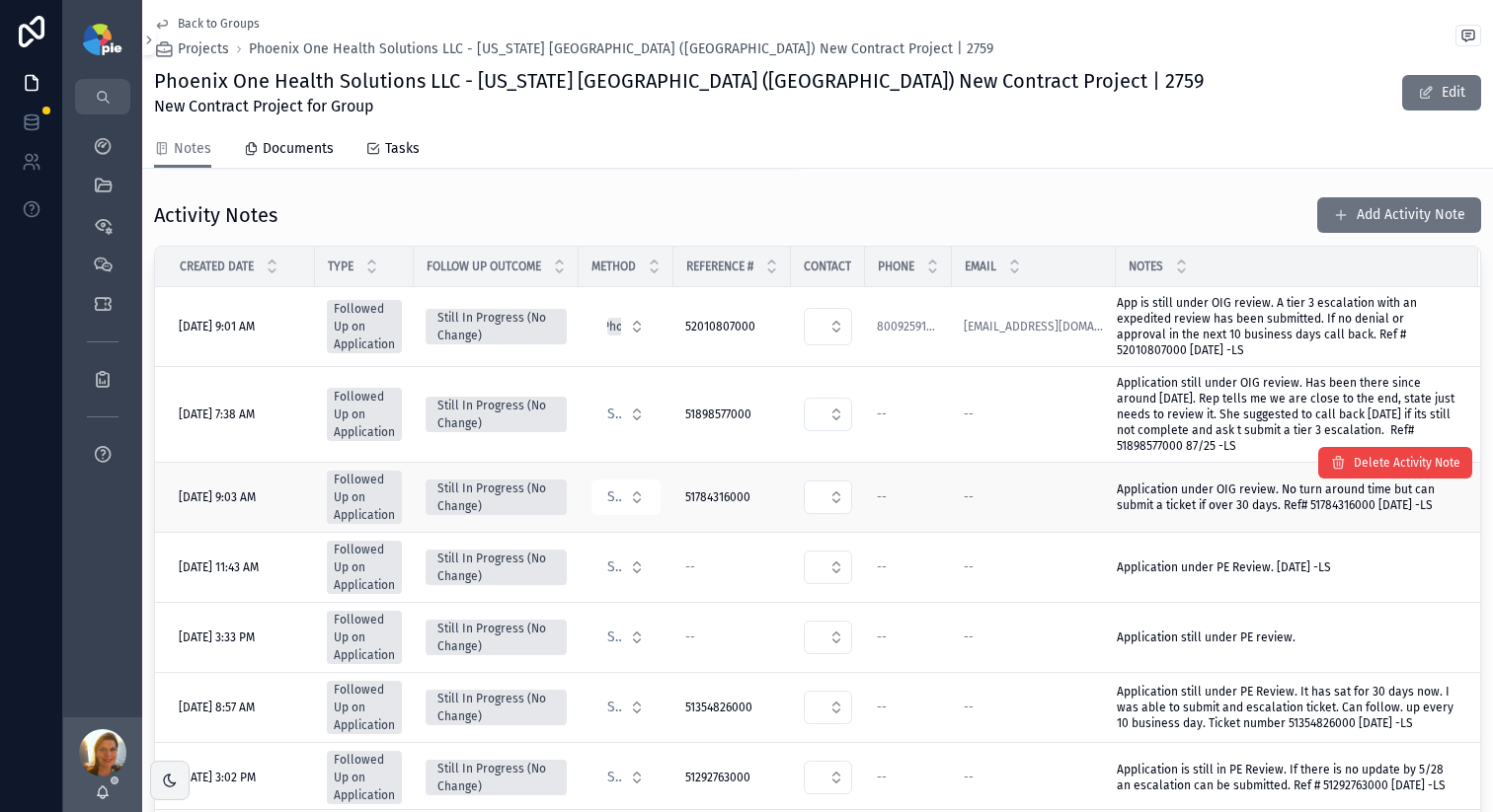
scroll to position [269, 0]
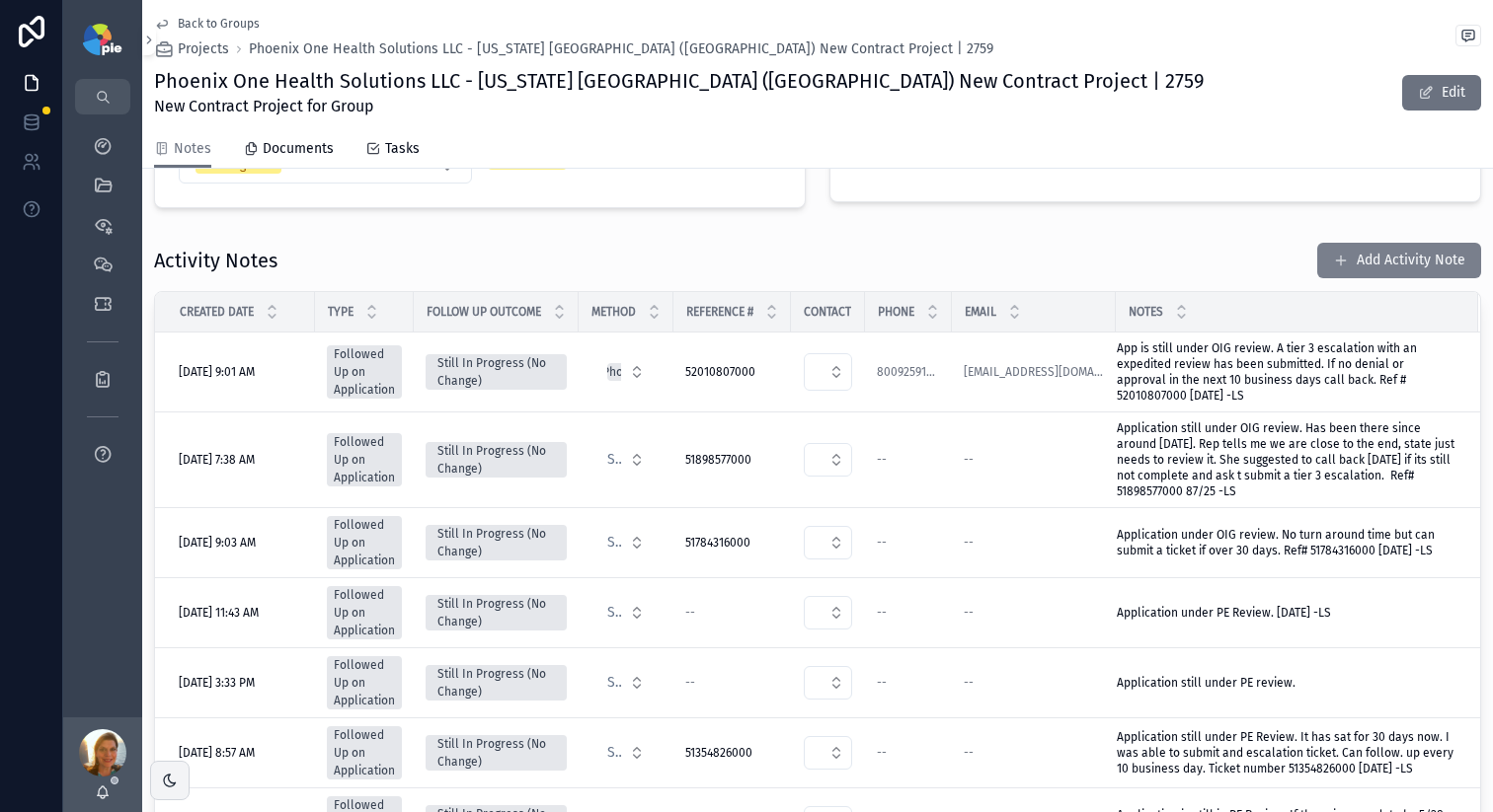
click at [1359, 243] on button "Add Activity Note" at bounding box center [1398, 261] width 164 height 36
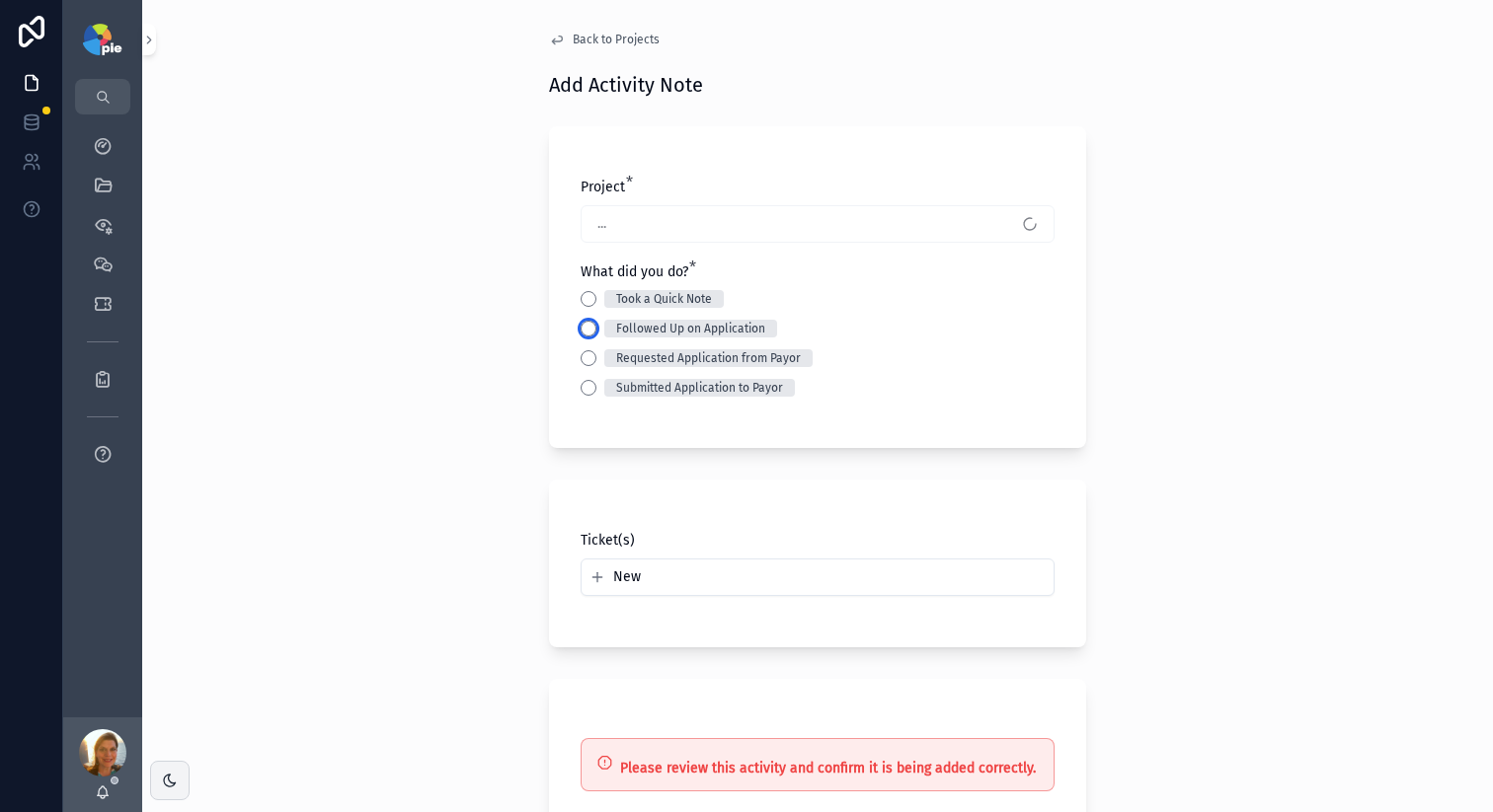
click at [580, 329] on button "Followed Up on Application" at bounding box center [588, 328] width 16 height 16
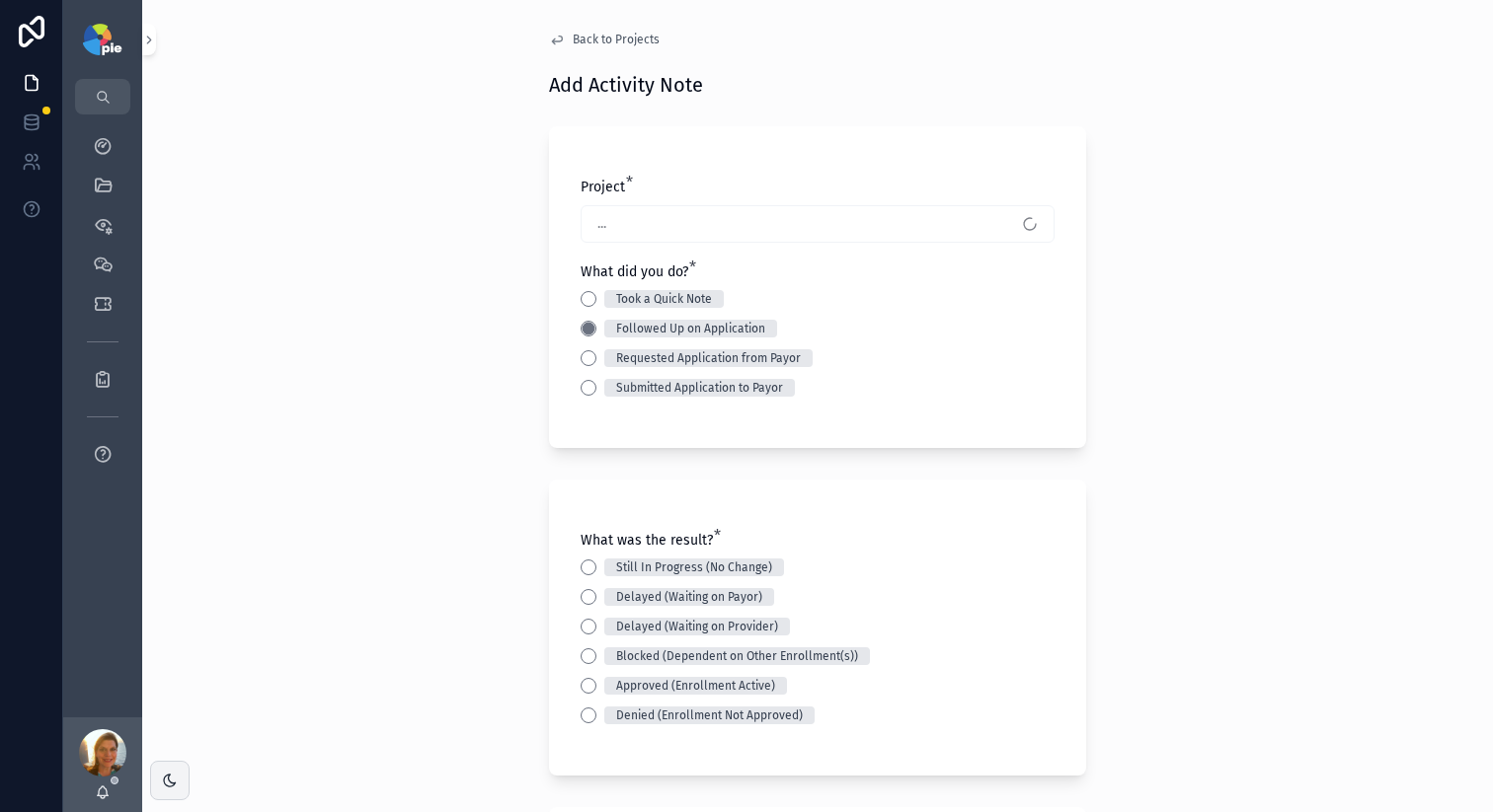
click at [580, 576] on div "Still In Progress (No Change) Delayed (Waiting on Payor) Delayed (Waiting on Pr…" at bounding box center [817, 641] width 474 height 166
click at [585, 568] on button "Still In Progress (No Change)" at bounding box center [588, 567] width 16 height 16
click at [435, 519] on div "Back to Projects Add Activity Note Project * Phoenix One Health Solutions LLC -…" at bounding box center [817, 406] width 1351 height 812
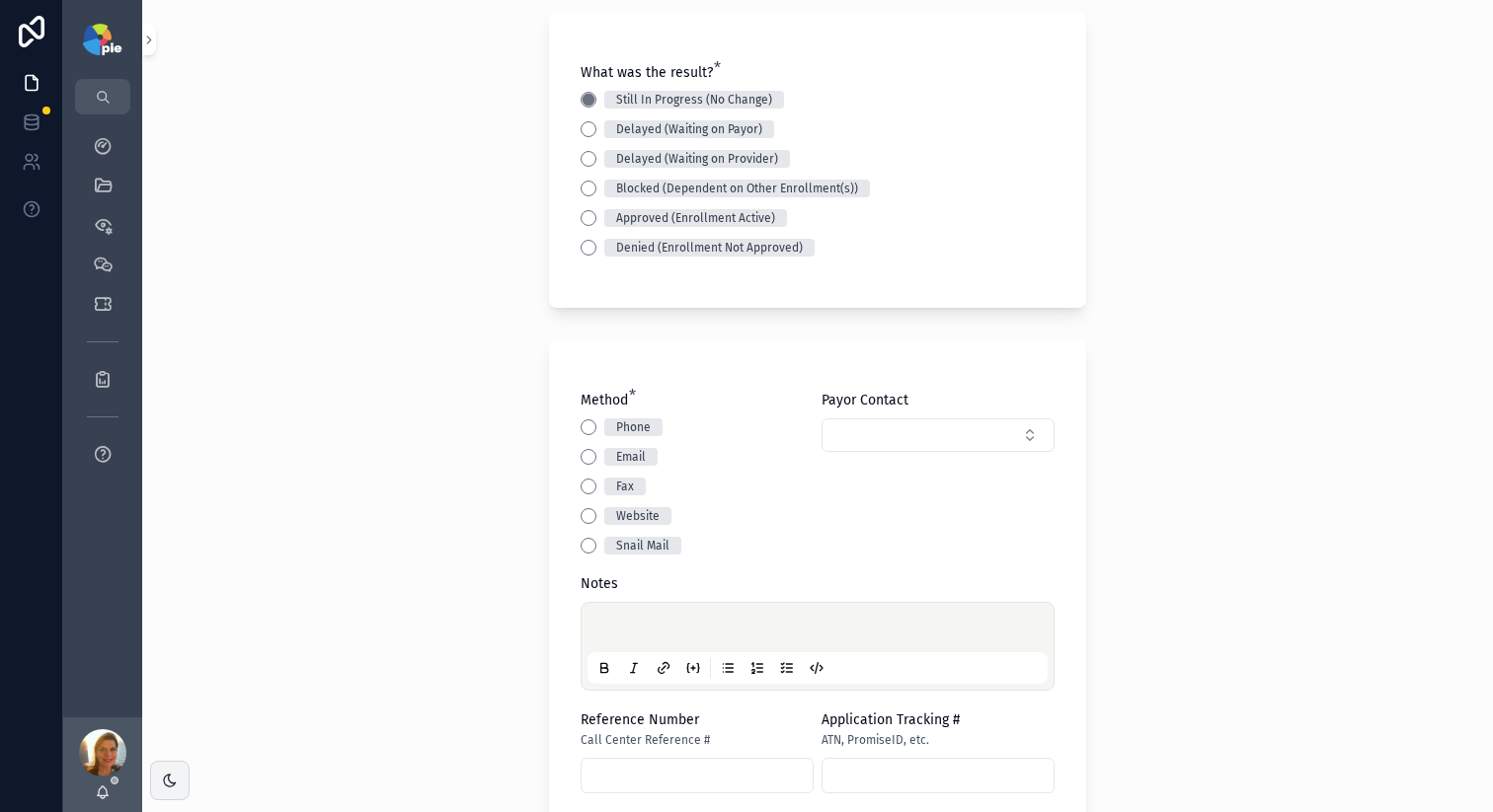
scroll to position [469, 0]
click at [580, 511] on button "Website" at bounding box center [588, 515] width 16 height 16
click at [631, 616] on div "scrollable content" at bounding box center [817, 645] width 460 height 75
click at [582, 422] on button "Phone" at bounding box center [588, 427] width 16 height 16
click at [911, 425] on button "Select Button" at bounding box center [938, 435] width 233 height 34
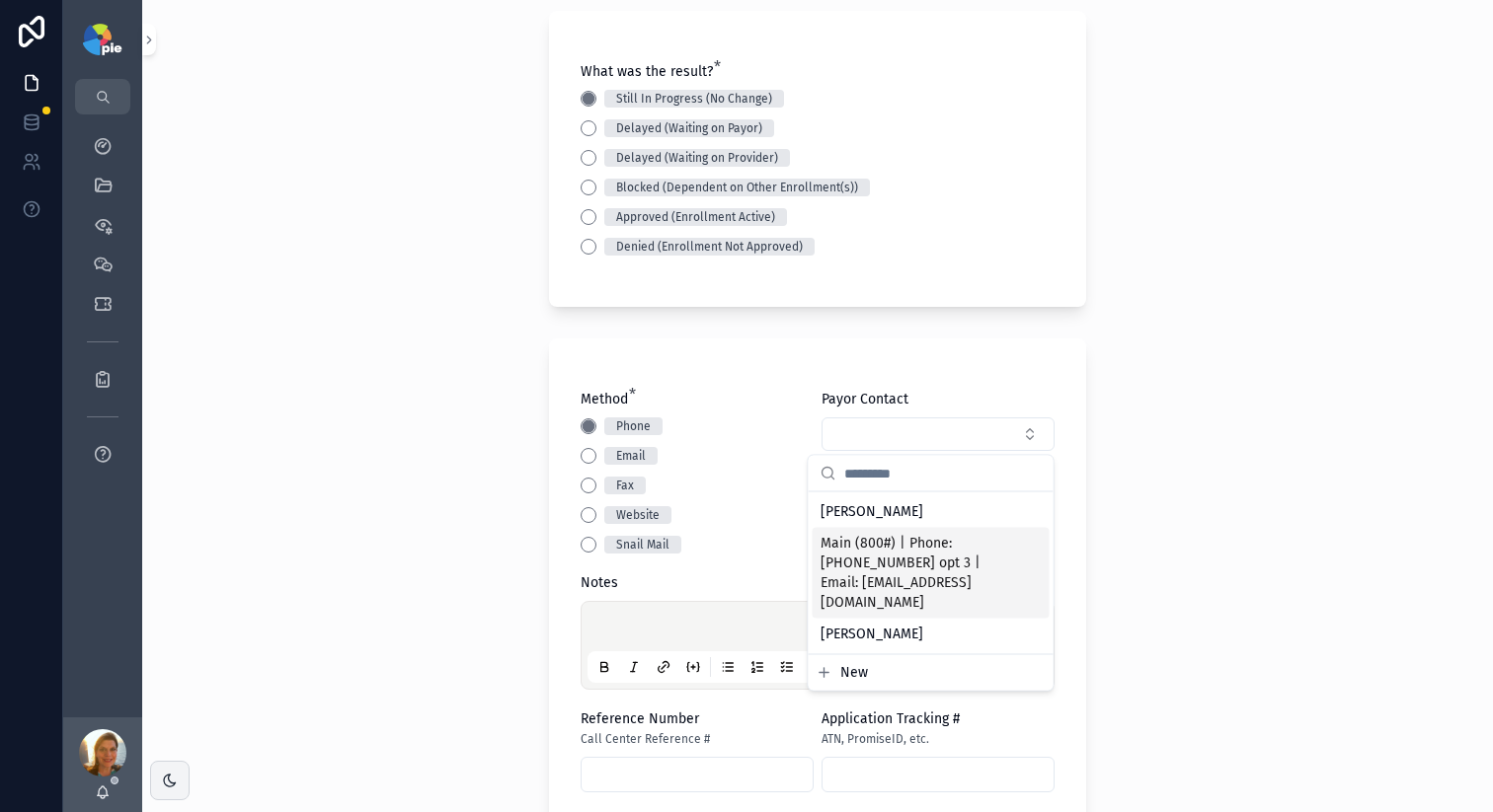
click at [881, 542] on span "Main (800#) | Phone: 800-925-9126 opt 3 | Email: PEMSEmailService@tmhp.com" at bounding box center [919, 573] width 197 height 79
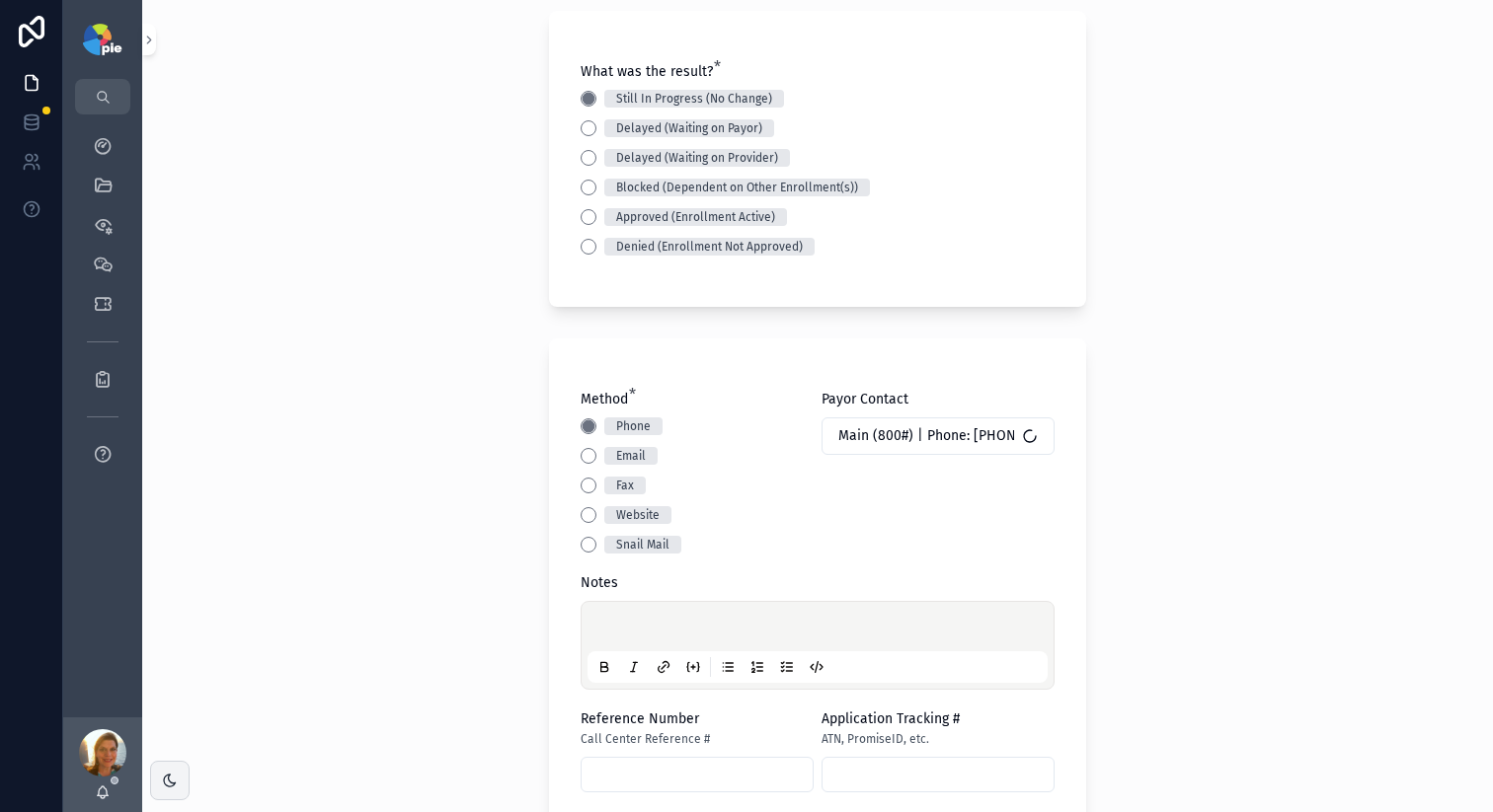
click at [607, 615] on div "scrollable content" at bounding box center [817, 645] width 460 height 75
click at [658, 612] on div "scrollable content" at bounding box center [817, 645] width 460 height 75
click at [657, 620] on p "scrollable content" at bounding box center [821, 630] width 460 height 20
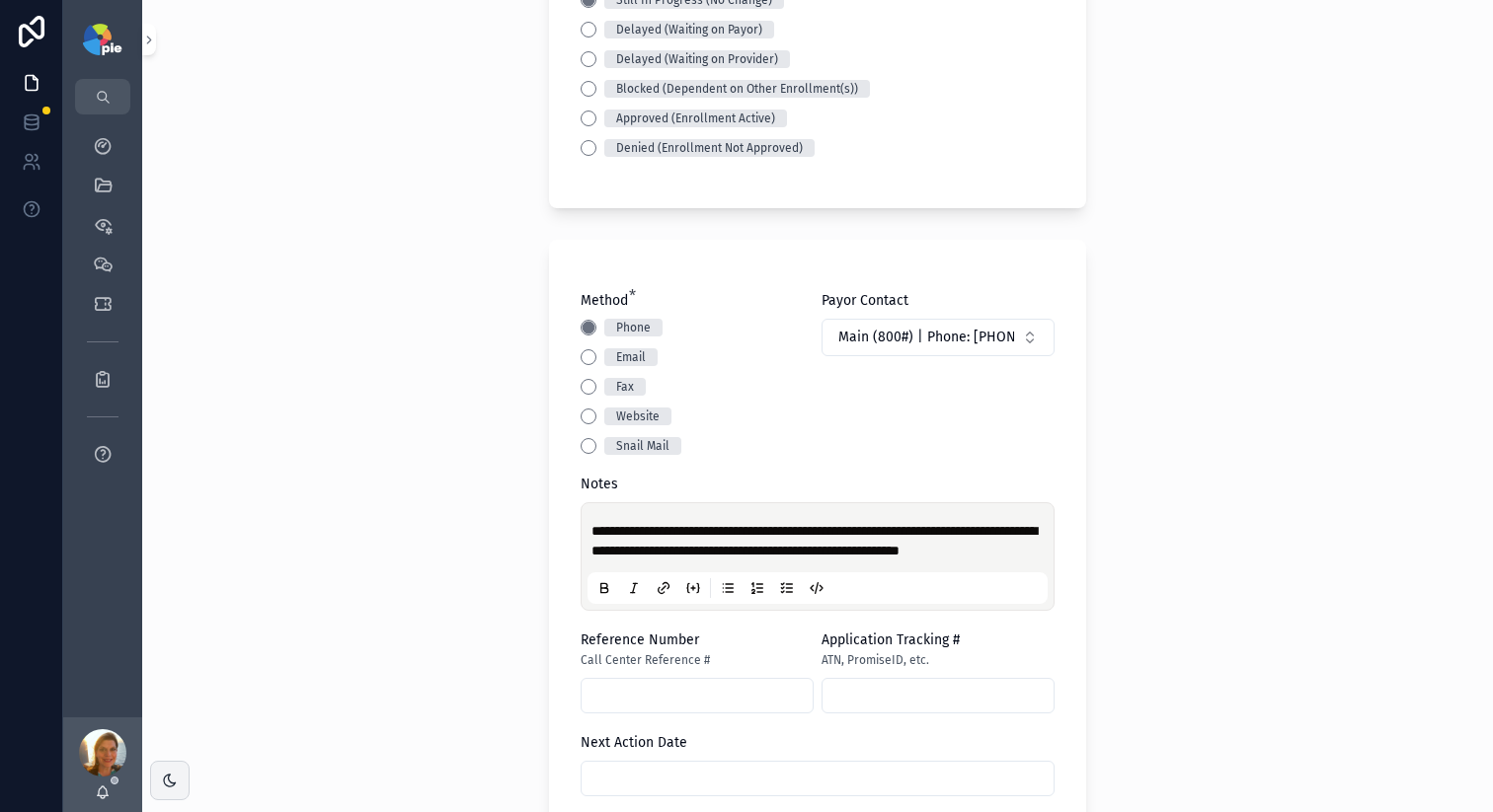
scroll to position [924, 0]
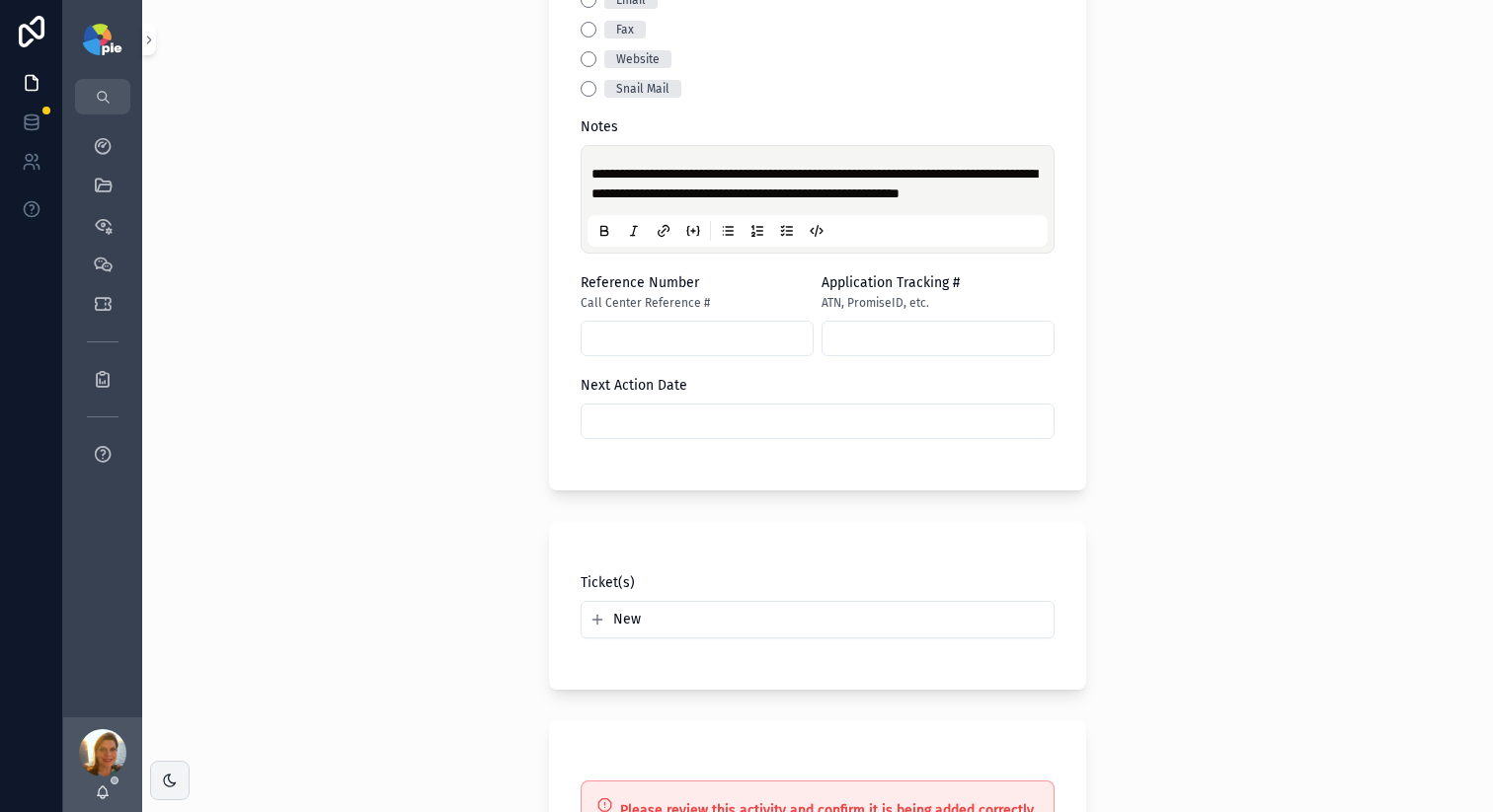
click at [653, 356] on div "scrollable content" at bounding box center [697, 338] width 233 height 36
drag, startPoint x: 924, startPoint y: 183, endPoint x: 1009, endPoint y: 187, distance: 85.1
click at [1009, 187] on p "**********" at bounding box center [821, 184] width 460 height 40
copy span "**********"
click at [598, 352] on input "scrollable content" at bounding box center [697, 338] width 231 height 28
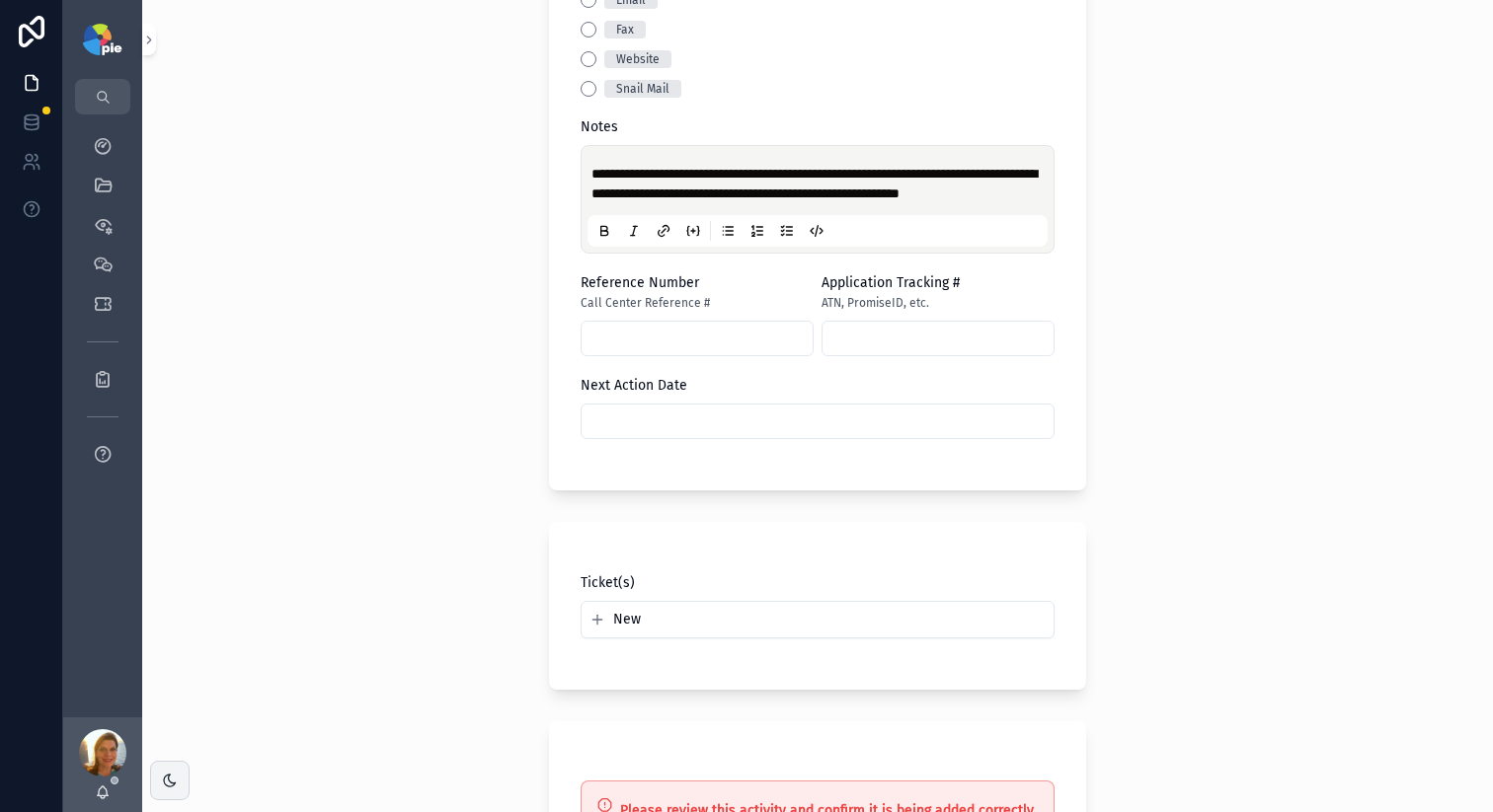
paste input "**********"
drag, startPoint x: 598, startPoint y: 357, endPoint x: 475, endPoint y: 425, distance: 140.5
click at [422, 408] on div "**********" at bounding box center [817, 406] width 1351 height 812
type input "**********"
click at [664, 435] on input "scrollable content" at bounding box center [817, 422] width 472 height 28
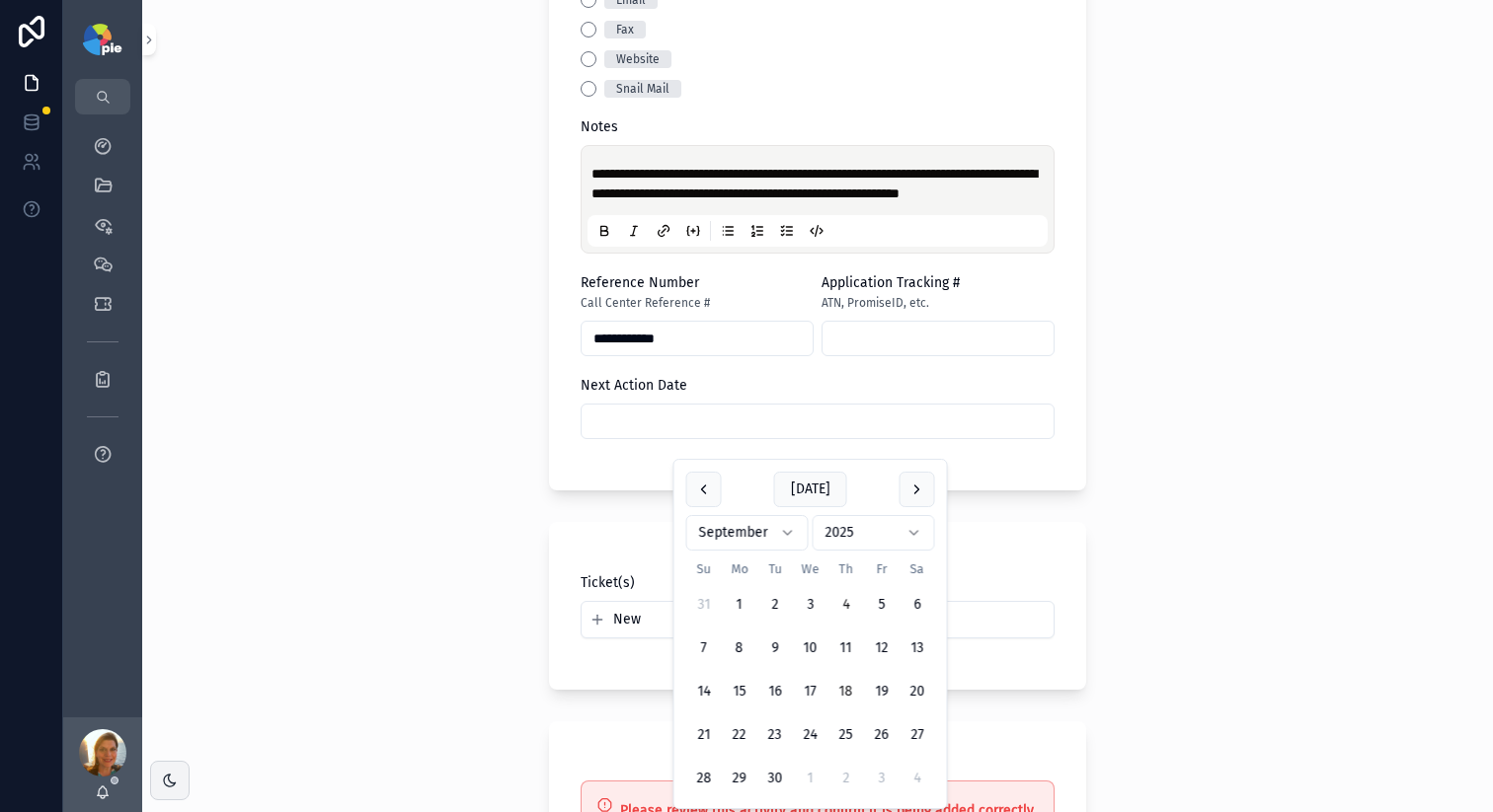
click at [845, 697] on button "18" at bounding box center [846, 692] width 36 height 36
type input "*********"
click at [421, 587] on div "**********" at bounding box center [817, 406] width 1351 height 812
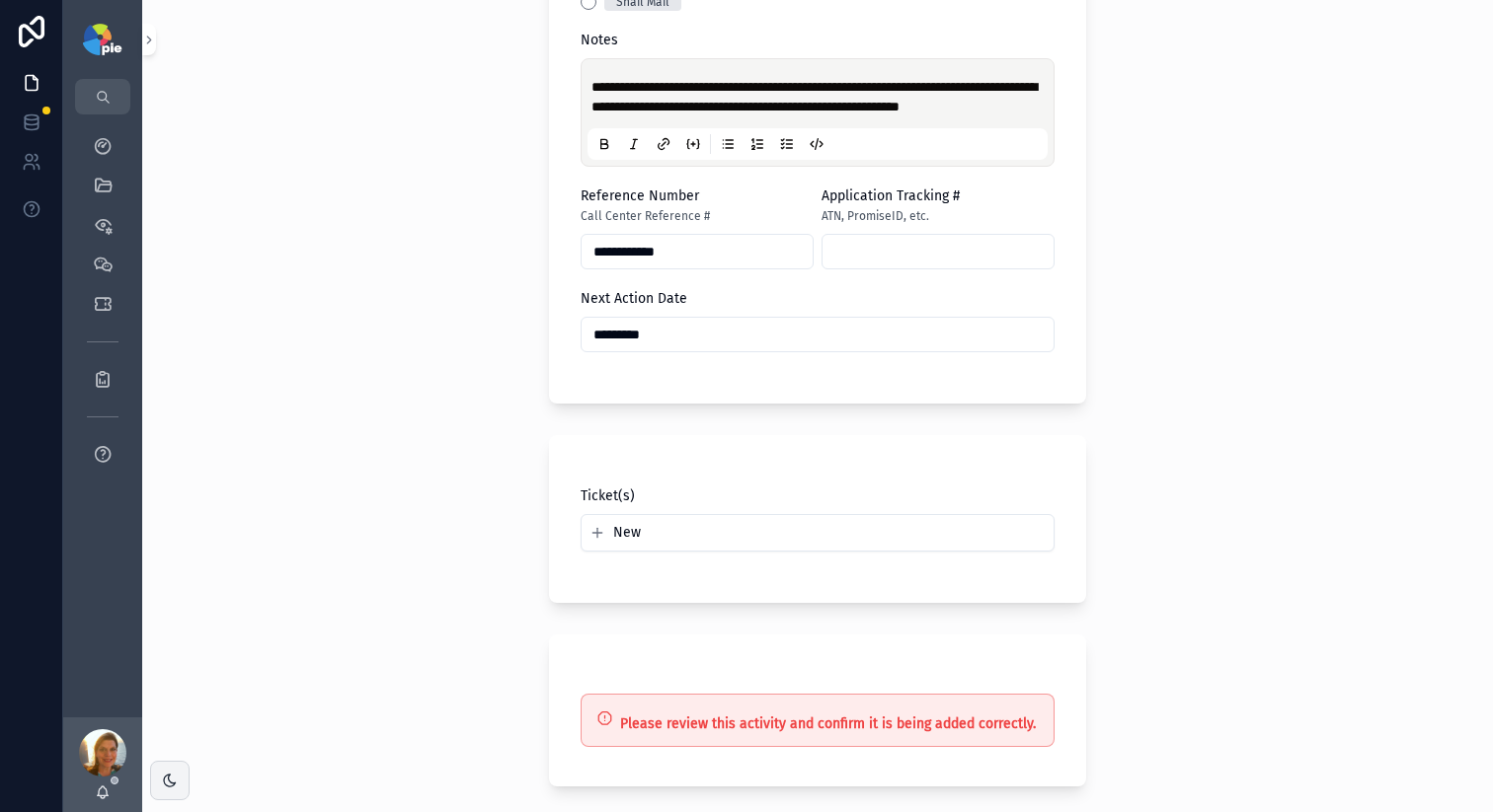
scroll to position [1199, 0]
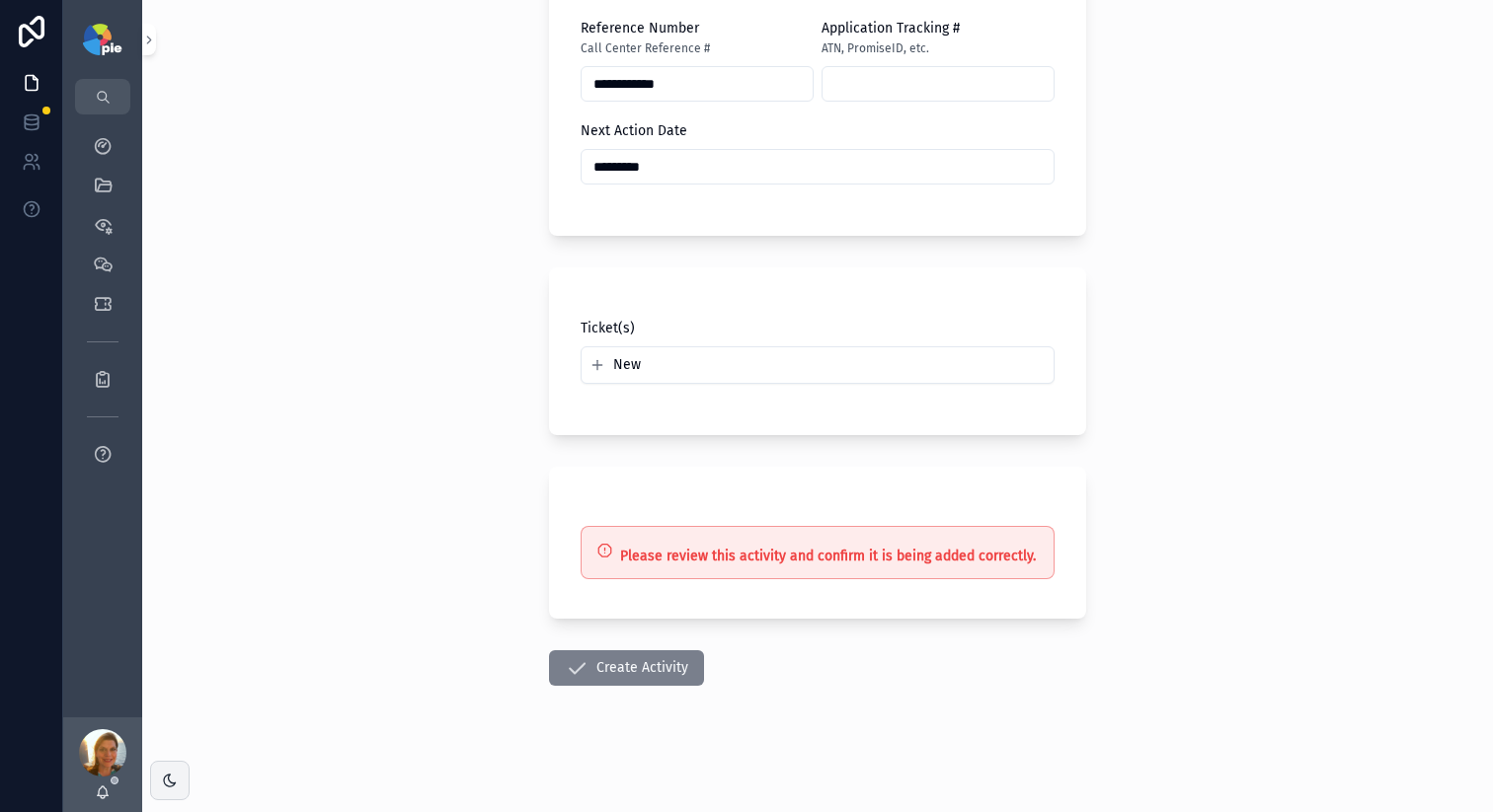
click at [671, 666] on button "Create Activity" at bounding box center [626, 669] width 155 height 36
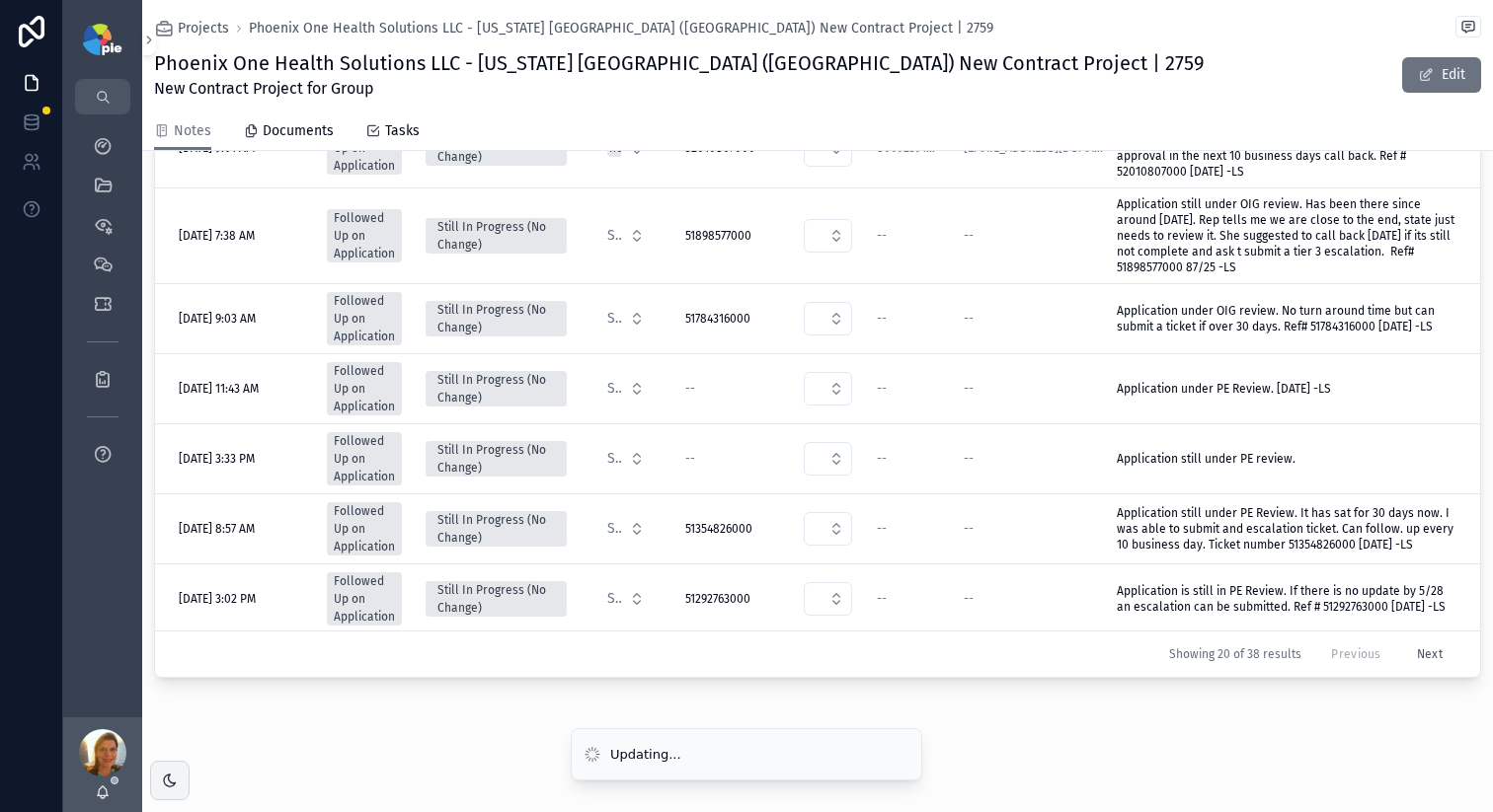
scroll to position [447, 0]
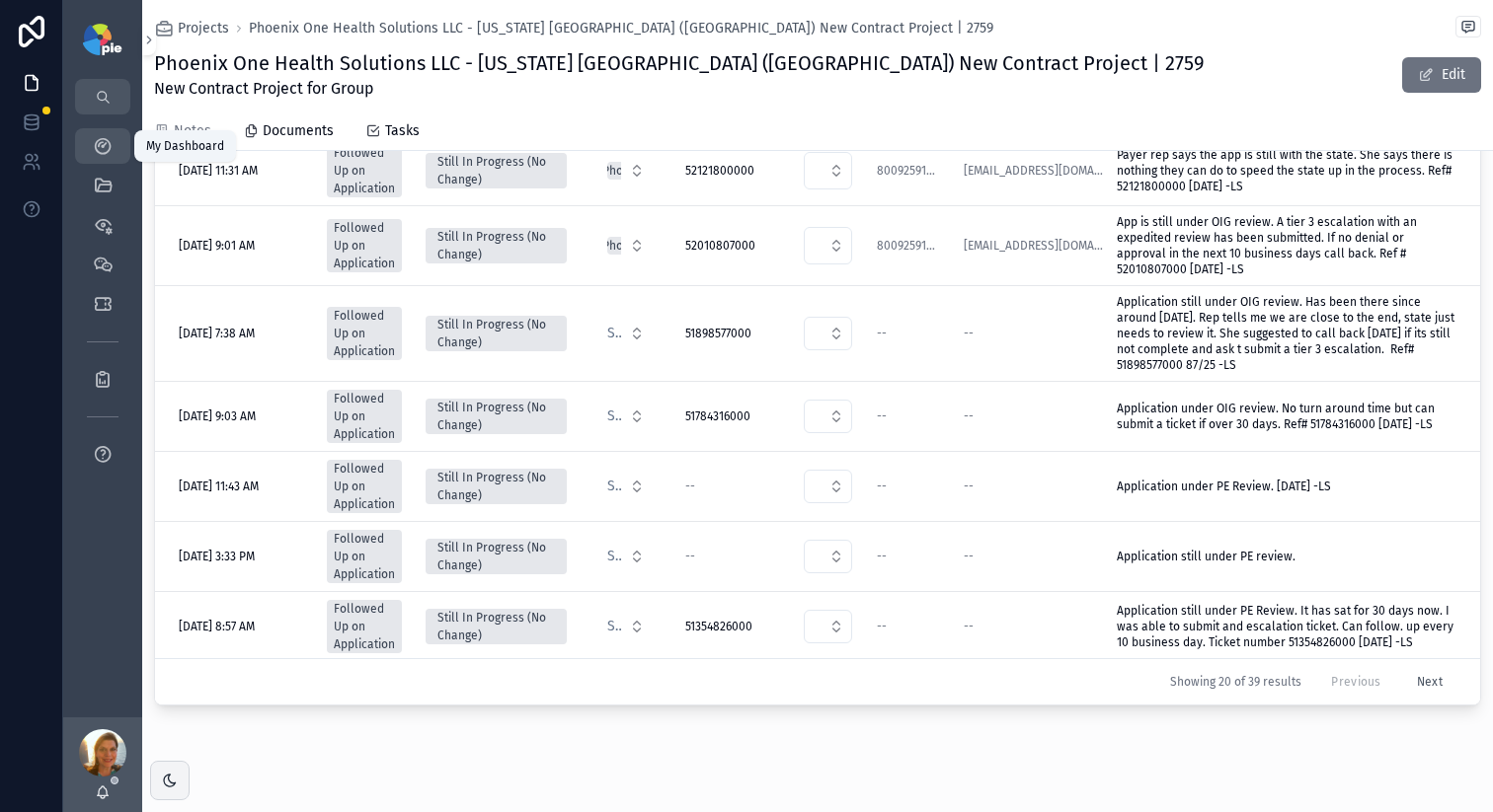
click at [104, 154] on icon "scrollable content" at bounding box center [103, 146] width 20 height 20
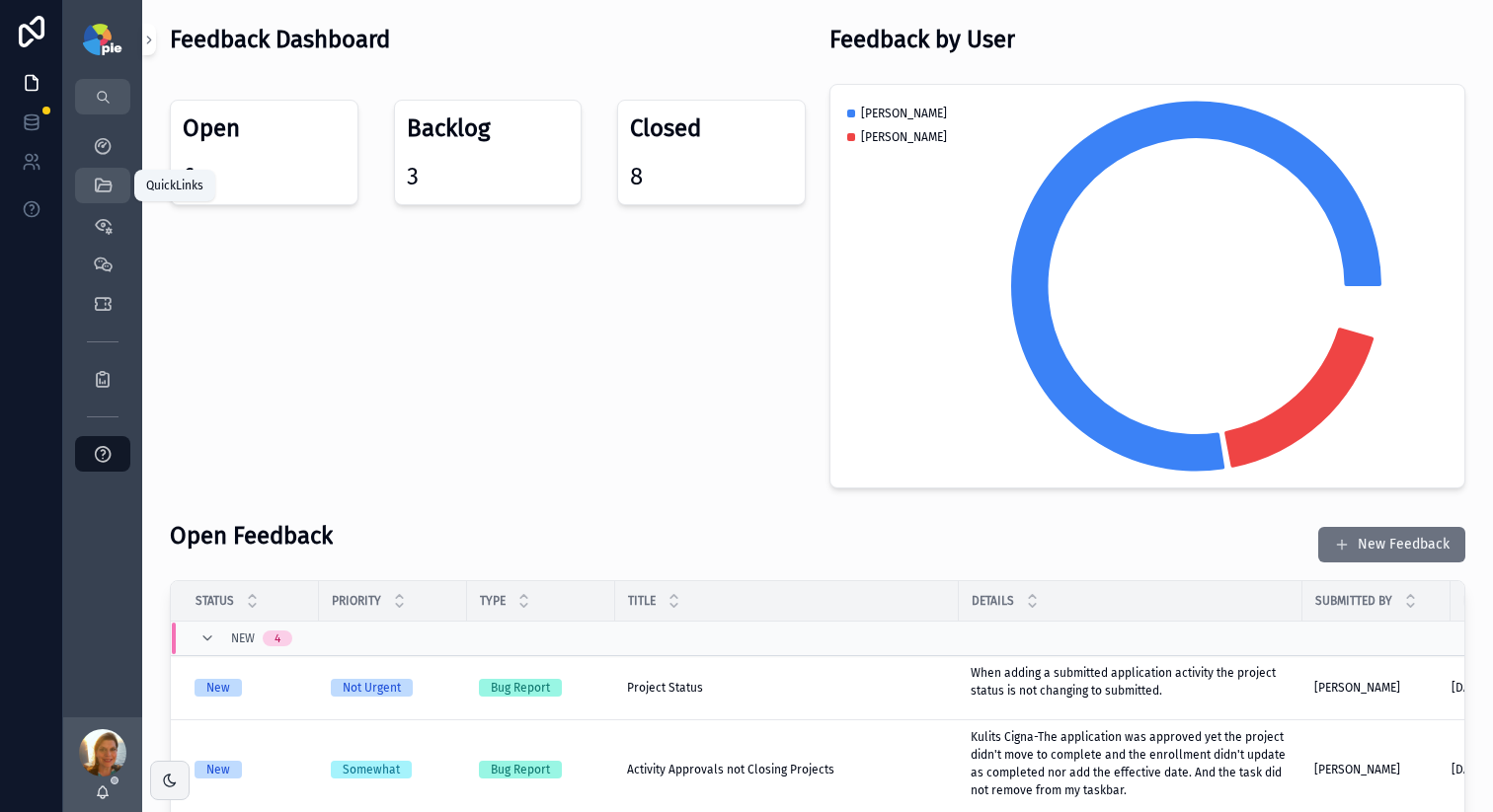
click at [106, 184] on icon "scrollable content" at bounding box center [103, 186] width 20 height 20
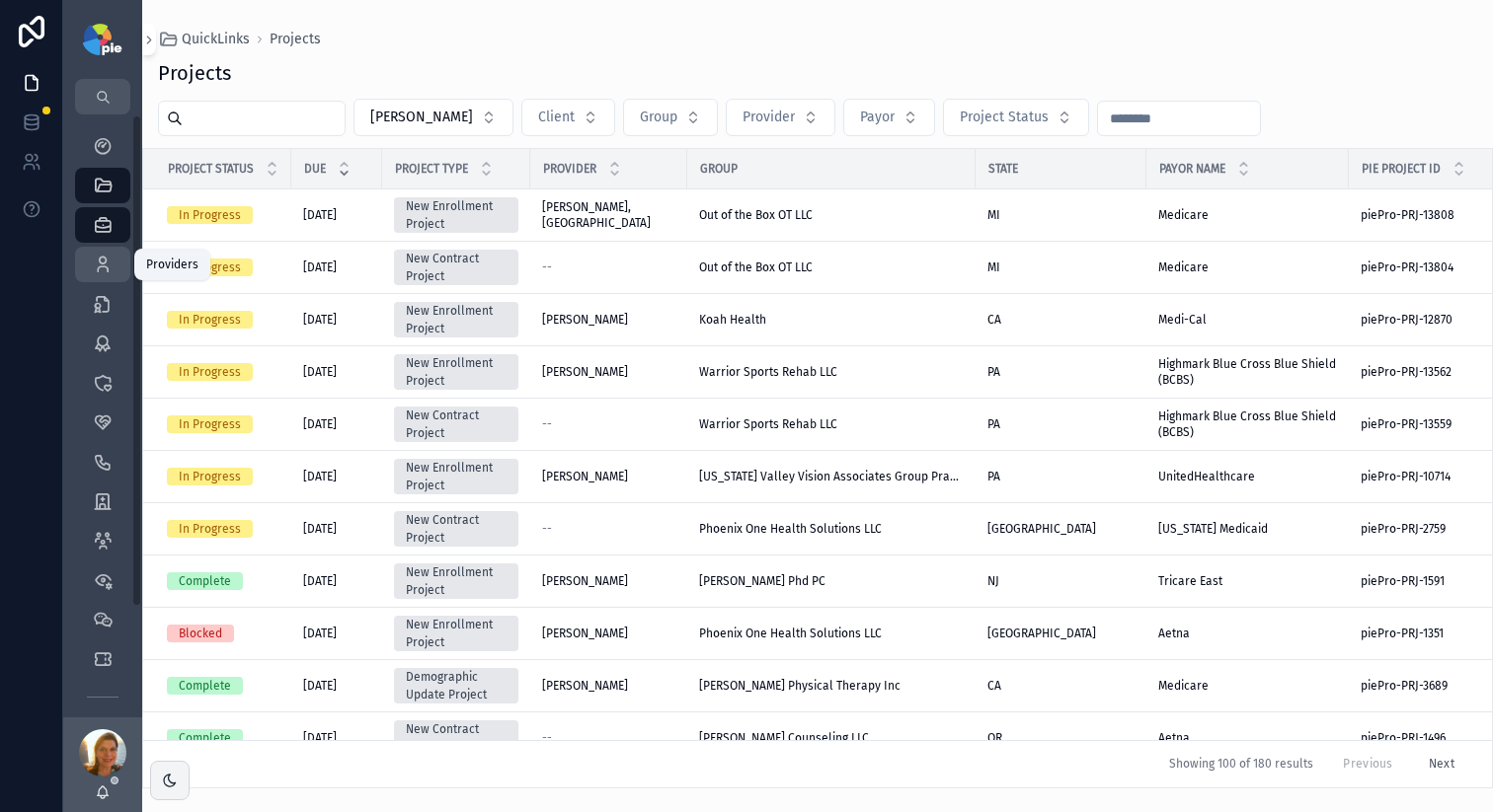
click at [93, 277] on div "Providers 295" at bounding box center [103, 265] width 32 height 32
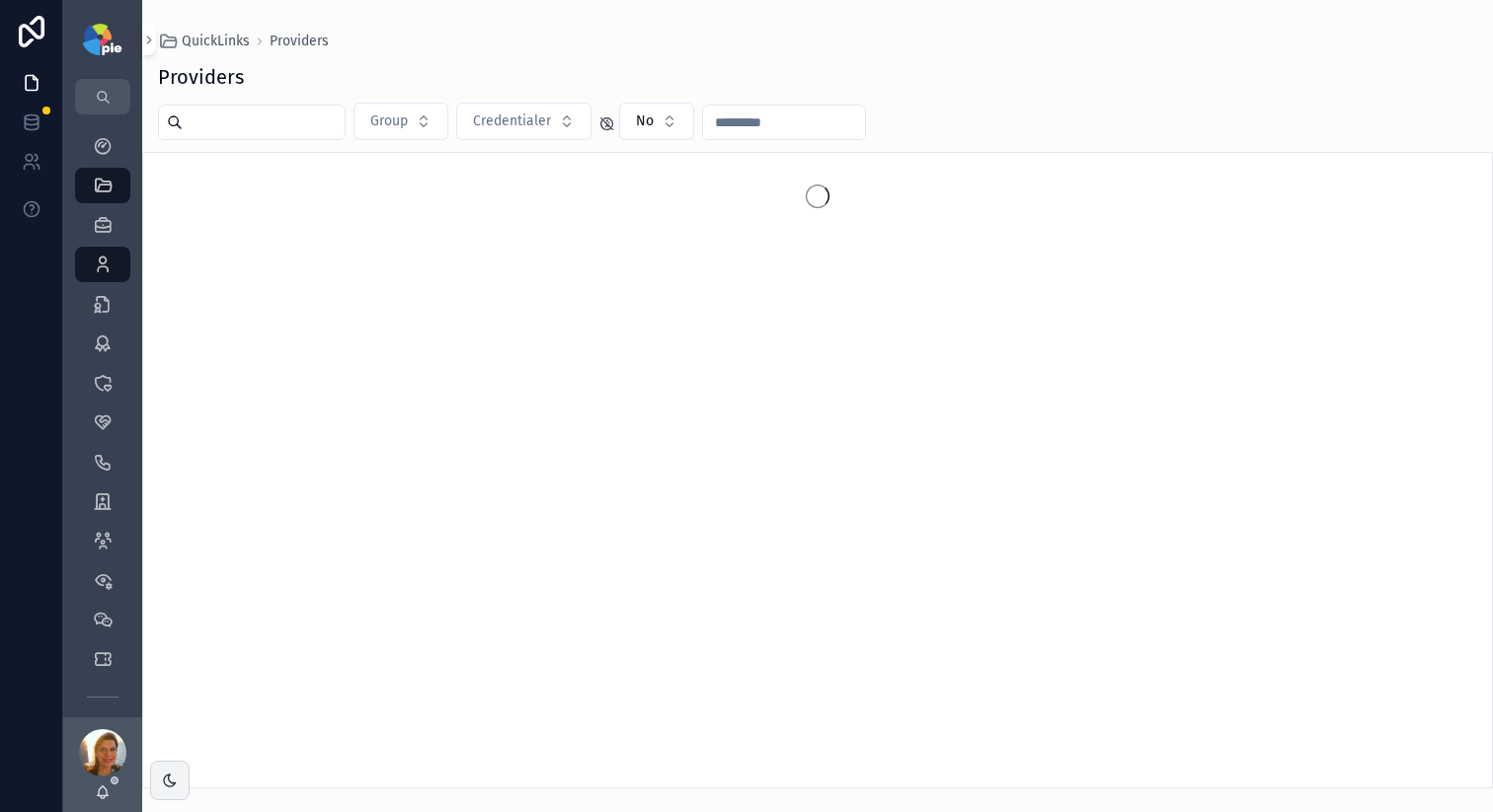
click at [298, 114] on input "text" at bounding box center [263, 122] width 162 height 28
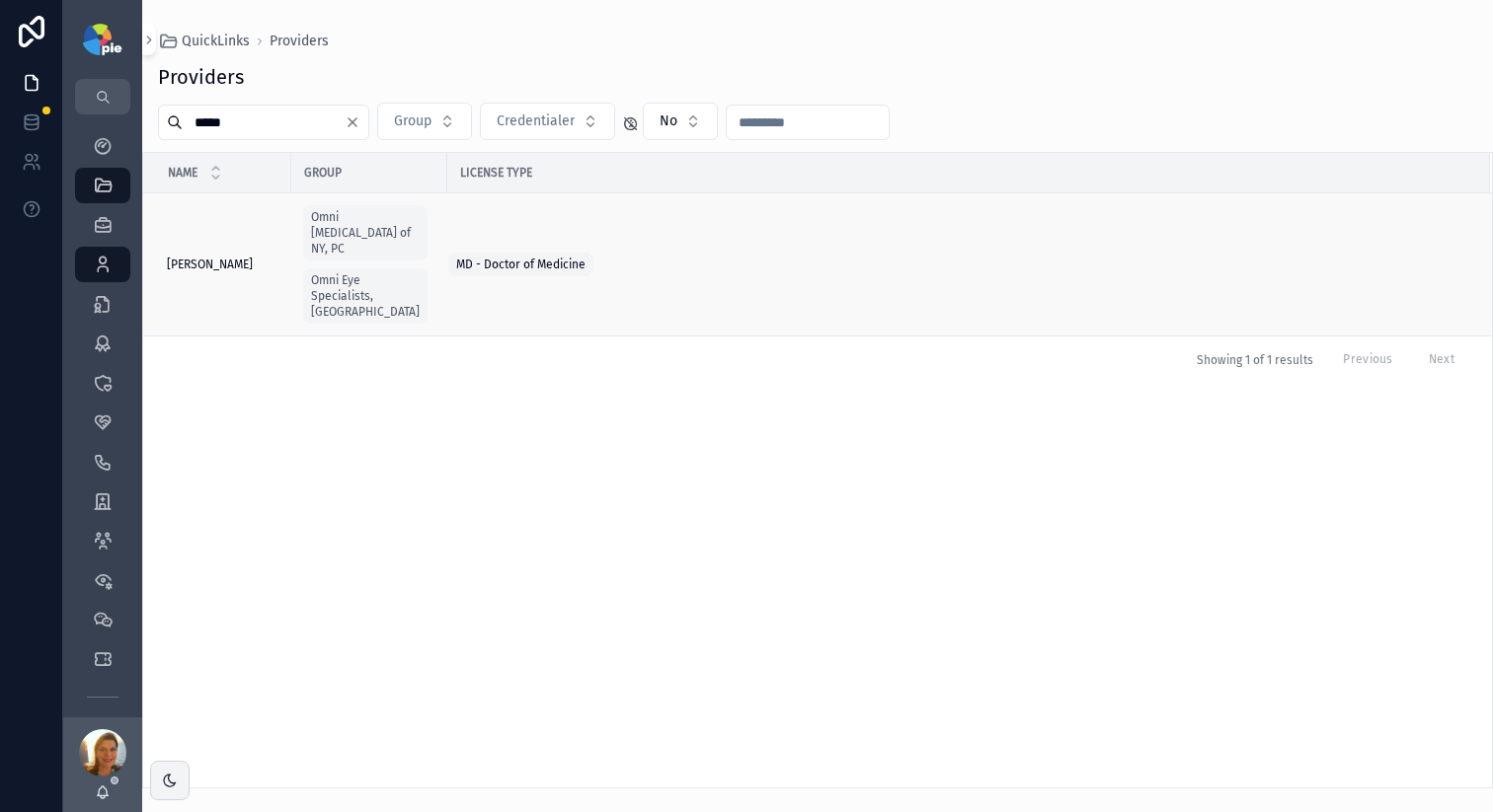
type input "*****"
click at [224, 257] on span "[PERSON_NAME]" at bounding box center [210, 265] width 86 height 16
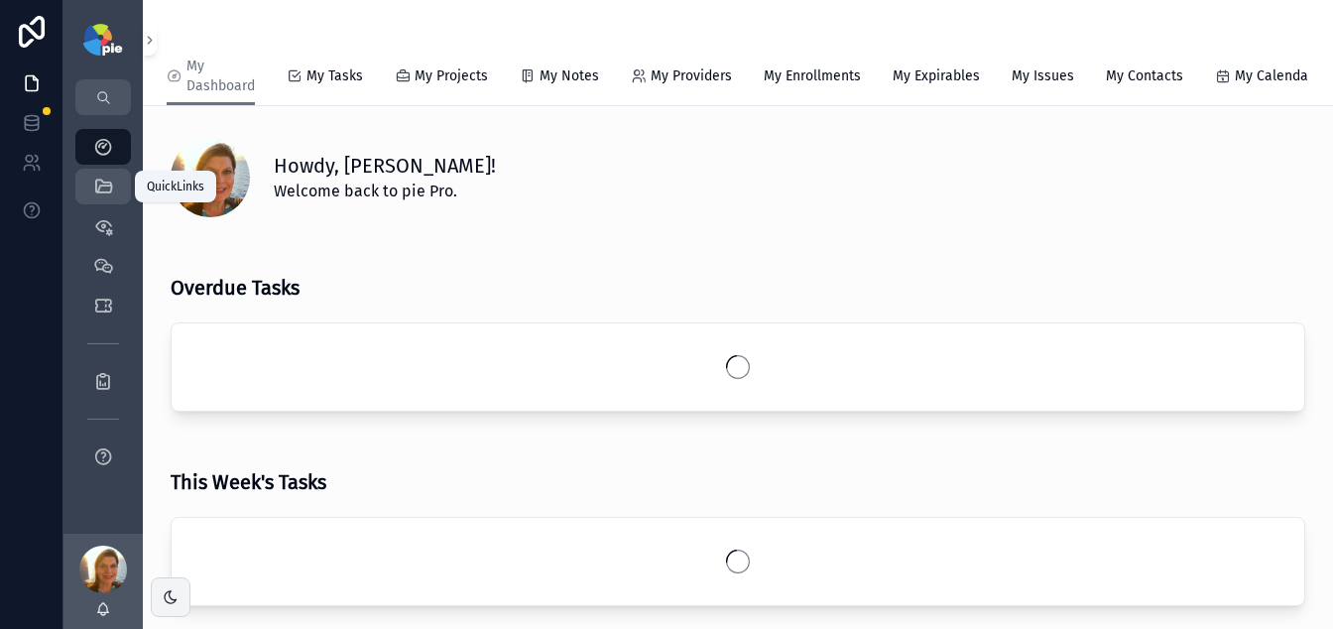
click at [101, 183] on icon "scrollable content" at bounding box center [103, 187] width 20 height 20
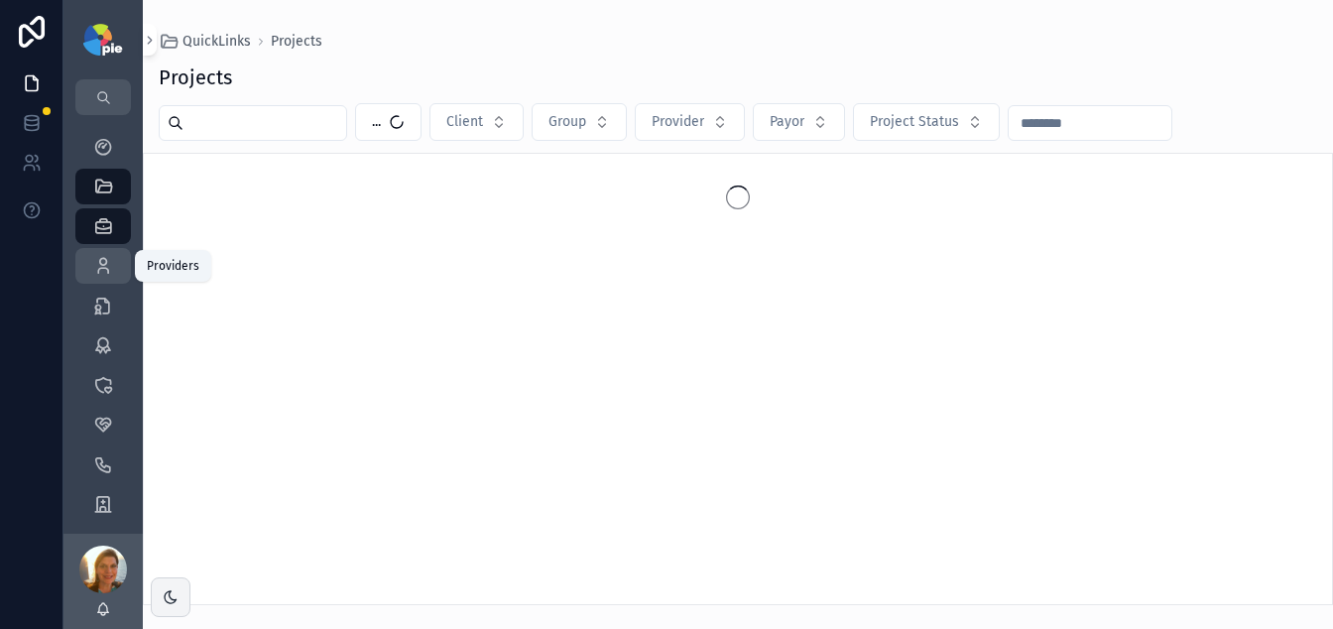
drag, startPoint x: 105, startPoint y: 282, endPoint x: 134, endPoint y: 252, distance: 41.4
click at [105, 282] on link "Providers" at bounding box center [103, 266] width 56 height 36
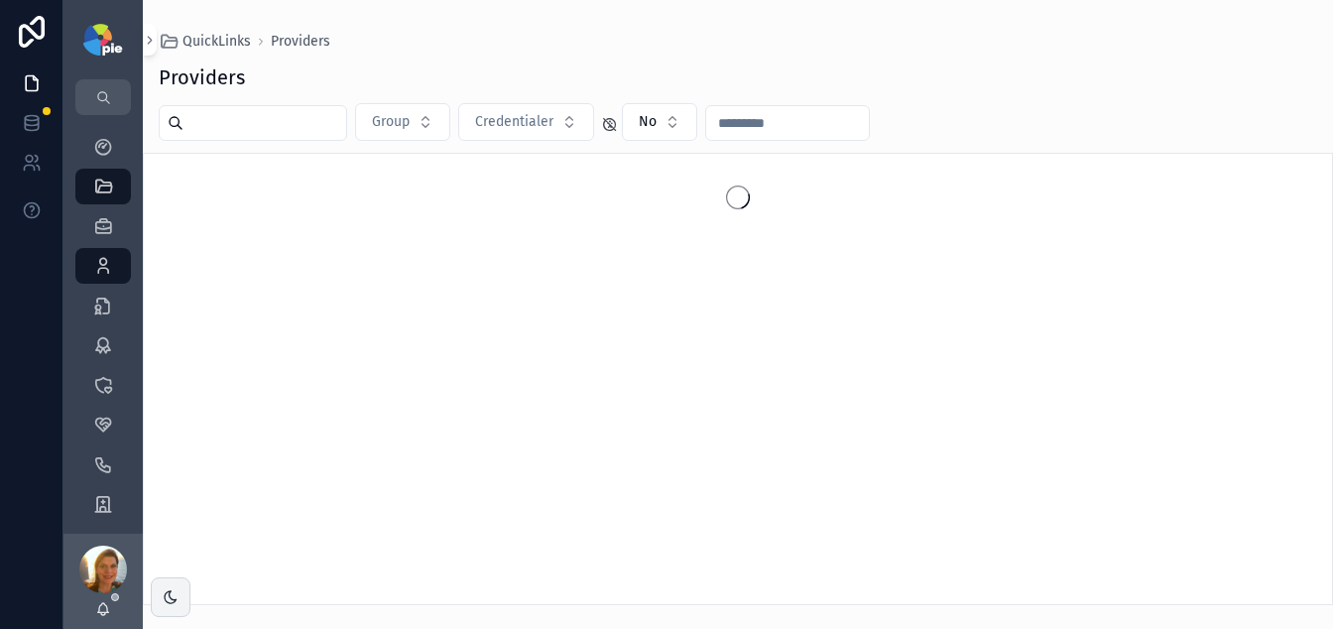
click at [279, 131] on input "scrollable content" at bounding box center [264, 123] width 163 height 28
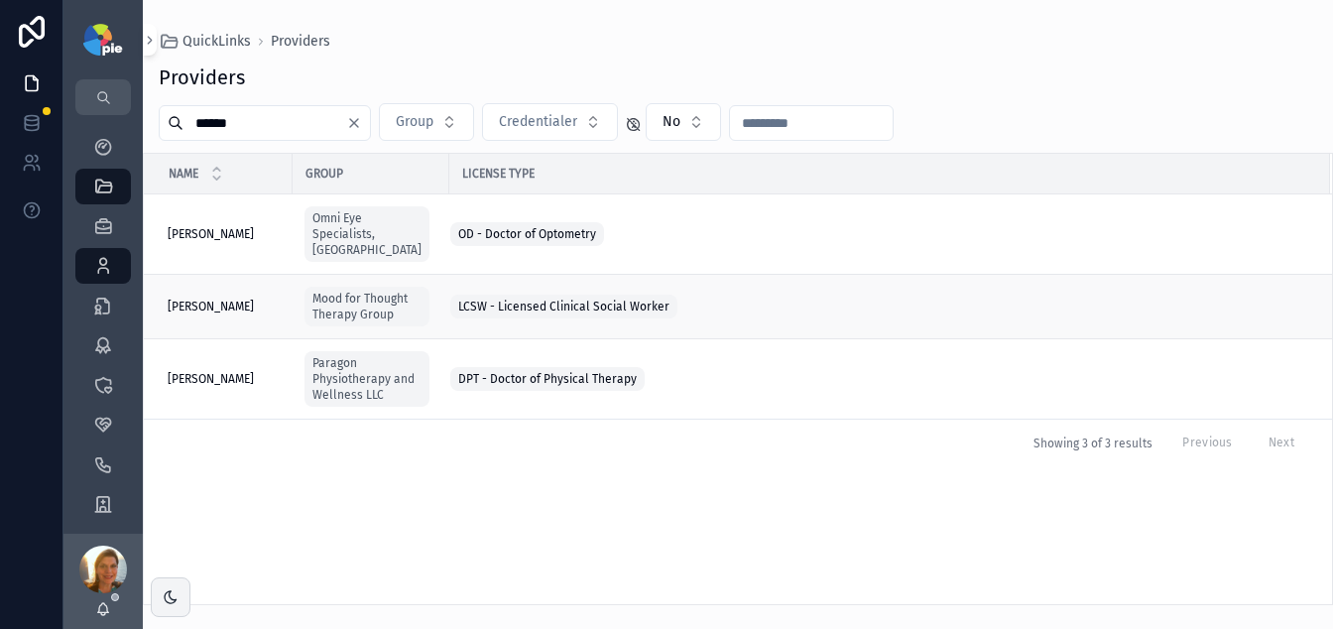
type input "******"
click at [227, 299] on span "Kennedy, Olivia" at bounding box center [211, 307] width 86 height 16
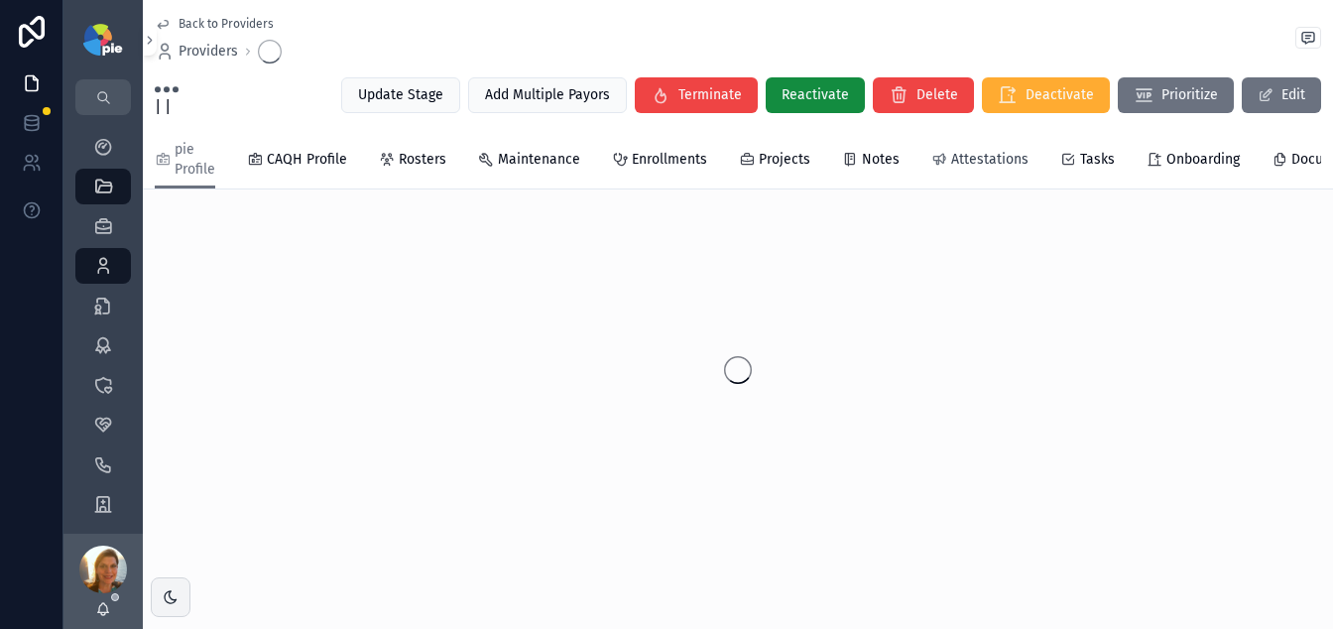
click at [1010, 154] on span "Attestations" at bounding box center [989, 160] width 77 height 20
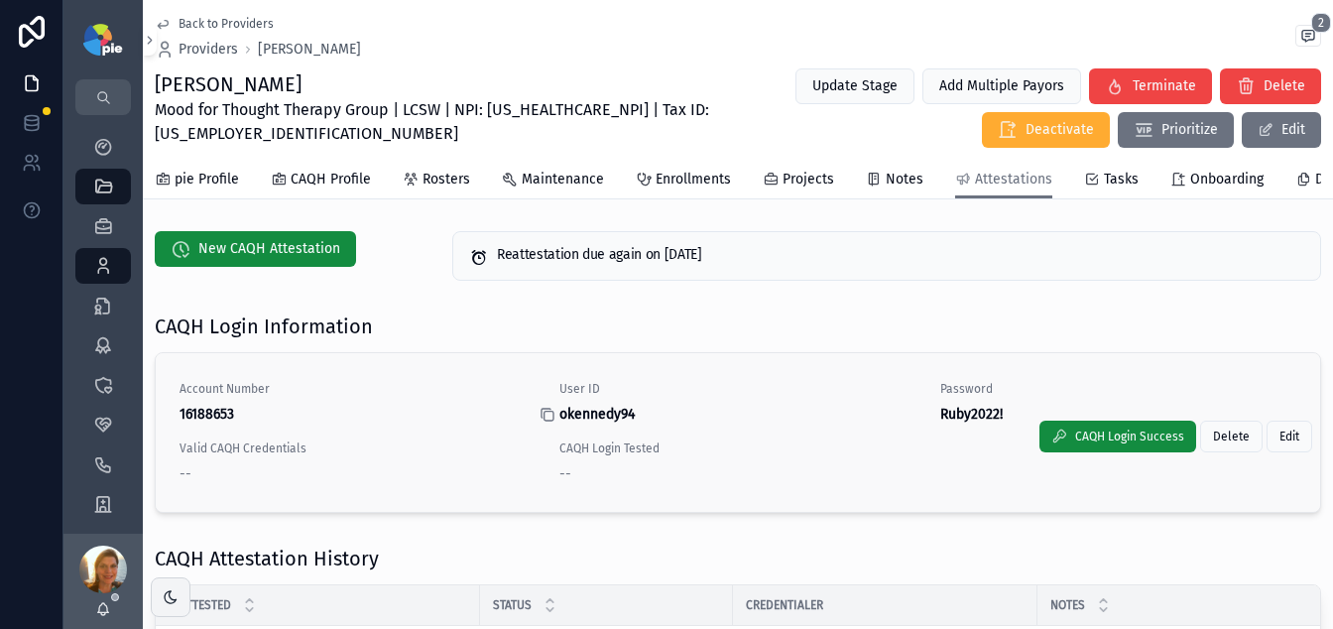
click at [543, 422] on icon "scrollable content" at bounding box center [548, 415] width 16 height 16
click at [921, 422] on icon "scrollable content" at bounding box center [928, 415] width 16 height 16
